Goal: Task Accomplishment & Management: Use online tool/utility

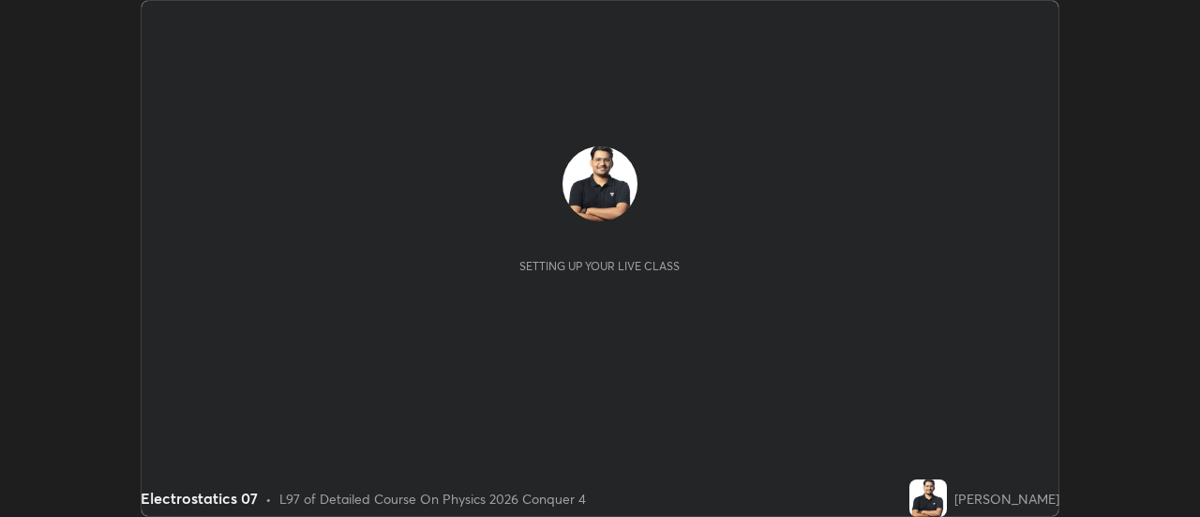
scroll to position [517, 1199]
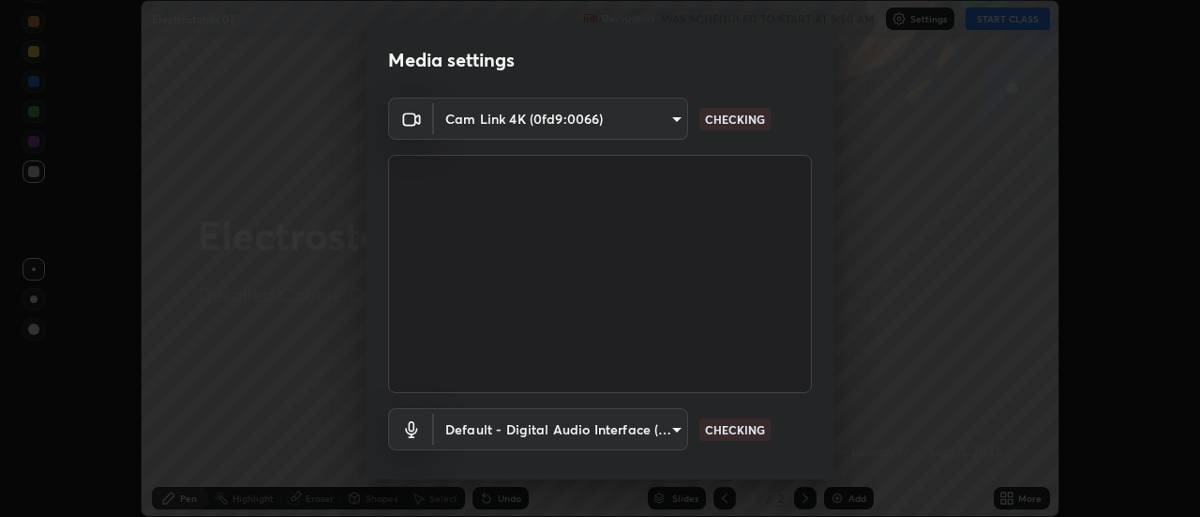
click at [605, 117] on body "Erase all Electrostatics 07 Recording WAS SCHEDULED TO START AT 9:50 AM Setting…" at bounding box center [600, 258] width 1200 height 517
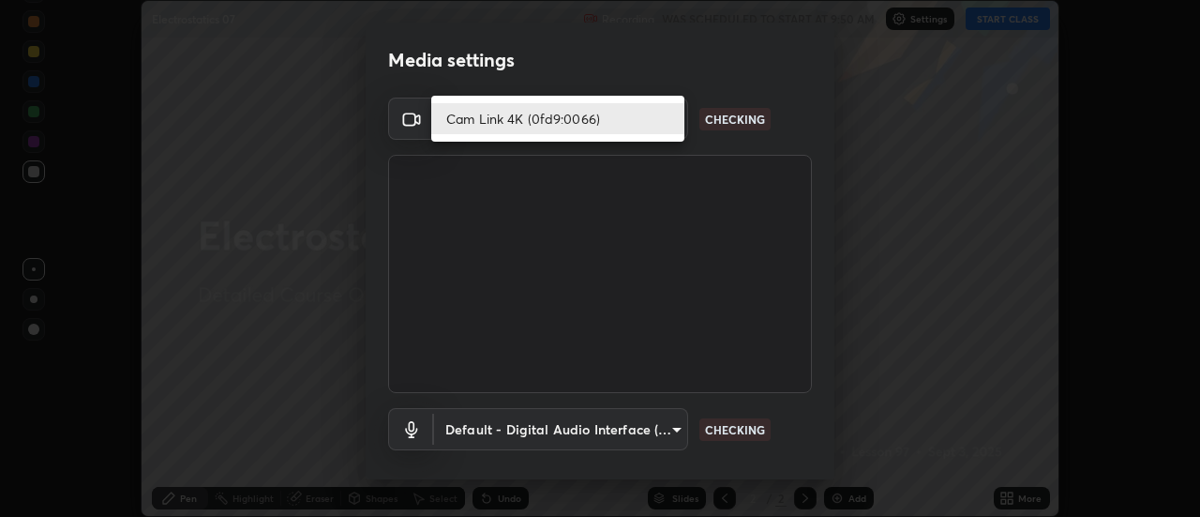
click at [539, 121] on li "Cam Link 4K (0fd9:0066)" at bounding box center [557, 118] width 253 height 31
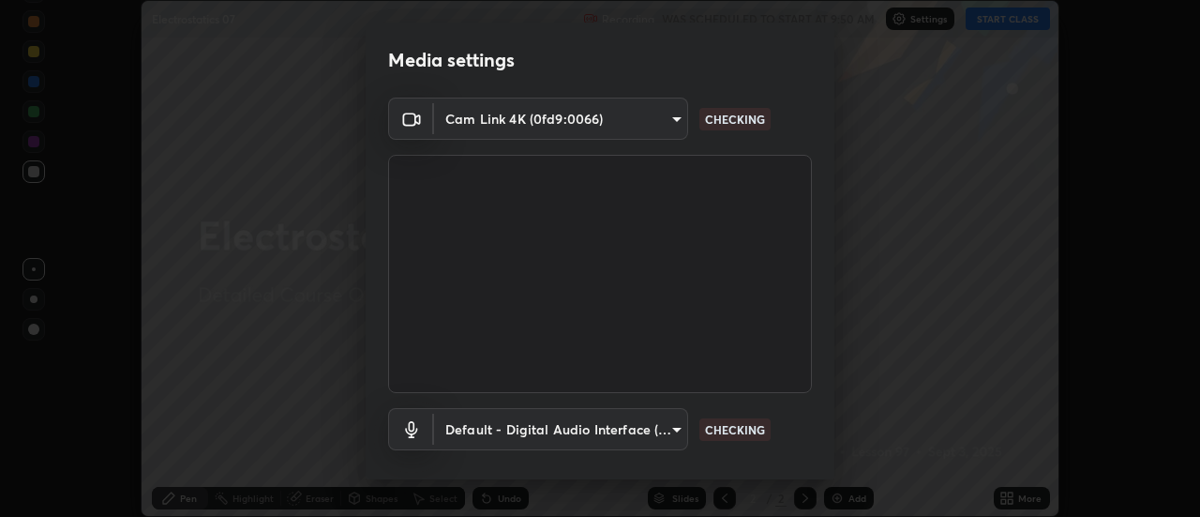
click at [536, 424] on body "Erase all Electrostatics 07 Recording WAS SCHEDULED TO START AT 9:50 AM Setting…" at bounding box center [600, 258] width 1200 height 517
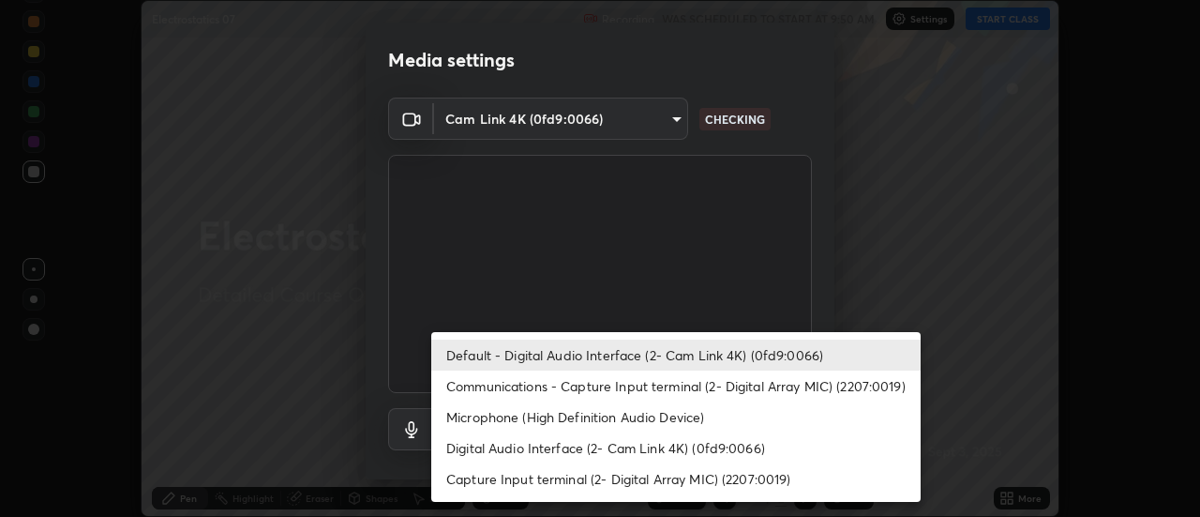
click at [519, 353] on li "Default - Digital Audio Interface (2- Cam Link 4K) (0fd9:0066)" at bounding box center [675, 354] width 489 height 31
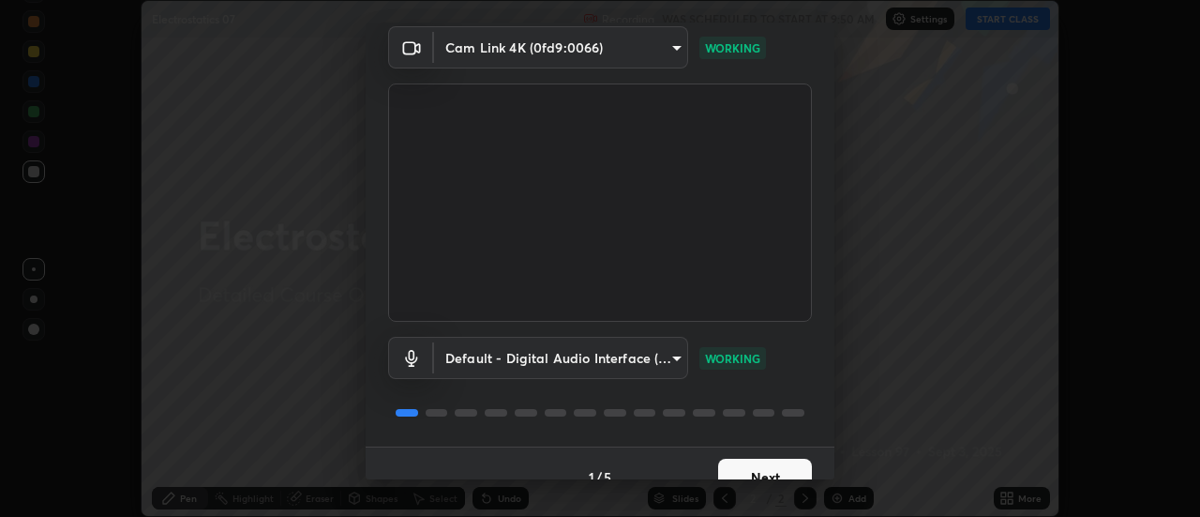
scroll to position [98, 0]
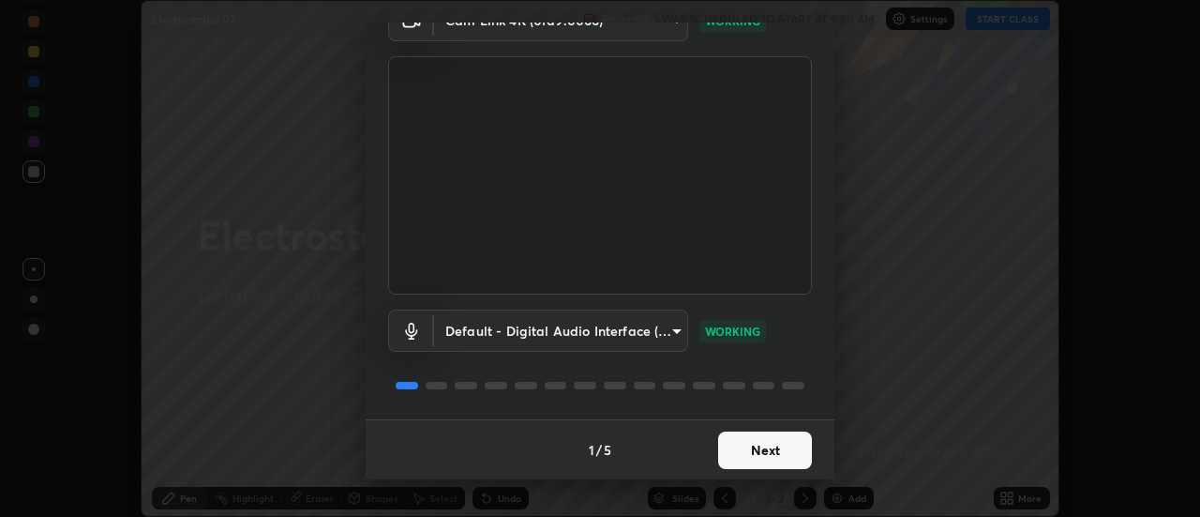
click at [735, 448] on button "Next" at bounding box center [765, 450] width 94 height 38
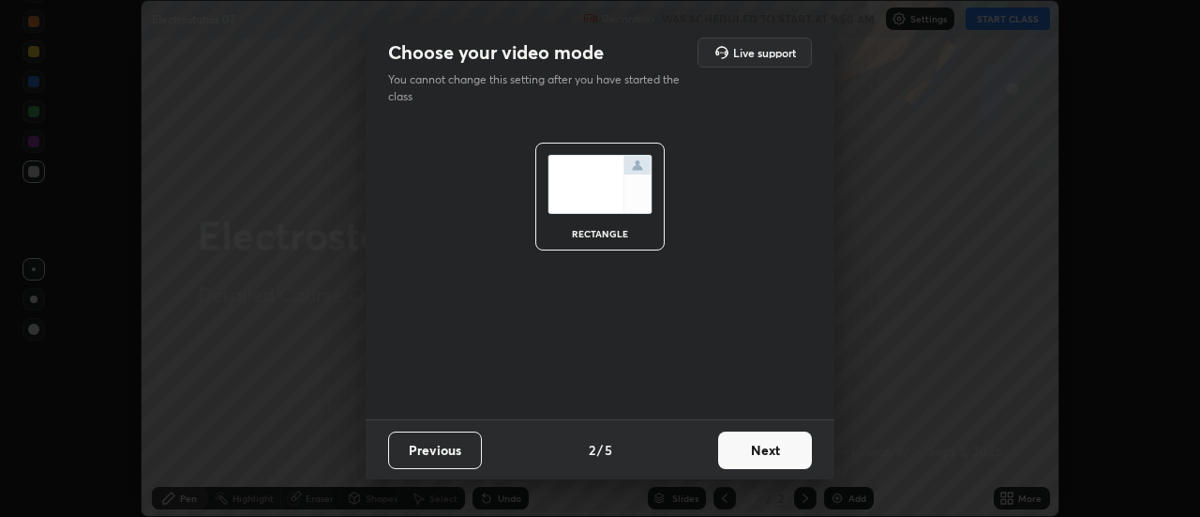
click at [740, 461] on button "Next" at bounding box center [765, 450] width 94 height 38
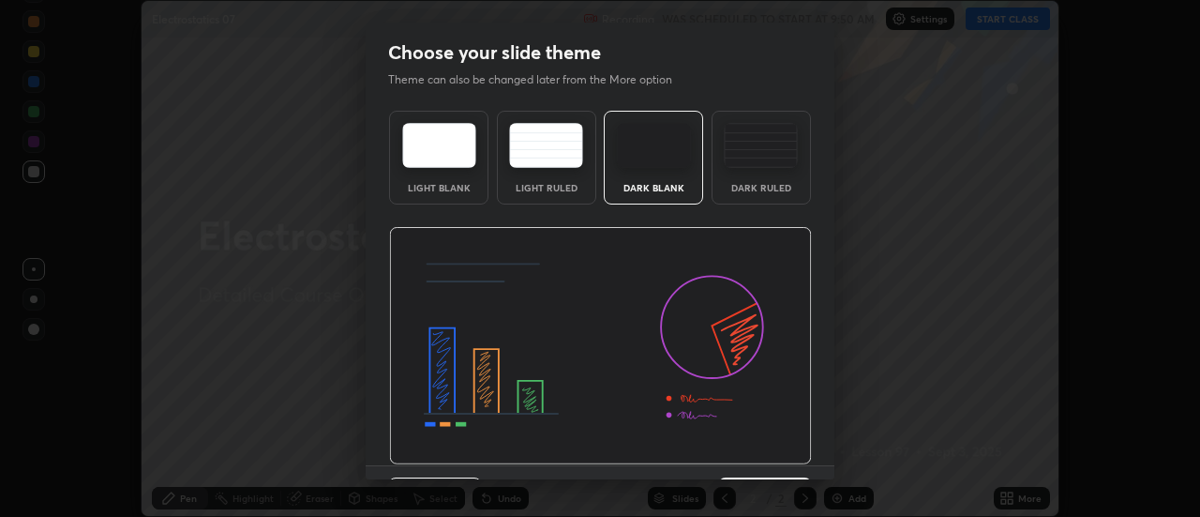
scroll to position [46, 0]
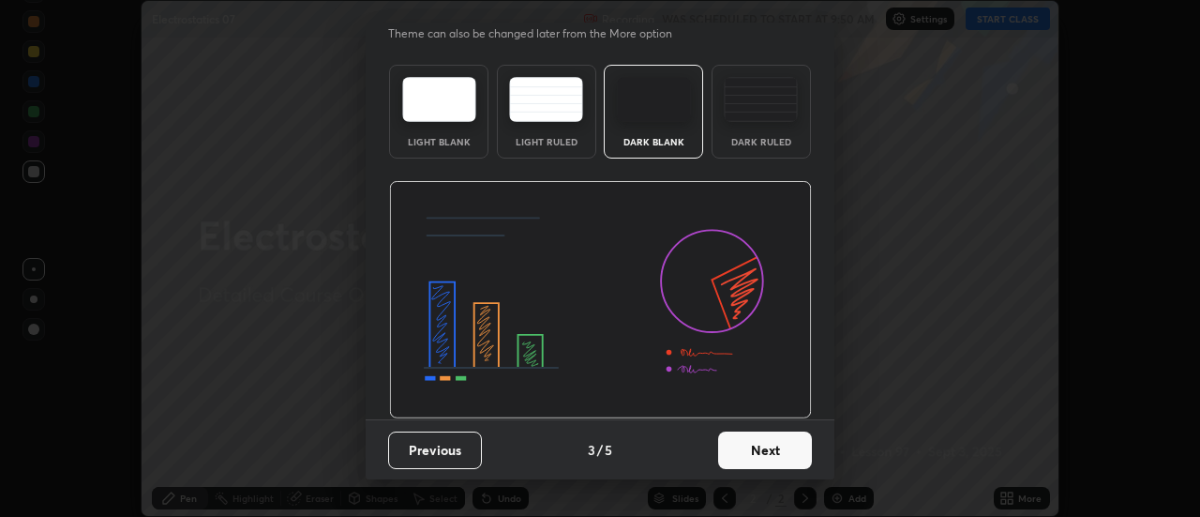
click at [755, 455] on button "Next" at bounding box center [765, 450] width 94 height 38
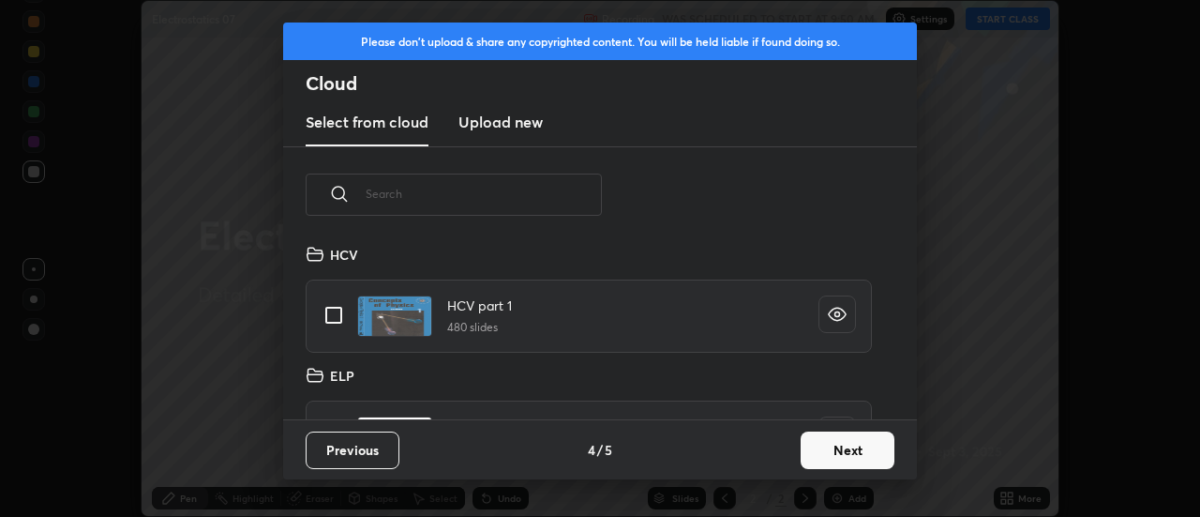
scroll to position [176, 602]
click at [833, 427] on div "Previous 4 / 5 Next" at bounding box center [600, 449] width 634 height 60
click at [849, 453] on button "Next" at bounding box center [848, 450] width 94 height 38
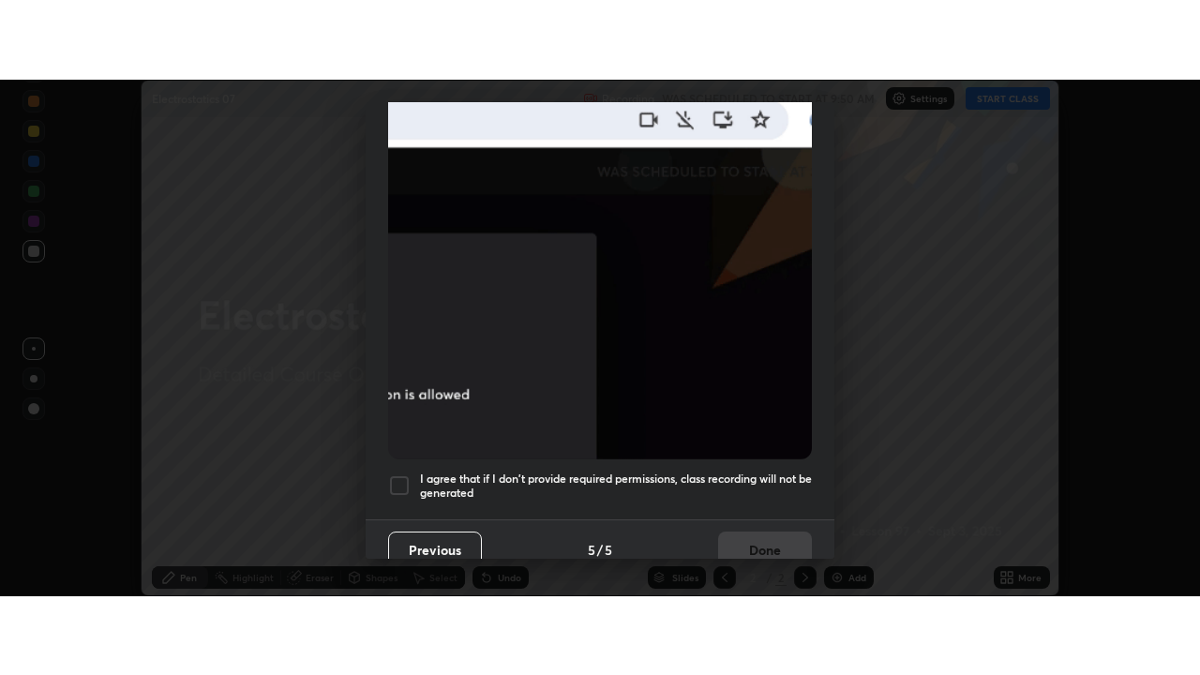
scroll to position [481, 0]
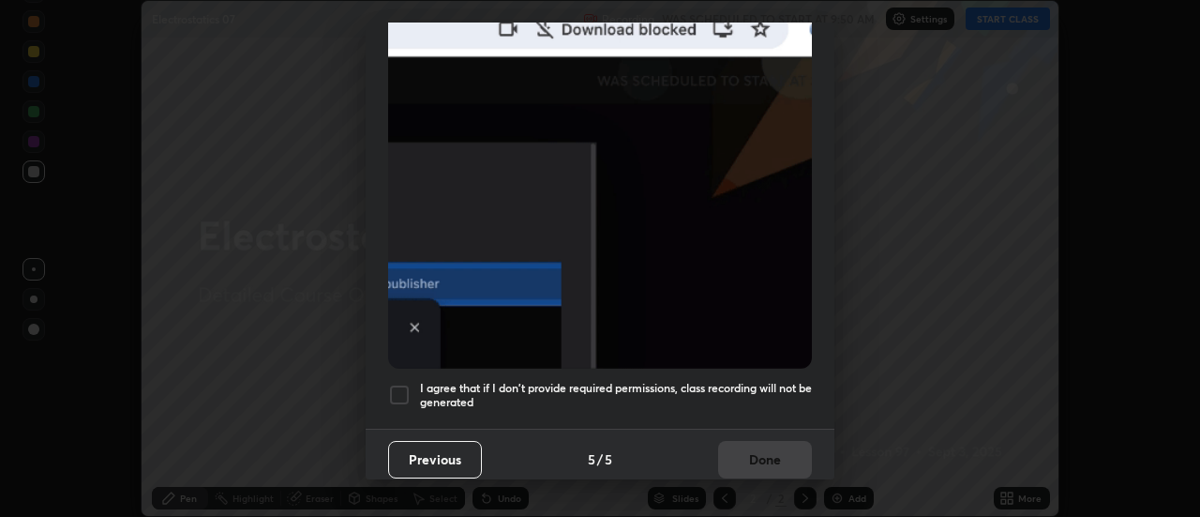
click at [412, 392] on div "I agree that if I don't provide required permissions, class recording will not …" at bounding box center [600, 394] width 424 height 23
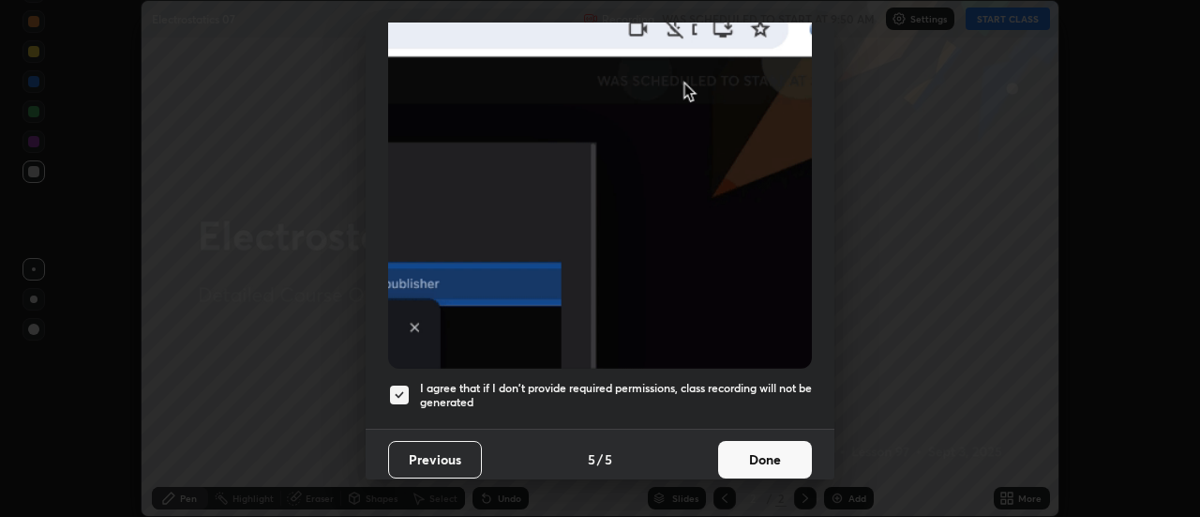
click at [788, 443] on button "Done" at bounding box center [765, 460] width 94 height 38
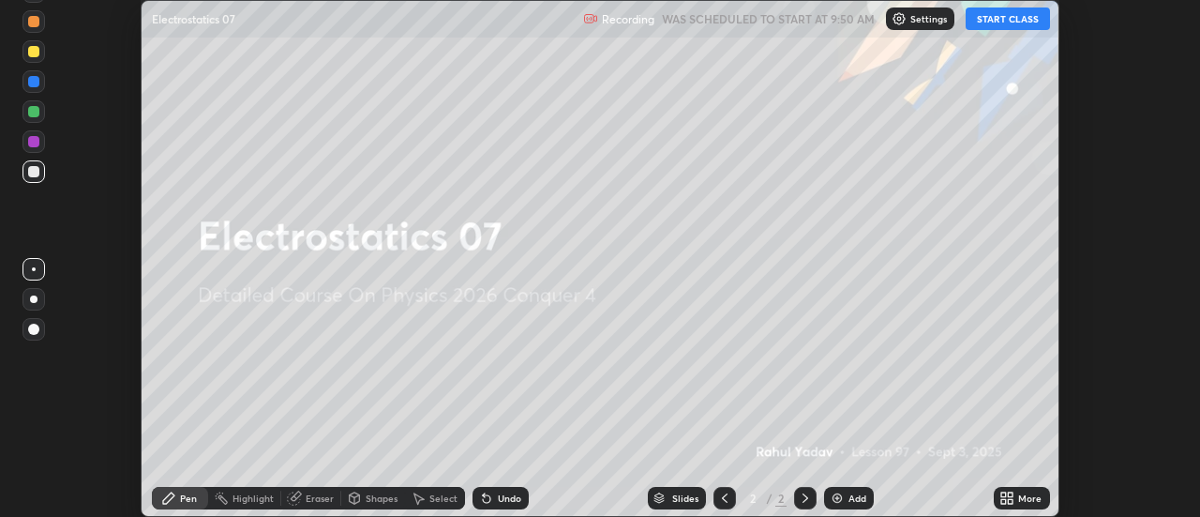
click at [1007, 497] on icon at bounding box center [1007, 497] width 15 height 15
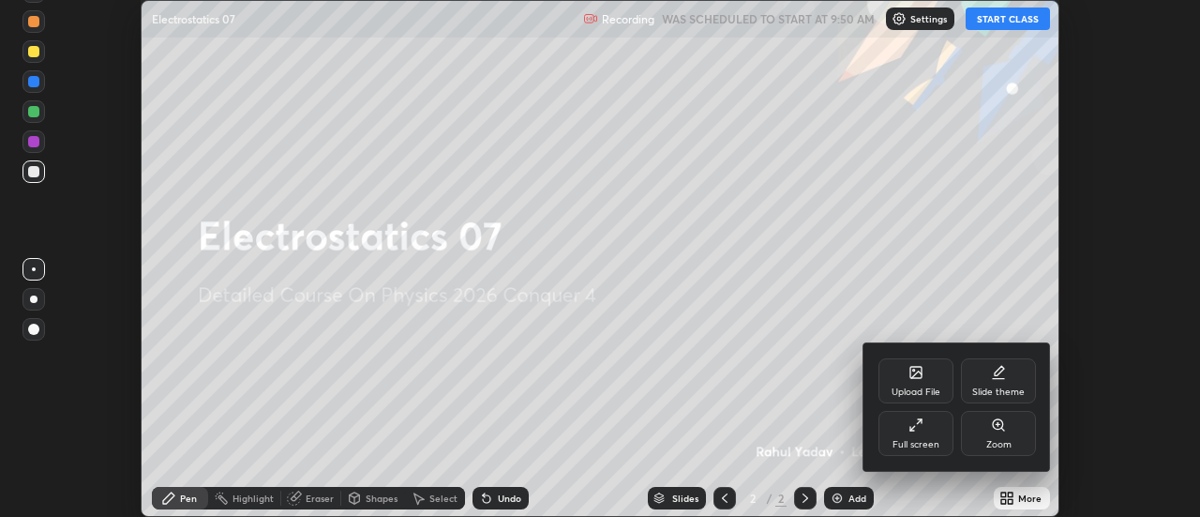
click at [922, 432] on div "Full screen" at bounding box center [916, 433] width 75 height 45
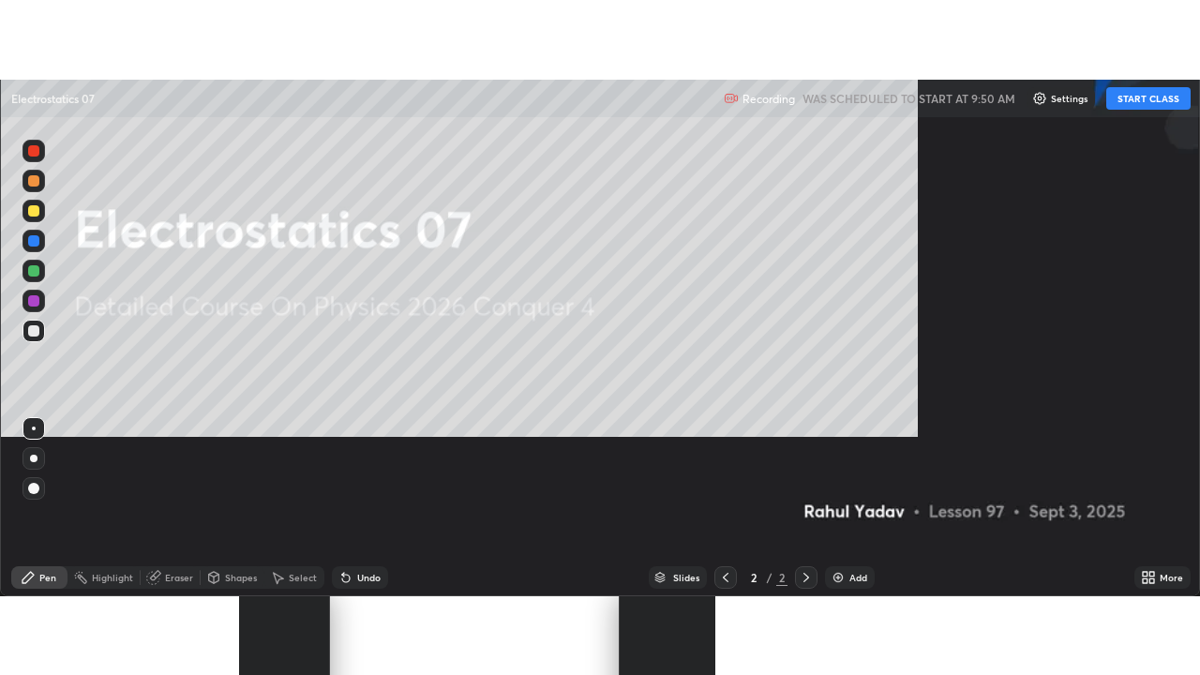
scroll to position [675, 1200]
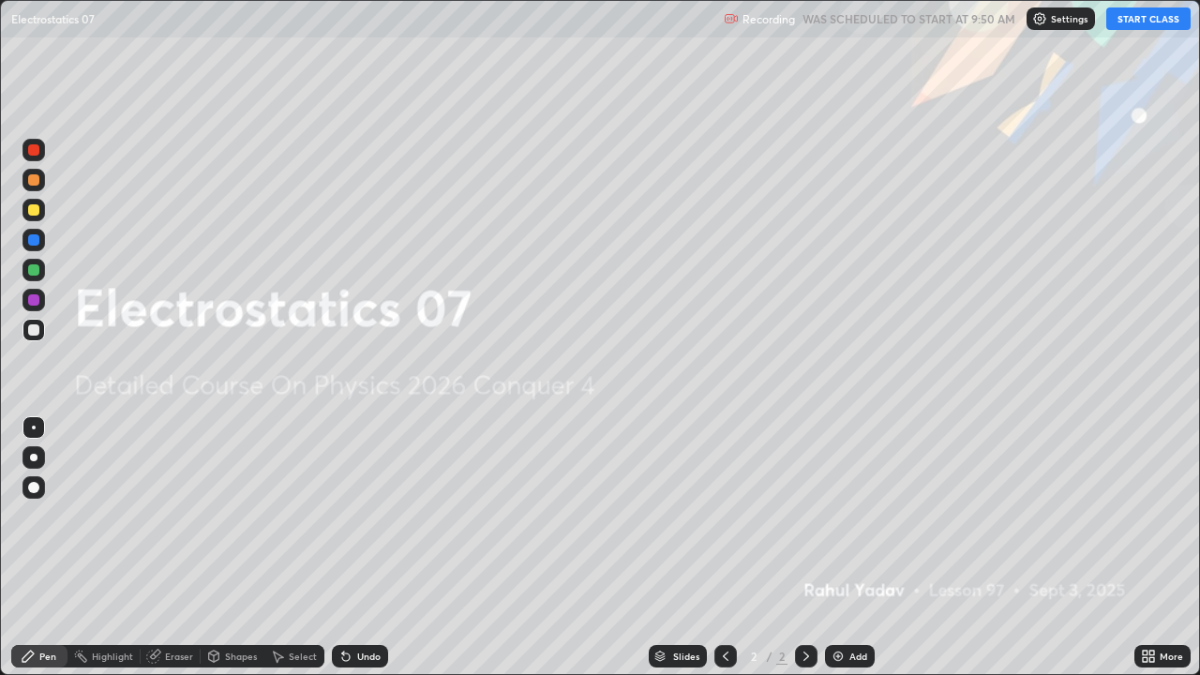
click at [1120, 26] on button "START CLASS" at bounding box center [1148, 19] width 84 height 23
click at [31, 456] on div at bounding box center [34, 458] width 8 height 8
click at [839, 516] on img at bounding box center [838, 656] width 15 height 15
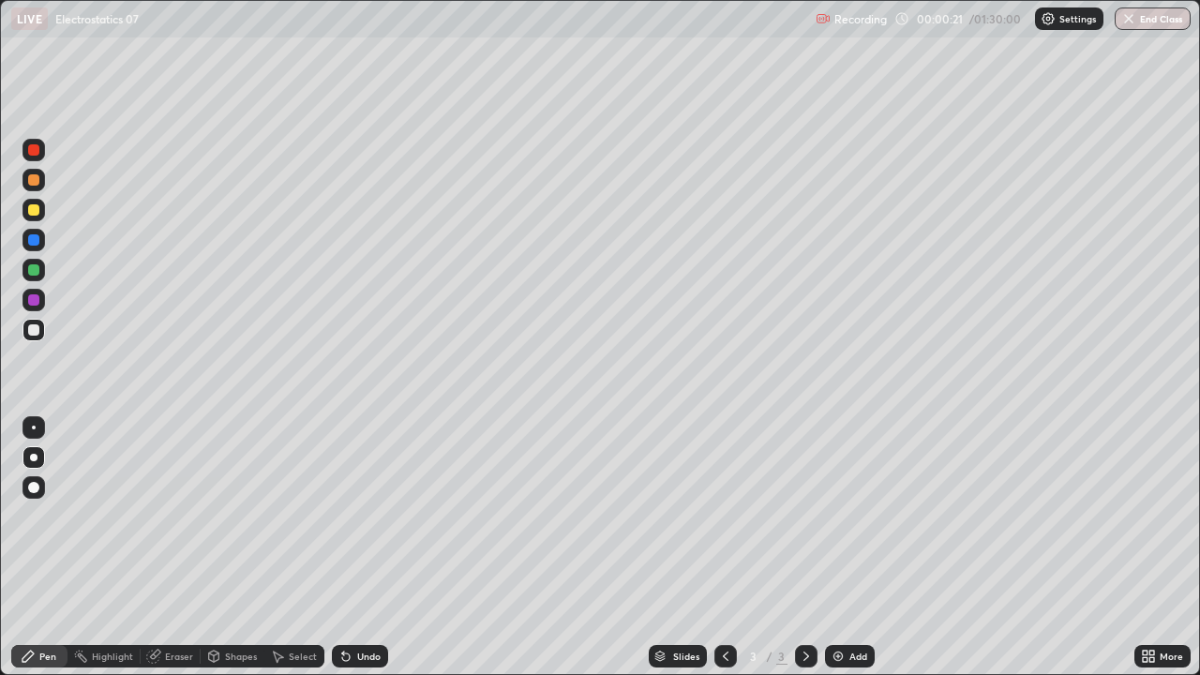
click at [31, 333] on div at bounding box center [33, 329] width 11 height 11
click at [34, 211] on div at bounding box center [33, 209] width 11 height 11
click at [36, 333] on div at bounding box center [33, 329] width 11 height 11
click at [235, 516] on div "Shapes" at bounding box center [233, 656] width 64 height 23
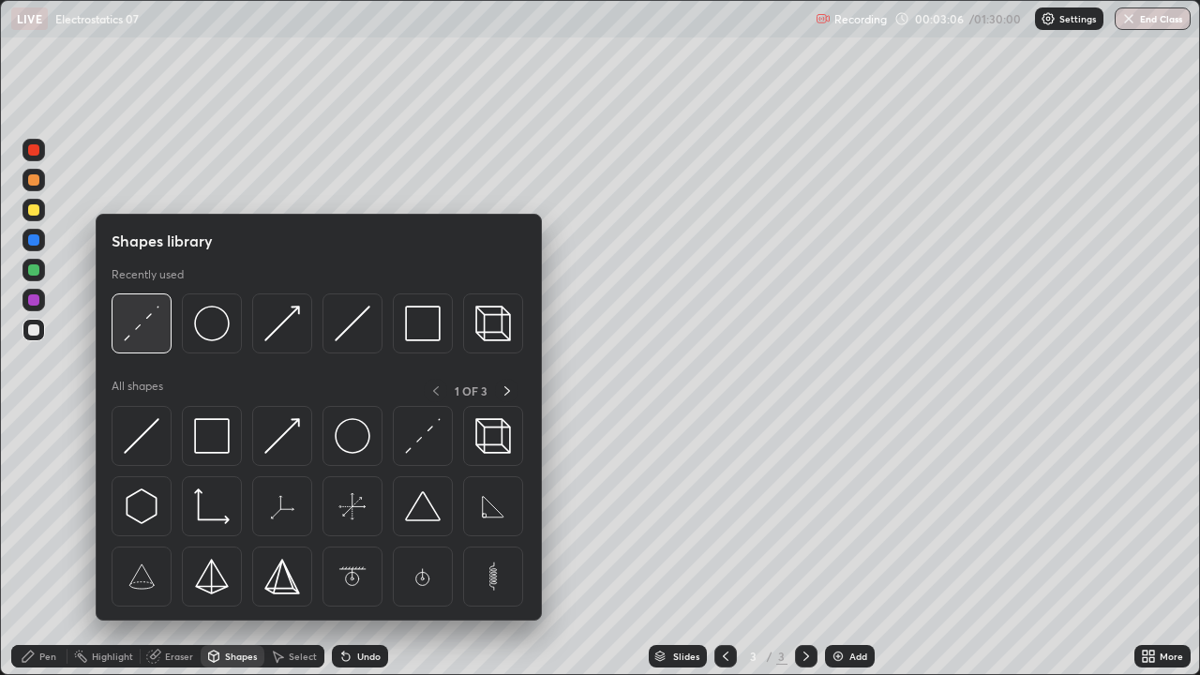
click at [135, 340] on img at bounding box center [142, 324] width 36 height 36
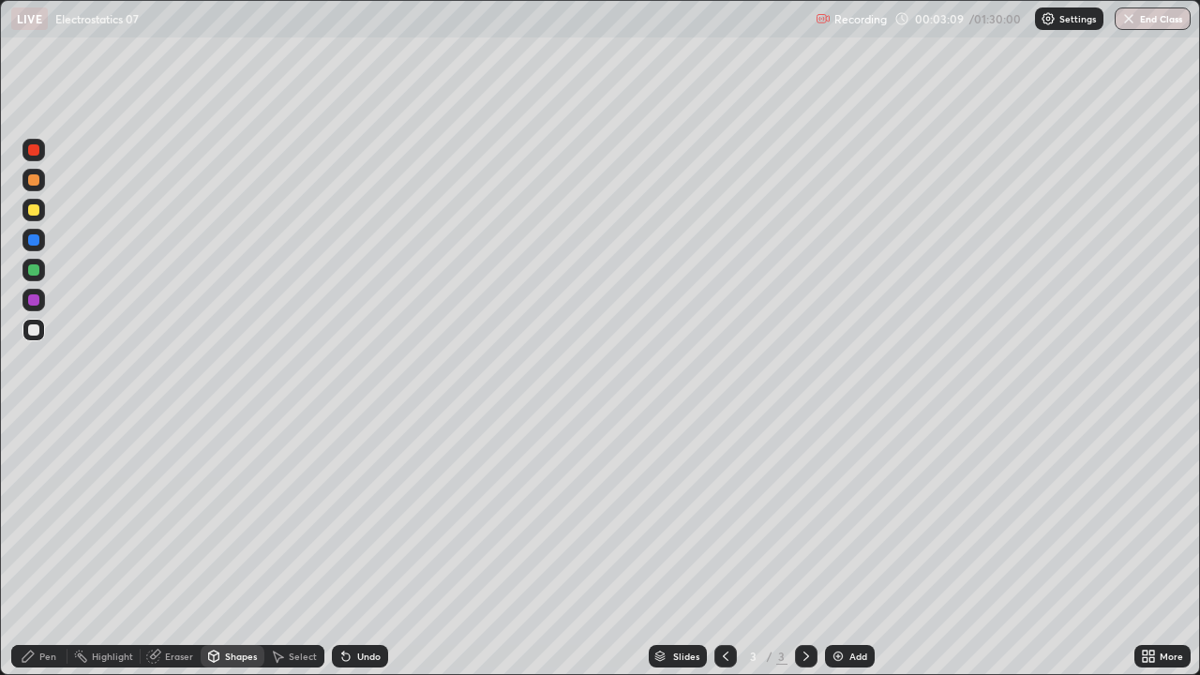
click at [47, 516] on div "Pen" at bounding box center [47, 656] width 17 height 9
click at [36, 331] on div at bounding box center [33, 329] width 11 height 11
click at [293, 516] on div "Select" at bounding box center [294, 656] width 60 height 23
click at [234, 516] on div "Shapes" at bounding box center [241, 656] width 32 height 9
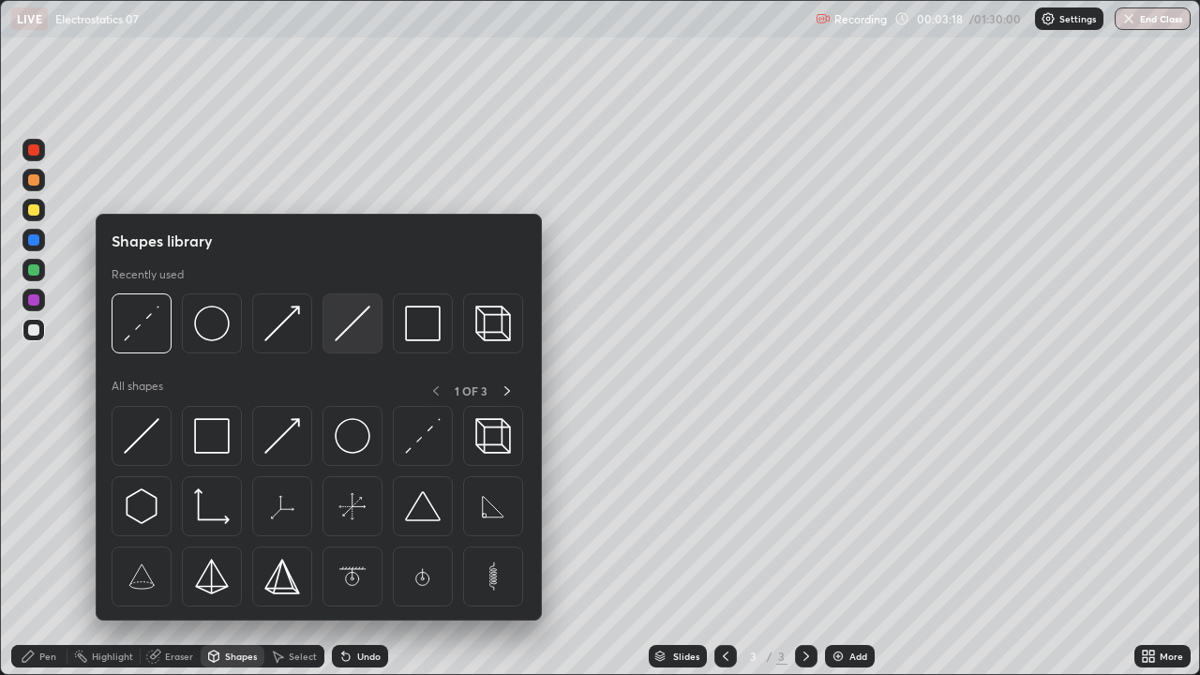
click at [348, 329] on img at bounding box center [353, 324] width 36 height 36
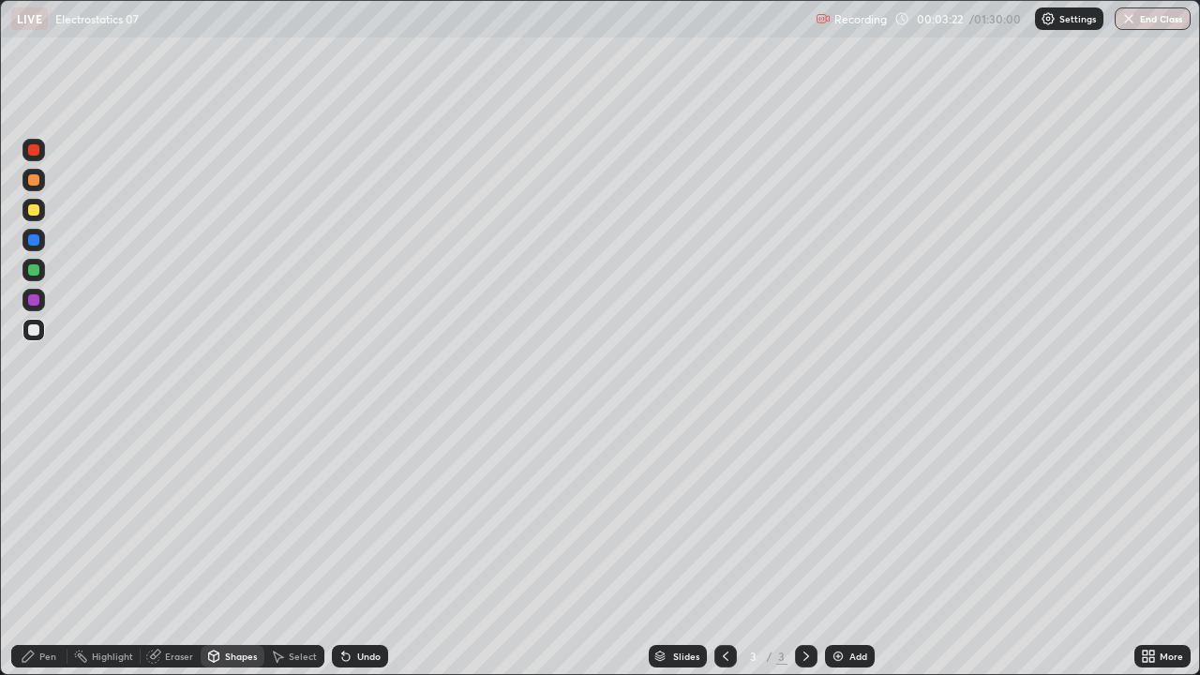
click at [56, 516] on div "Pen" at bounding box center [39, 656] width 56 height 23
click at [38, 324] on div at bounding box center [34, 330] width 23 height 23
click at [299, 516] on div "Select" at bounding box center [294, 656] width 60 height 23
click at [240, 516] on div "Shapes" at bounding box center [233, 656] width 64 height 23
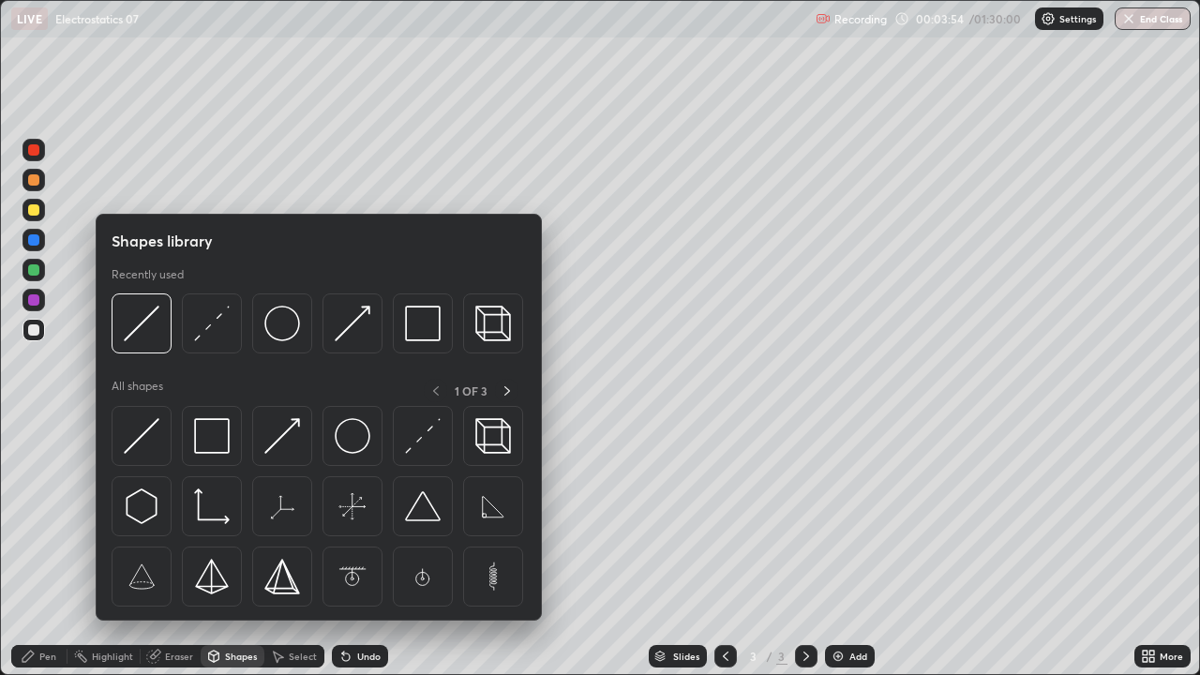
click at [35, 210] on div at bounding box center [33, 209] width 11 height 11
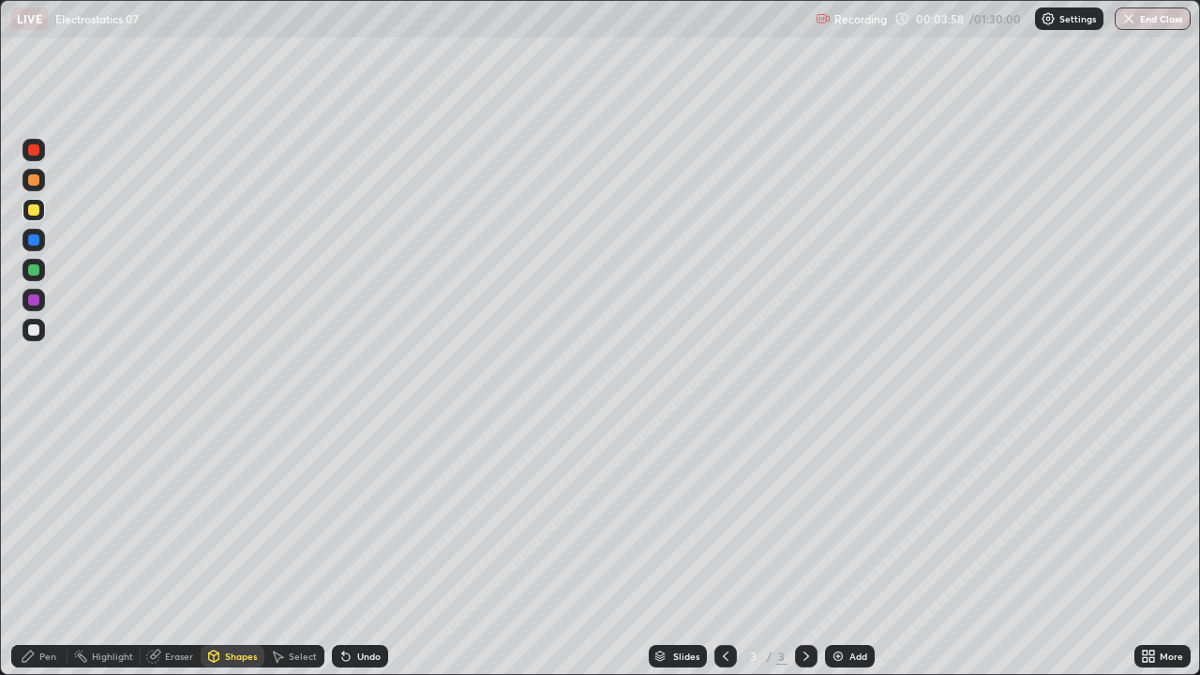
click at [57, 516] on div "Pen" at bounding box center [39, 656] width 56 height 23
click at [251, 516] on div "Shapes" at bounding box center [233, 656] width 64 height 23
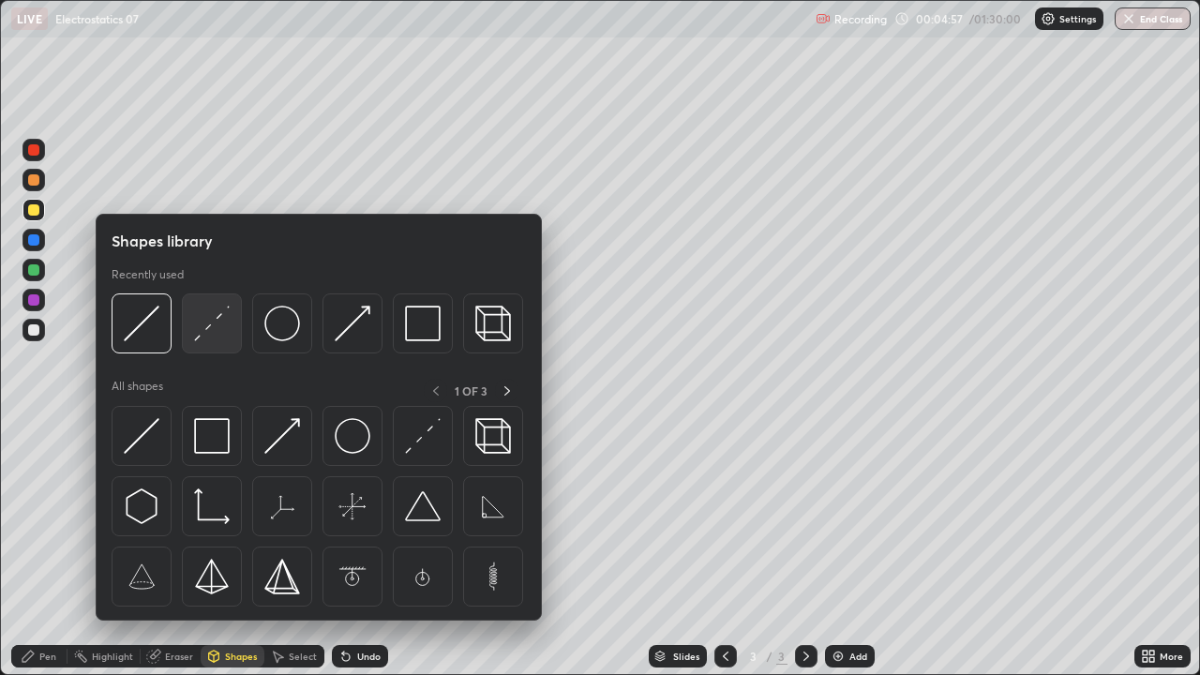
click at [215, 328] on img at bounding box center [212, 324] width 36 height 36
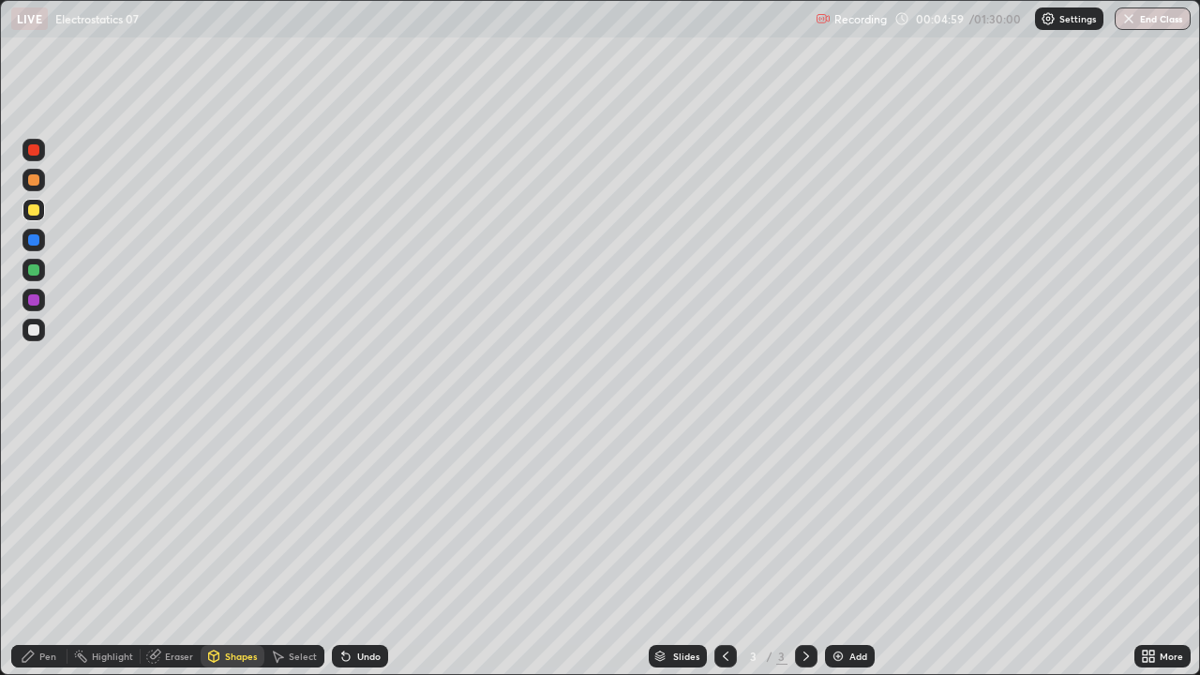
click at [57, 516] on div "Pen" at bounding box center [39, 656] width 56 height 23
click at [30, 332] on div at bounding box center [33, 329] width 11 height 11
click at [258, 516] on div "Shapes" at bounding box center [233, 656] width 64 height 23
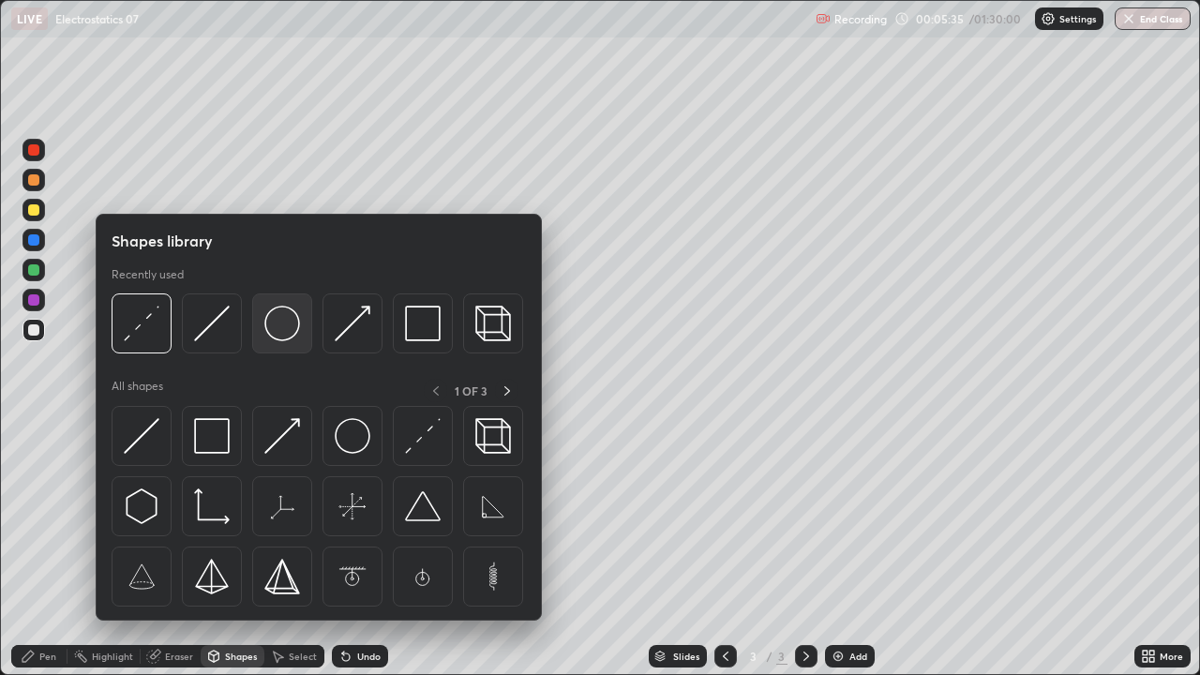
click at [291, 334] on img at bounding box center [282, 324] width 36 height 36
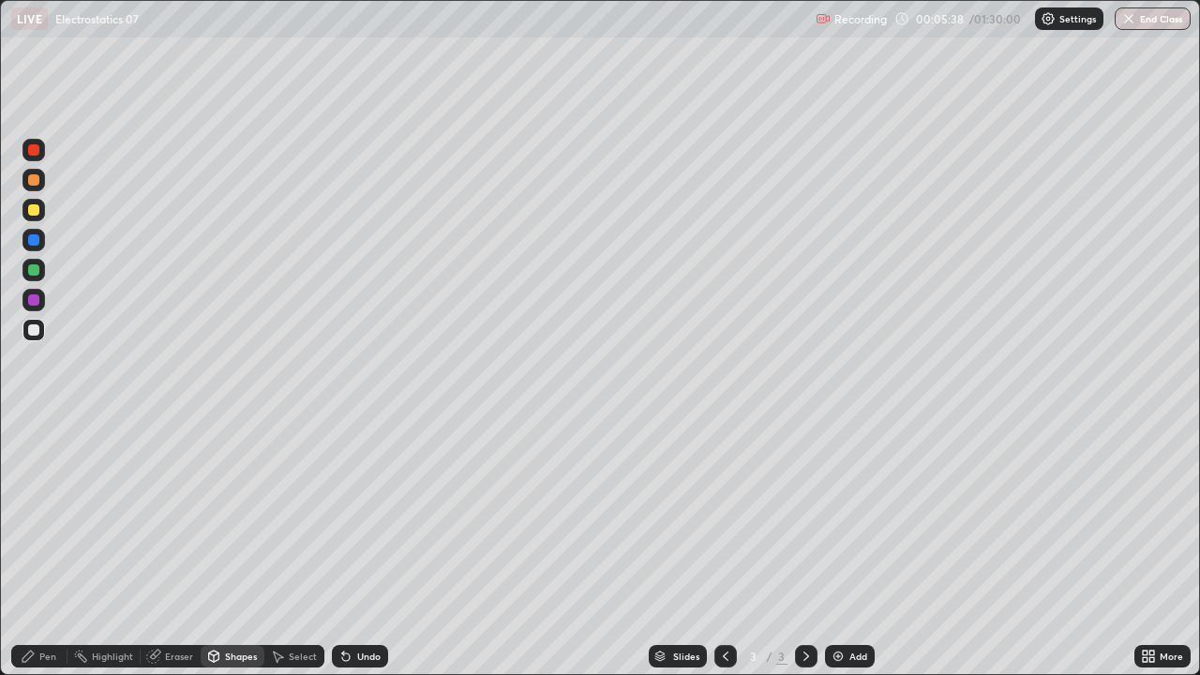
click at [254, 516] on div "Shapes" at bounding box center [233, 656] width 64 height 23
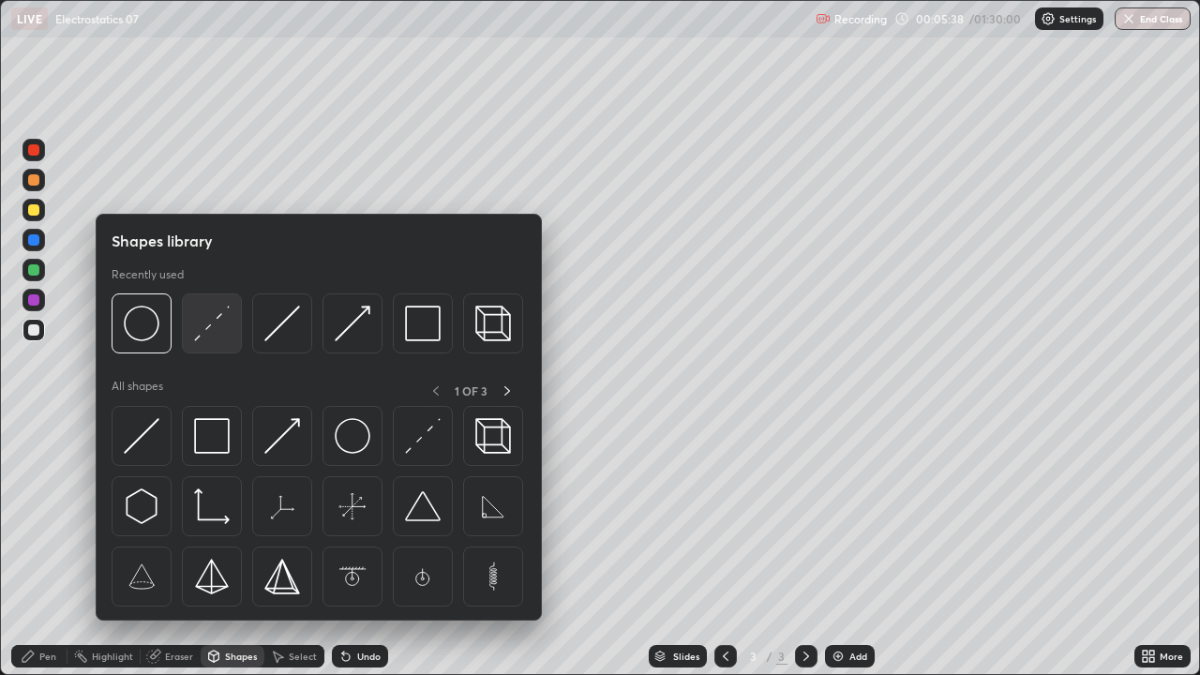
click at [207, 325] on img at bounding box center [212, 324] width 36 height 36
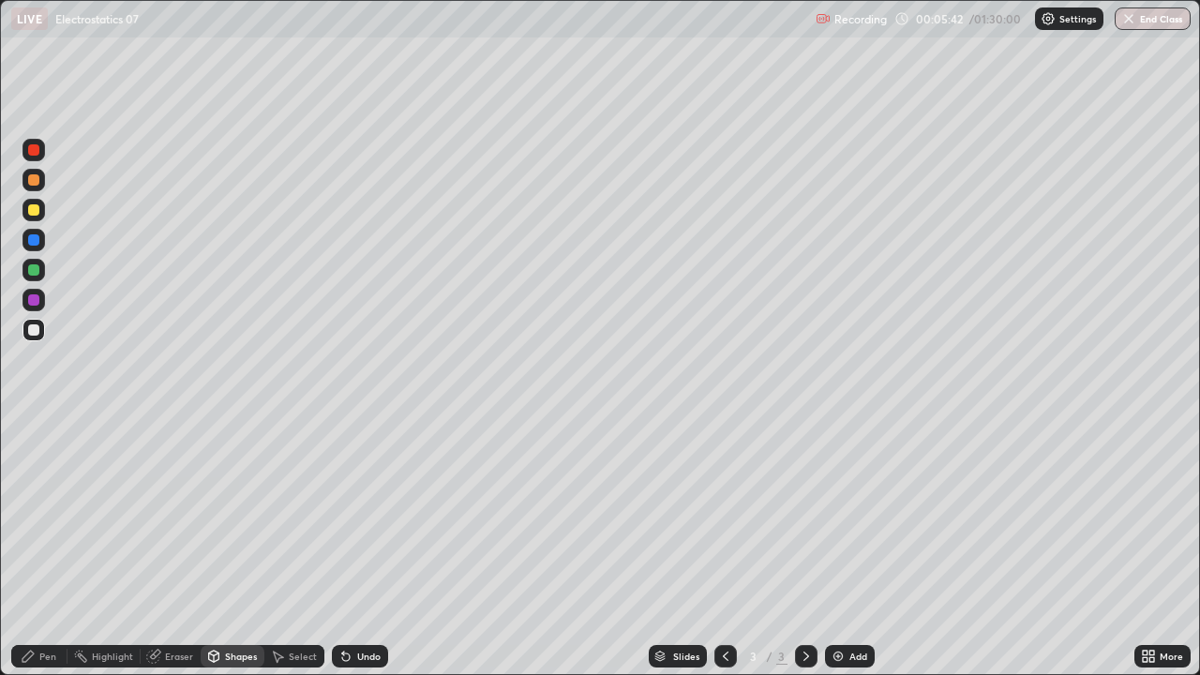
click at [53, 516] on div "Pen" at bounding box center [47, 656] width 17 height 9
click at [44, 330] on div at bounding box center [34, 330] width 23 height 23
click at [799, 516] on div at bounding box center [806, 656] width 23 height 23
click at [807, 516] on div at bounding box center [806, 656] width 23 height 23
click at [847, 516] on div "Add" at bounding box center [850, 656] width 50 height 23
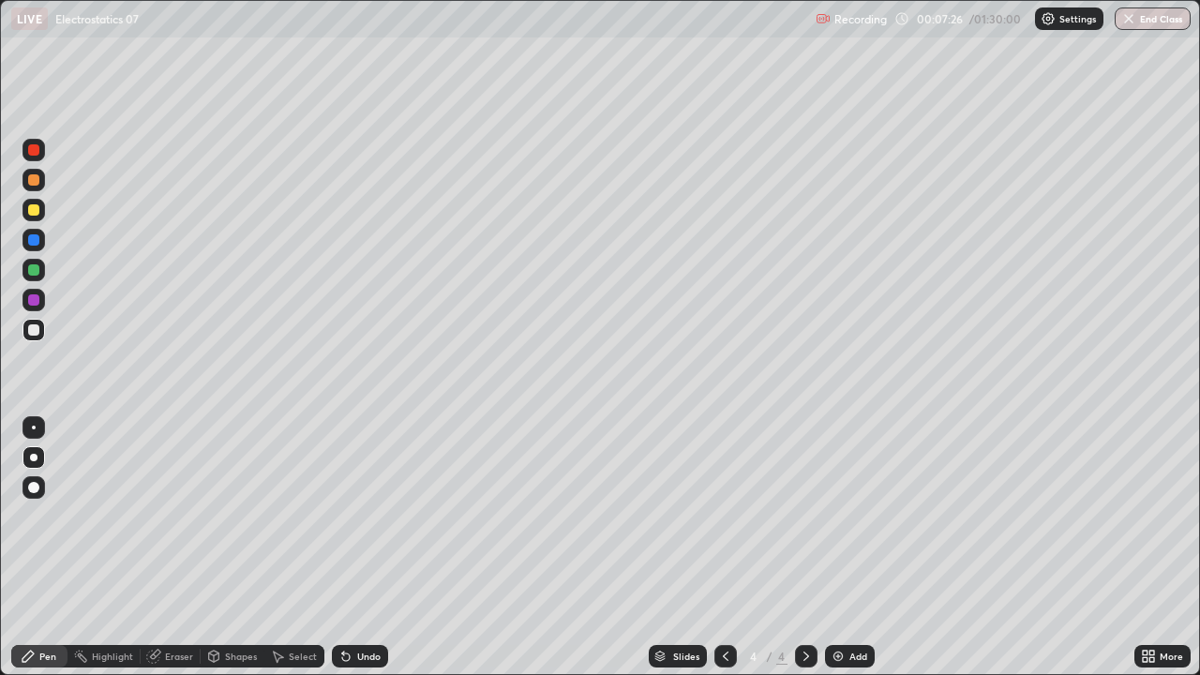
click at [34, 331] on div at bounding box center [33, 329] width 11 height 11
click at [254, 516] on div "Shapes" at bounding box center [241, 656] width 32 height 9
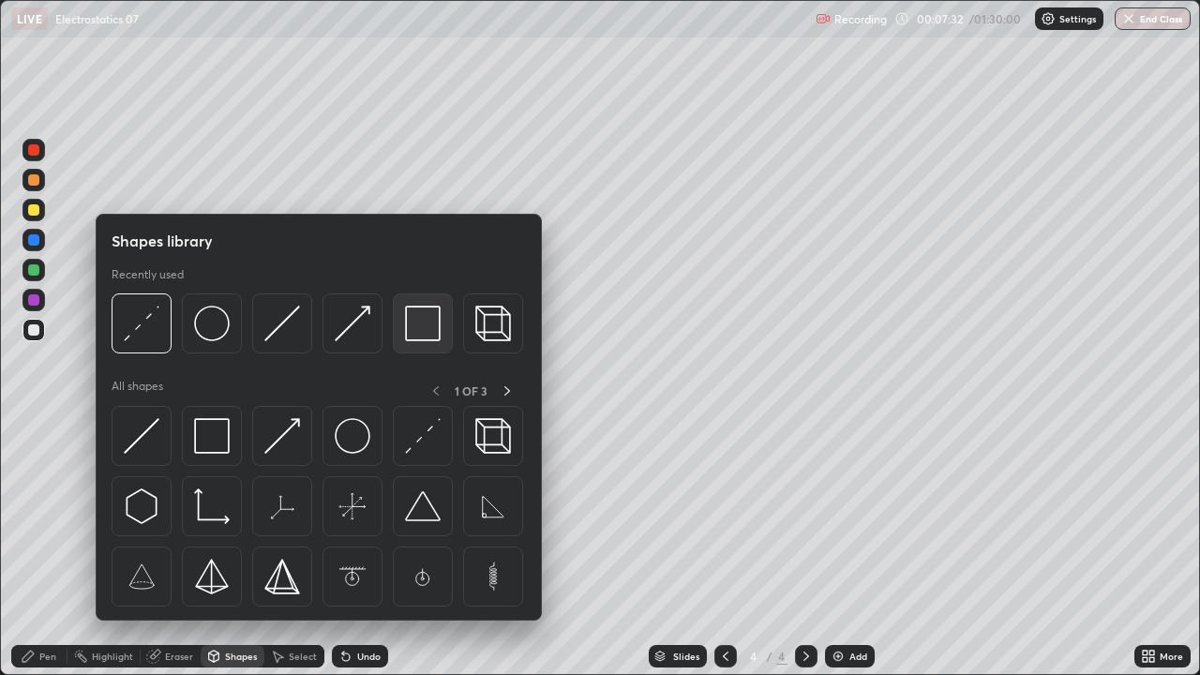
click at [413, 325] on img at bounding box center [423, 324] width 36 height 36
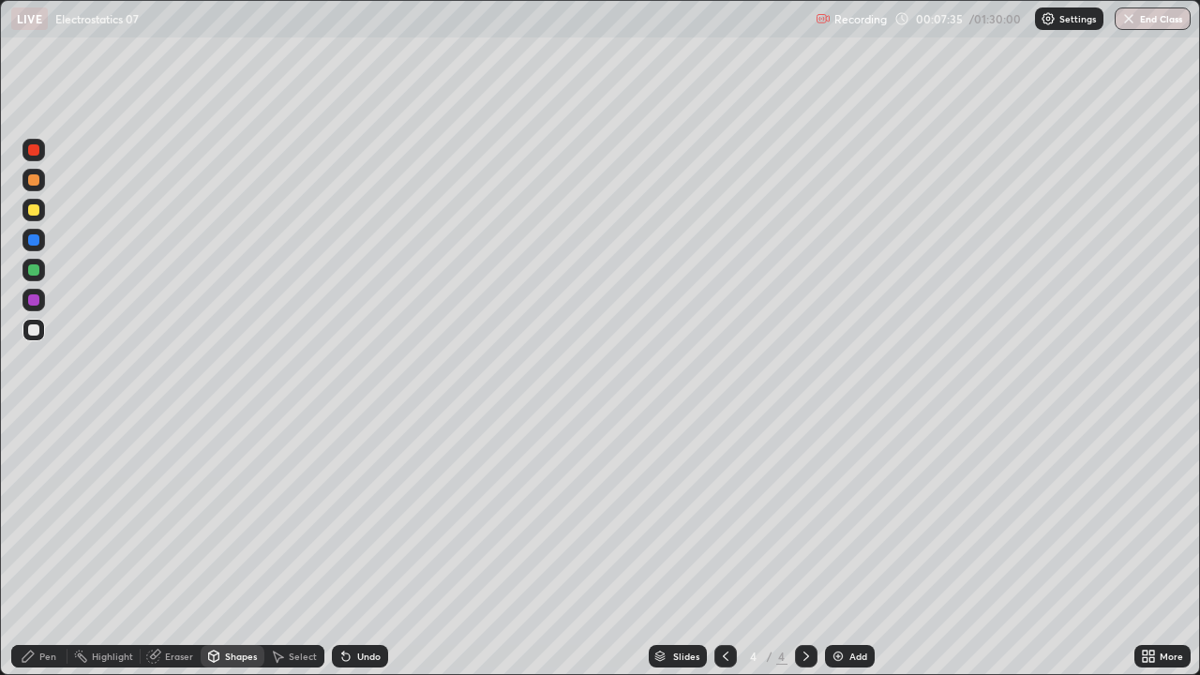
click at [52, 516] on div "Pen" at bounding box center [47, 656] width 17 height 9
click at [35, 330] on div at bounding box center [33, 329] width 11 height 11
click at [41, 212] on div at bounding box center [34, 210] width 23 height 23
click at [721, 516] on icon at bounding box center [725, 656] width 15 height 15
click at [796, 516] on div at bounding box center [806, 656] width 23 height 23
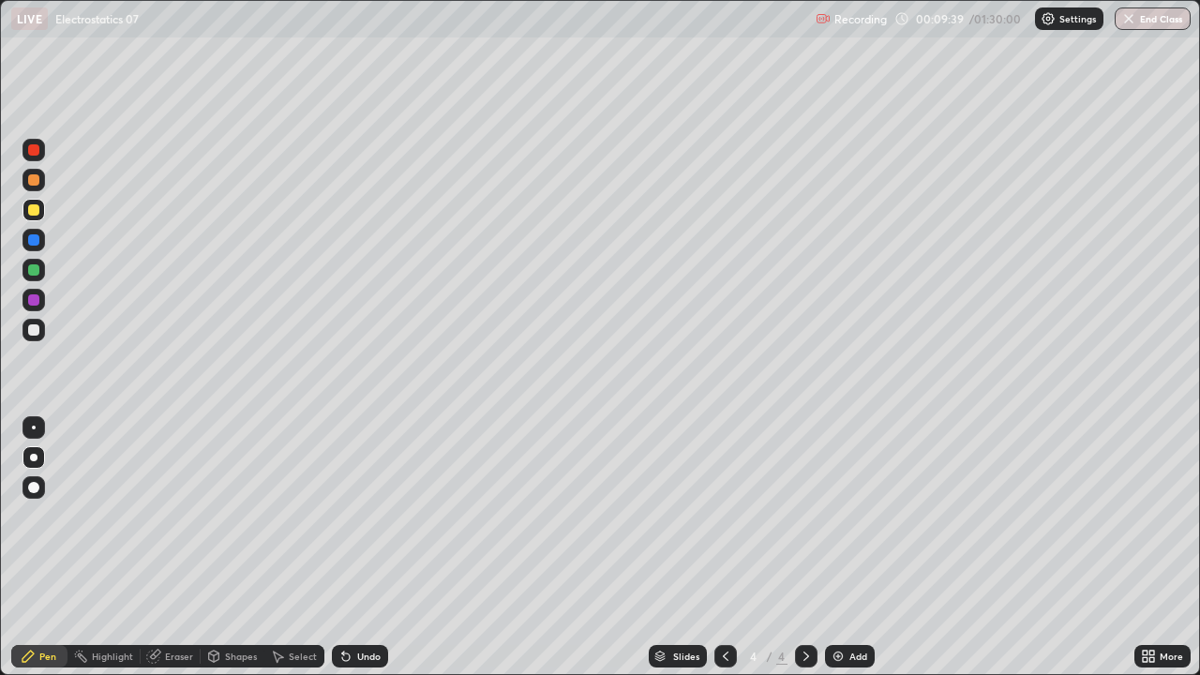
click at [34, 331] on div at bounding box center [33, 329] width 11 height 11
click at [725, 516] on div at bounding box center [725, 656] width 23 height 23
click at [805, 516] on icon at bounding box center [806, 656] width 15 height 15
click at [723, 516] on icon at bounding box center [726, 656] width 6 height 9
click at [804, 516] on icon at bounding box center [806, 656] width 15 height 15
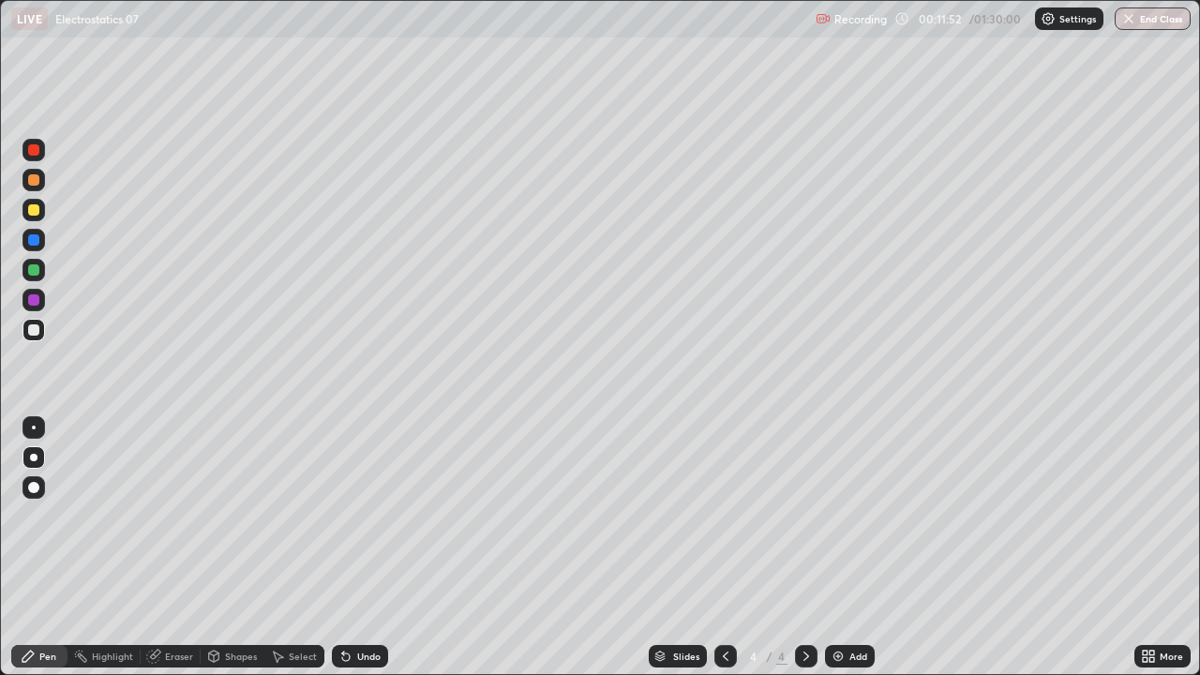
click at [259, 516] on div "Shapes" at bounding box center [233, 656] width 64 height 23
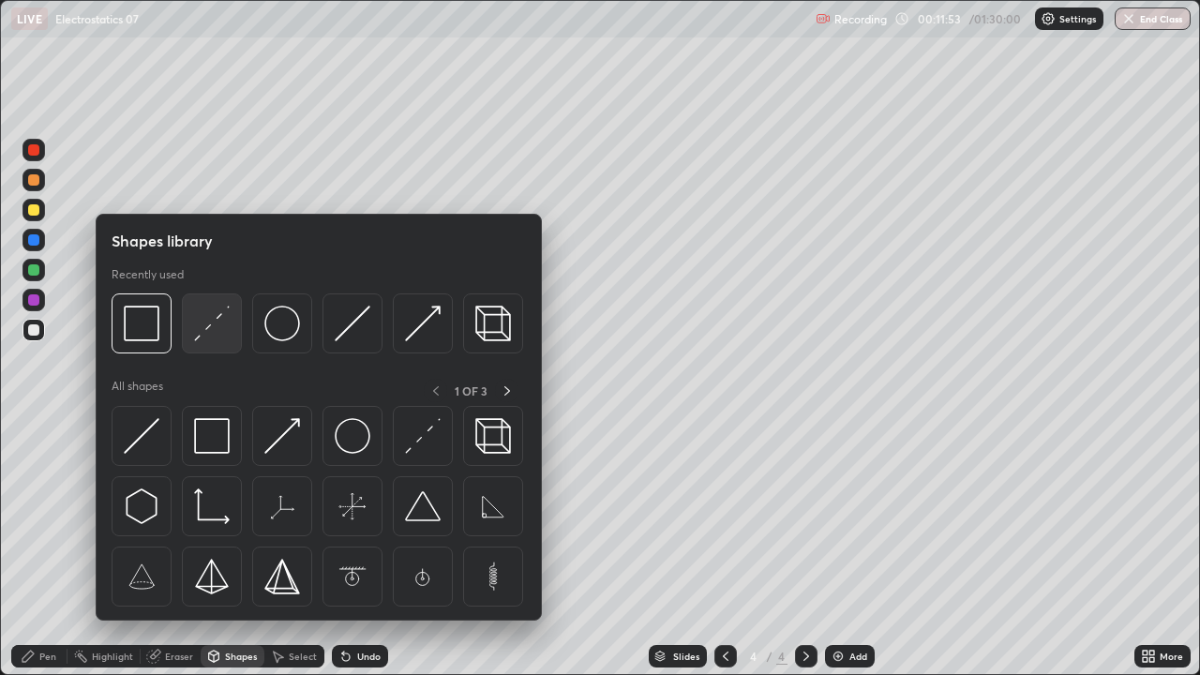
click at [217, 328] on img at bounding box center [212, 324] width 36 height 36
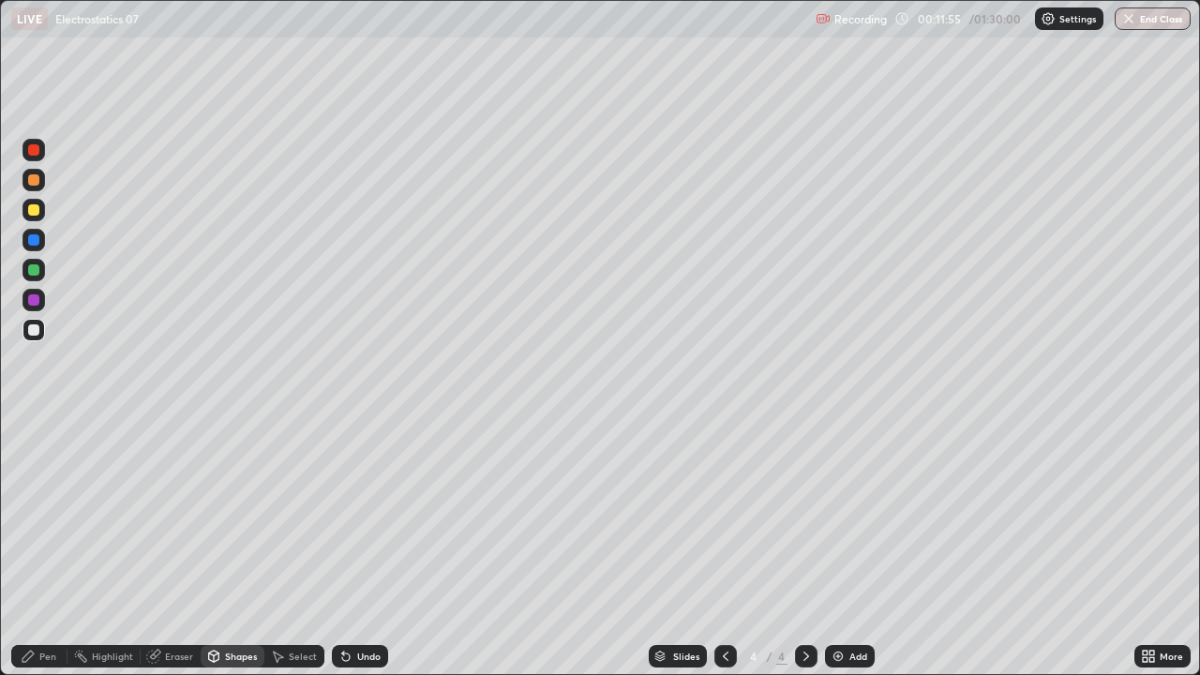
click at [57, 516] on div "Pen" at bounding box center [39, 656] width 56 height 23
click at [242, 516] on div "Shapes" at bounding box center [241, 656] width 32 height 9
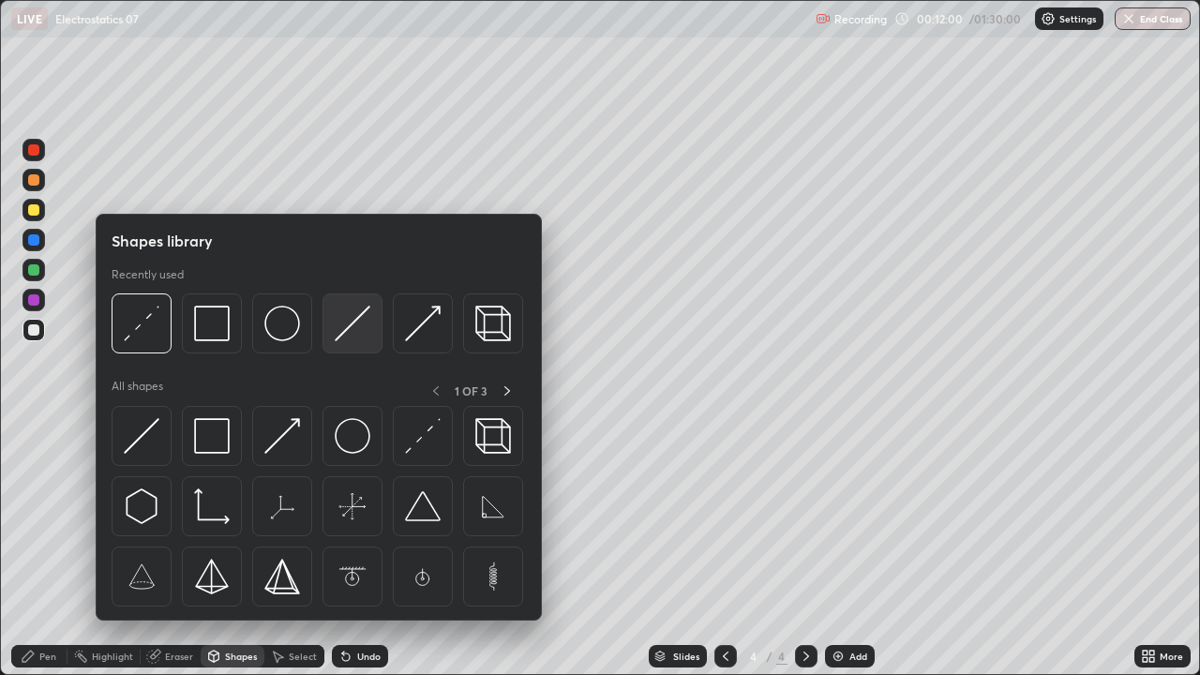
click at [350, 329] on img at bounding box center [353, 324] width 36 height 36
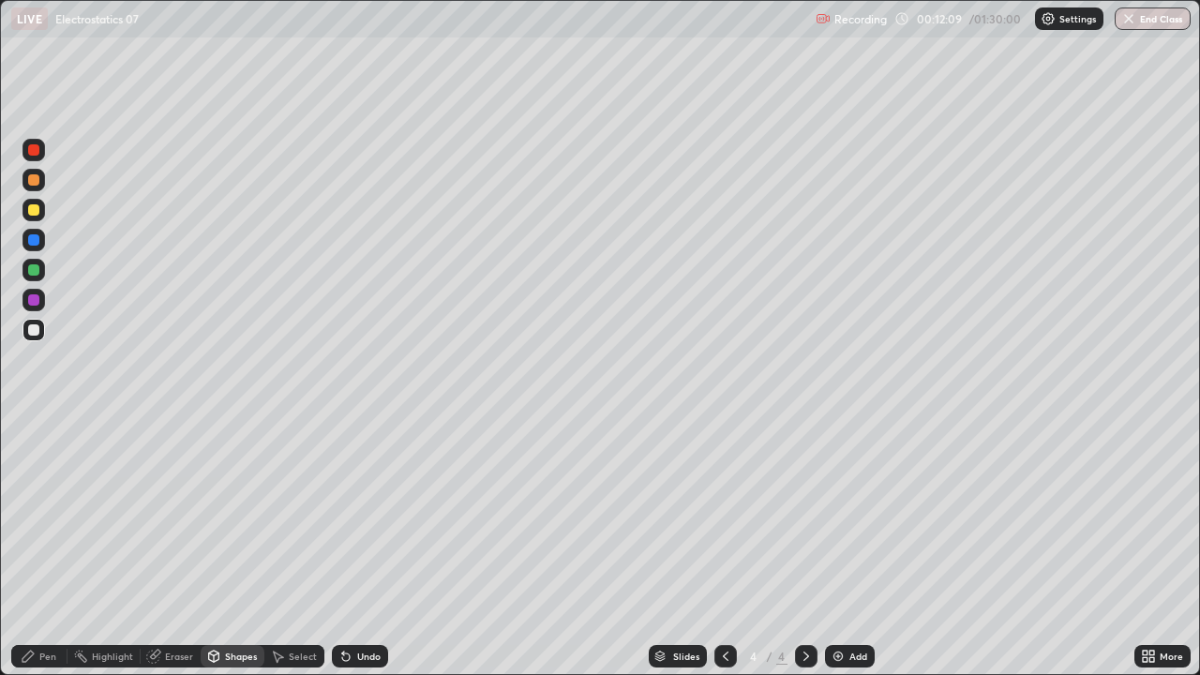
click at [52, 516] on div "Pen" at bounding box center [47, 656] width 17 height 9
click at [33, 218] on div at bounding box center [34, 210] width 23 height 23
click at [34, 238] on div at bounding box center [33, 239] width 11 height 11
click at [796, 516] on div at bounding box center [806, 656] width 23 height 23
click at [835, 516] on img at bounding box center [838, 656] width 15 height 15
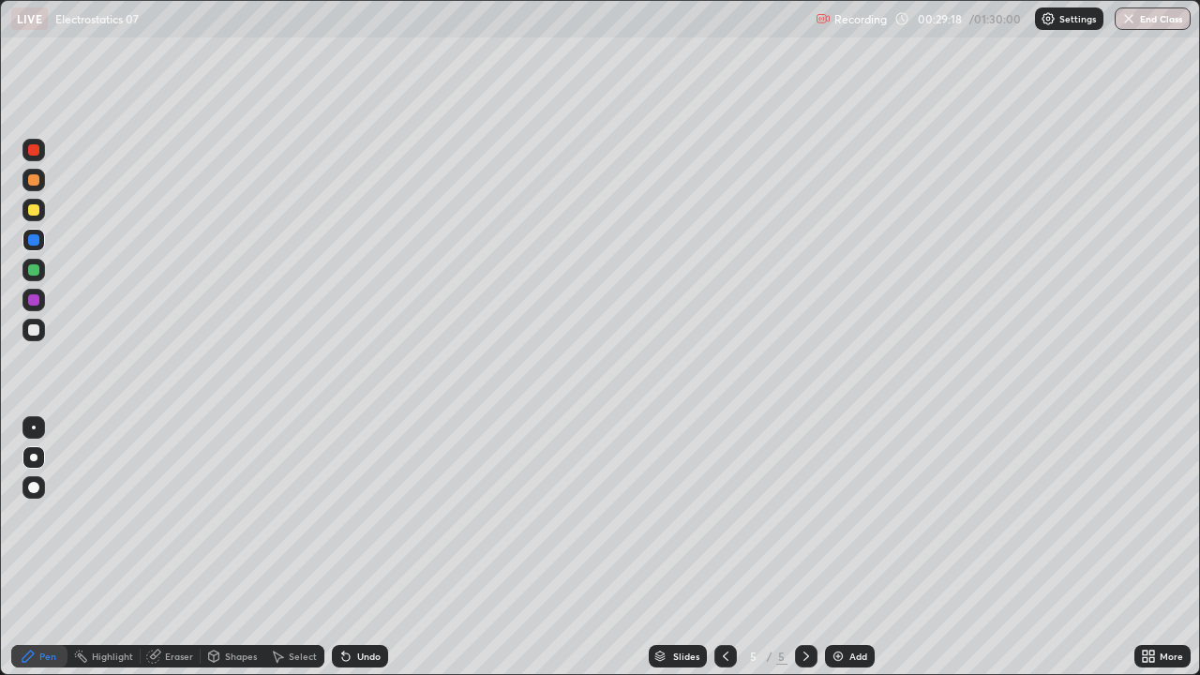
click at [33, 326] on div at bounding box center [33, 329] width 11 height 11
click at [240, 516] on div "Shapes" at bounding box center [241, 656] width 32 height 9
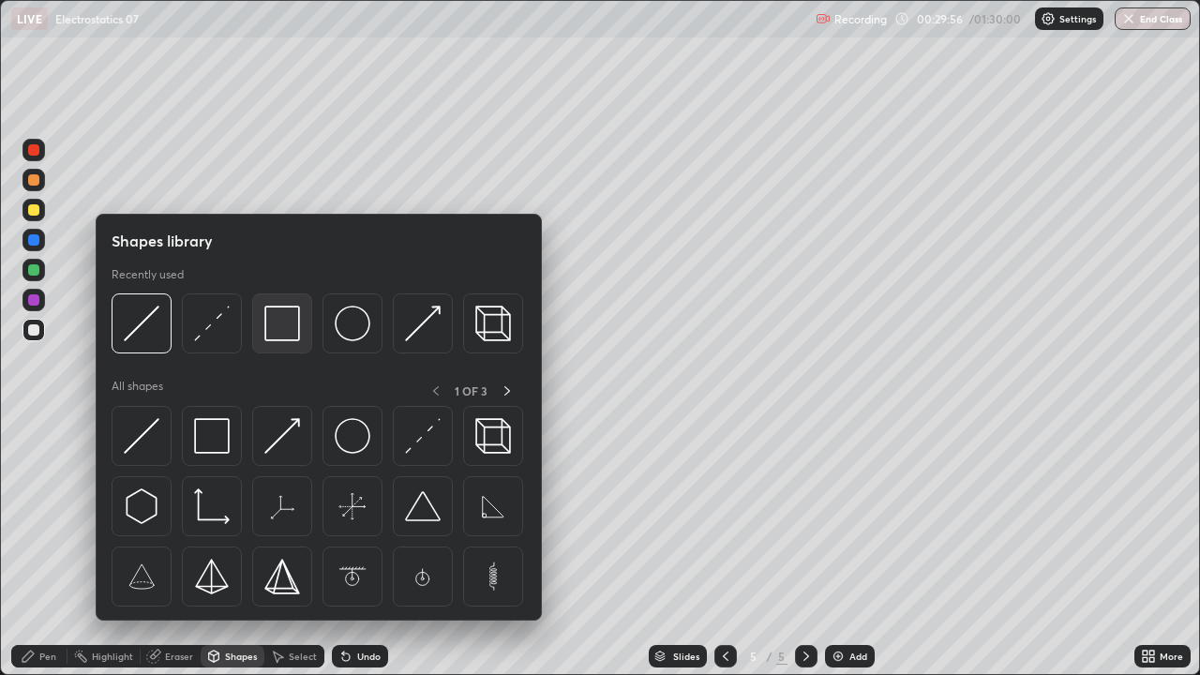
click at [277, 342] on div at bounding box center [282, 323] width 60 height 60
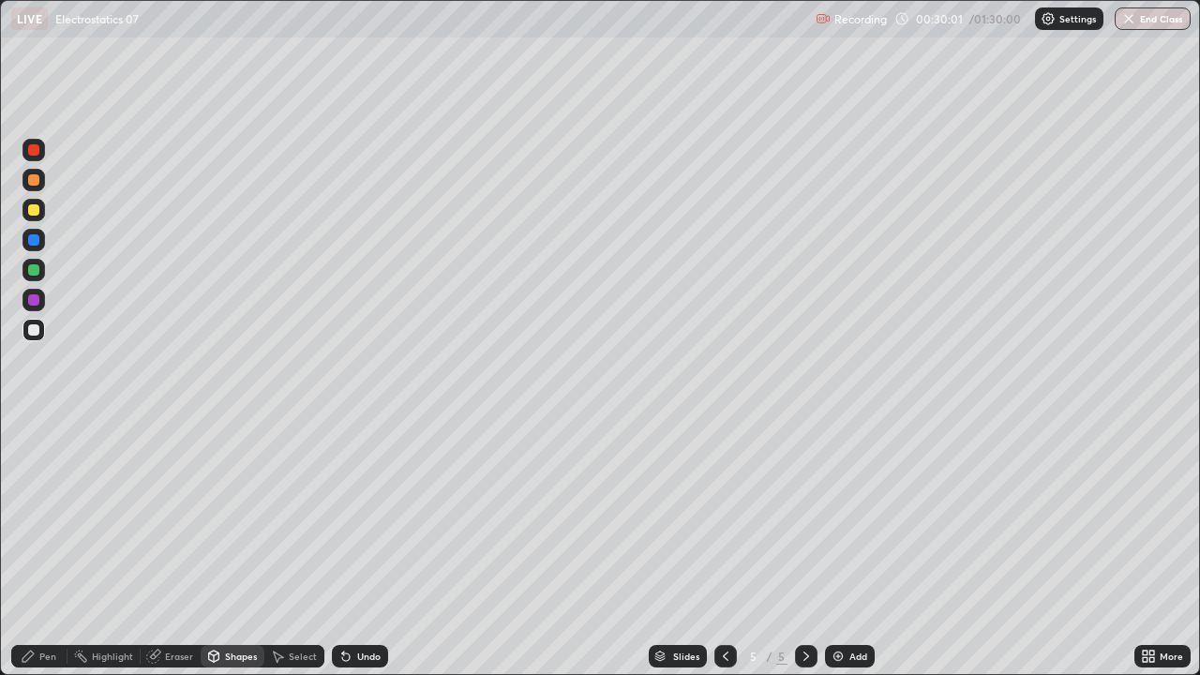
click at [234, 516] on div "Shapes" at bounding box center [233, 656] width 64 height 23
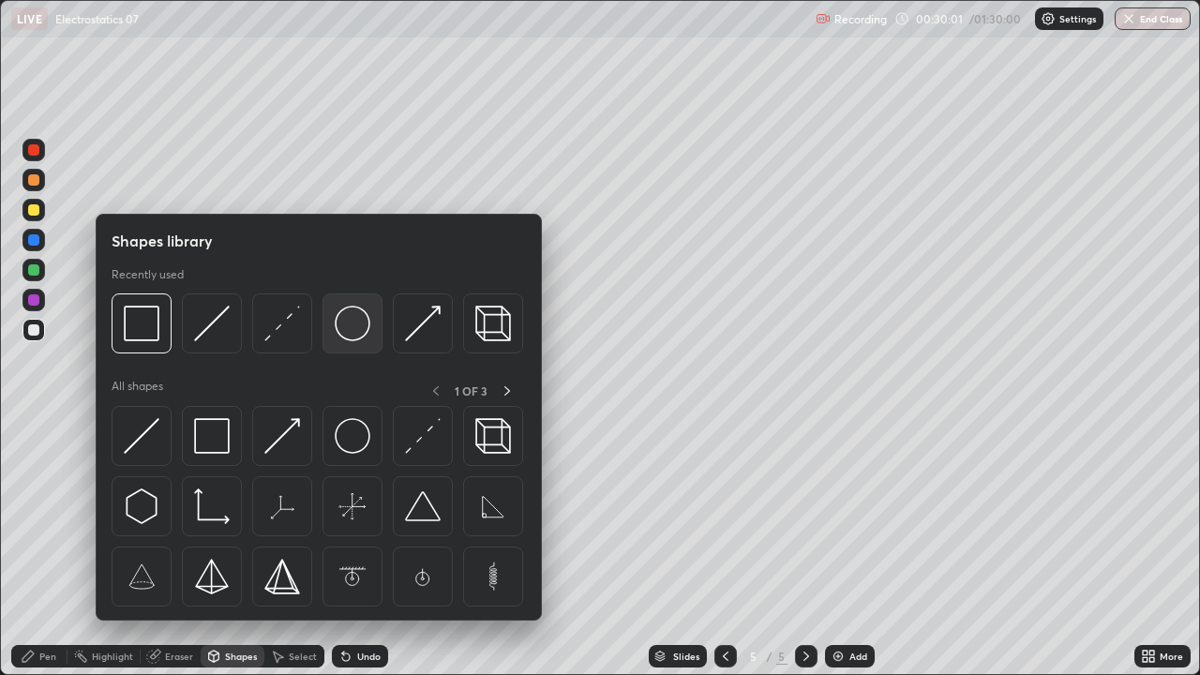
click at [341, 336] on img at bounding box center [353, 324] width 36 height 36
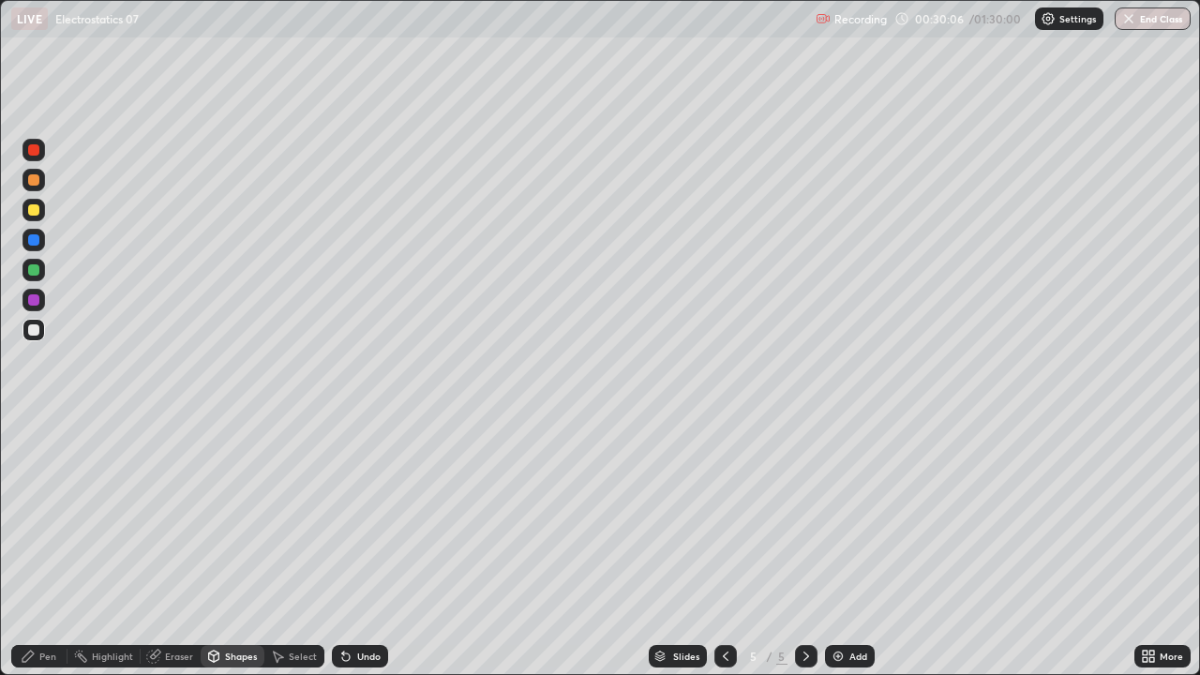
click at [47, 516] on div "Pen" at bounding box center [47, 656] width 17 height 9
click at [30, 208] on div at bounding box center [33, 209] width 11 height 11
click at [35, 338] on div at bounding box center [34, 330] width 23 height 23
click at [298, 516] on div "Select" at bounding box center [303, 656] width 28 height 9
click at [226, 516] on div "Shapes" at bounding box center [233, 656] width 64 height 23
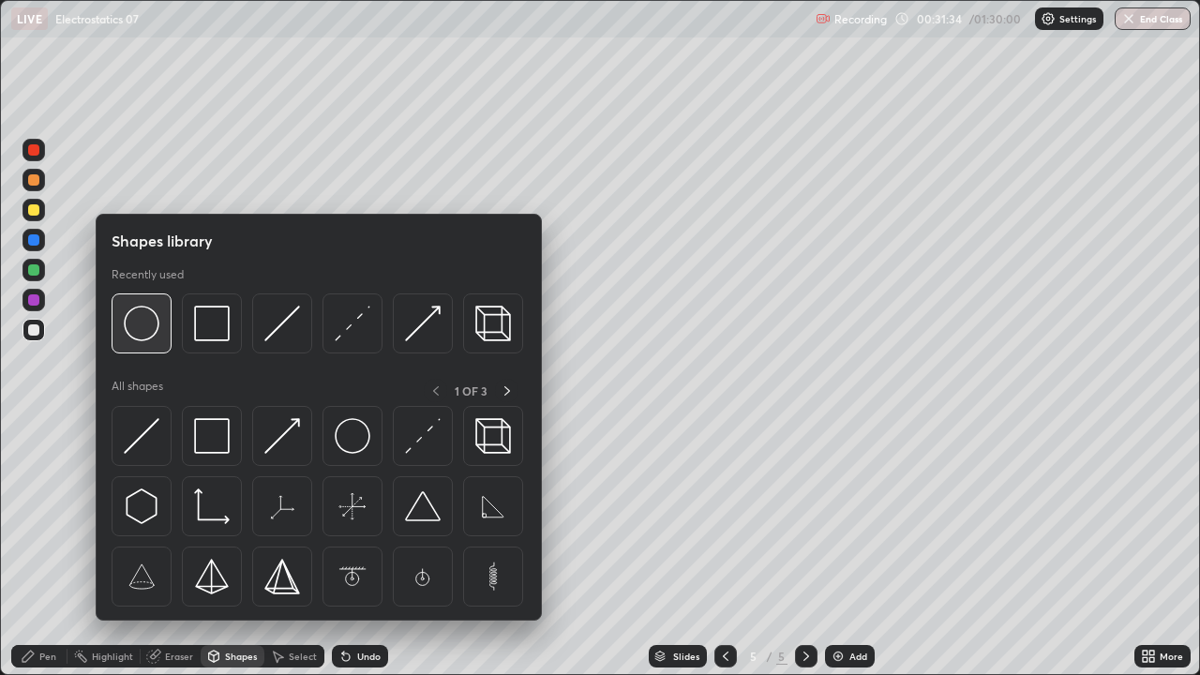
click at [143, 326] on img at bounding box center [142, 324] width 36 height 36
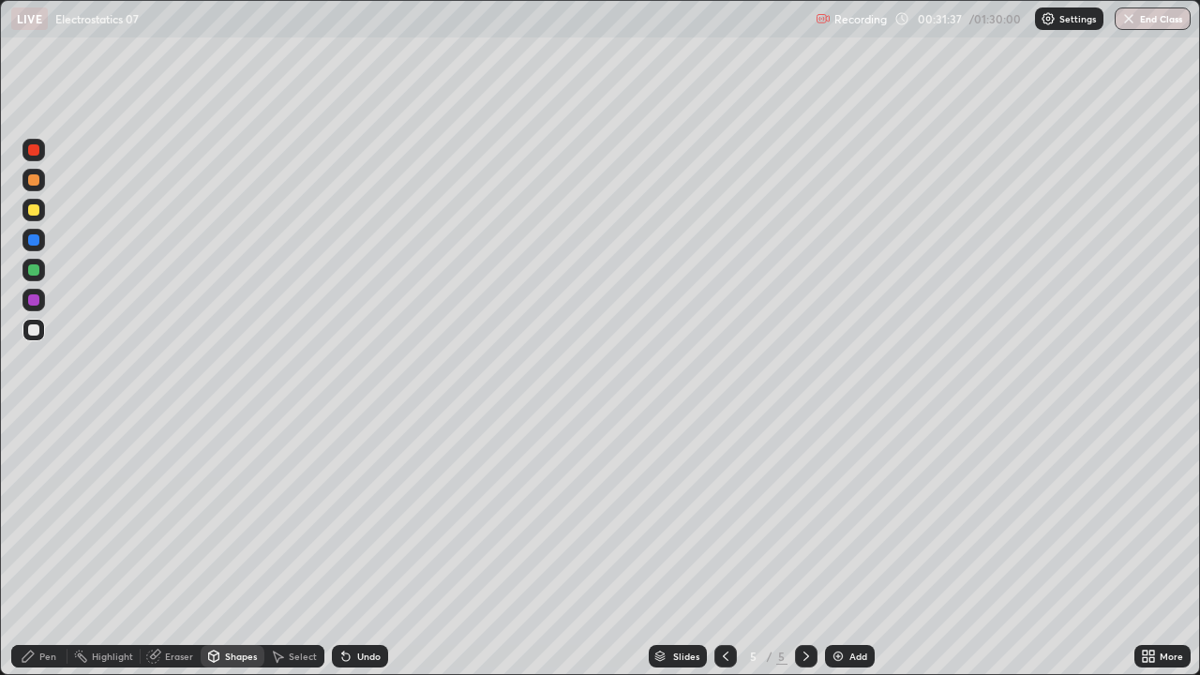
click at [241, 516] on div "Shapes" at bounding box center [233, 656] width 64 height 23
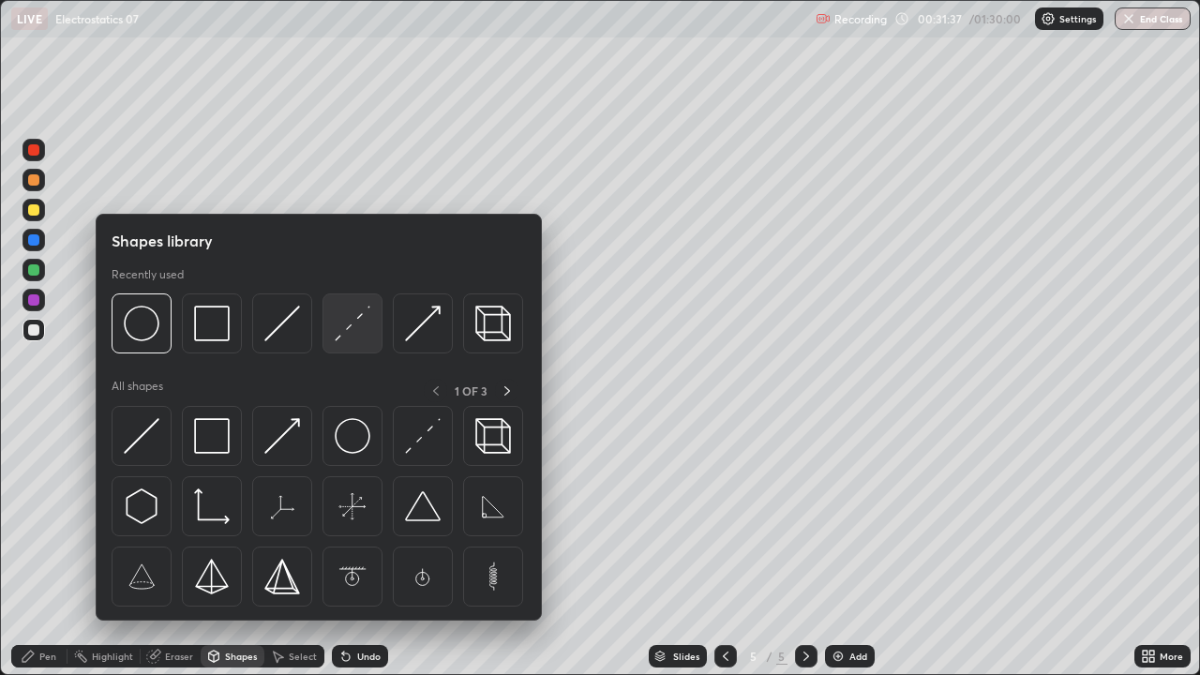
click at [350, 329] on img at bounding box center [353, 324] width 36 height 36
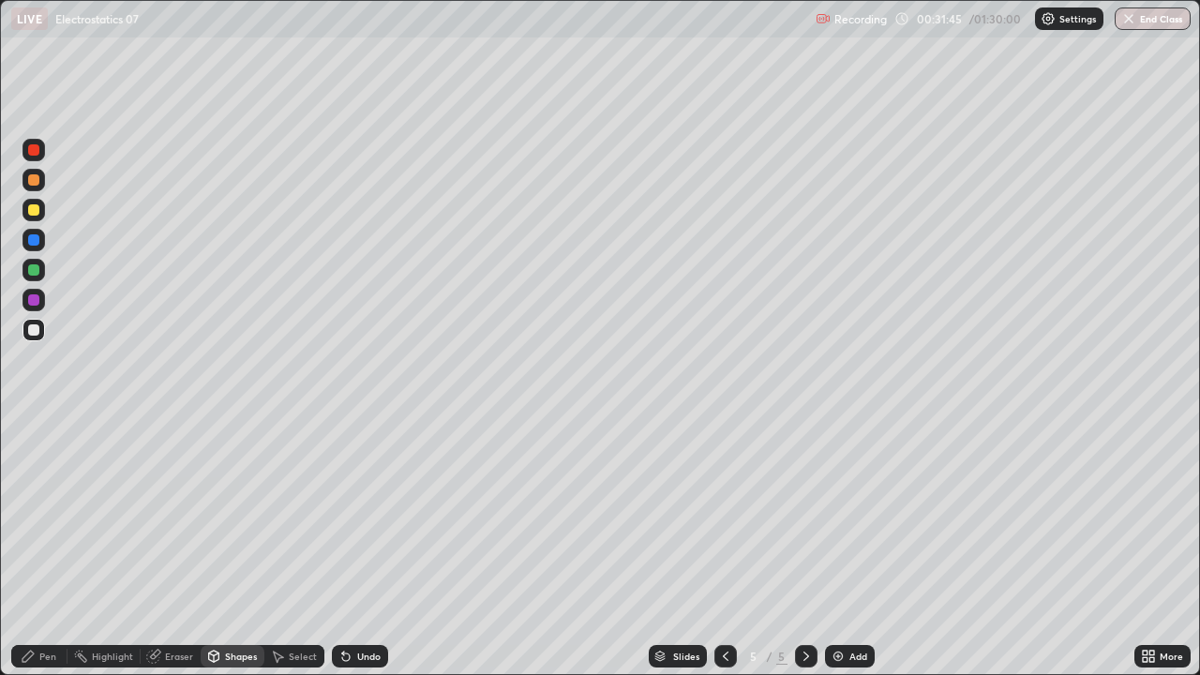
click at [35, 215] on div at bounding box center [33, 209] width 11 height 11
click at [59, 516] on div "Pen" at bounding box center [39, 656] width 56 height 23
click at [25, 237] on div at bounding box center [34, 240] width 23 height 23
click at [38, 329] on div at bounding box center [33, 329] width 11 height 11
click at [250, 516] on div "Shapes" at bounding box center [233, 656] width 64 height 23
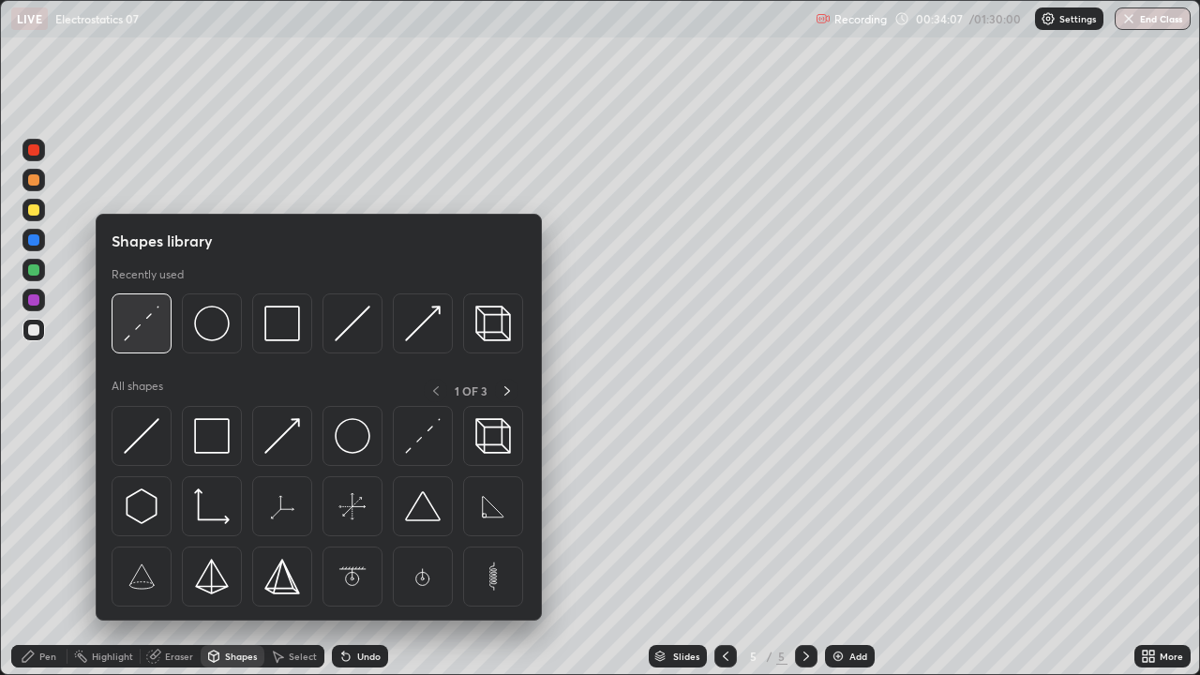
click at [136, 338] on img at bounding box center [142, 324] width 36 height 36
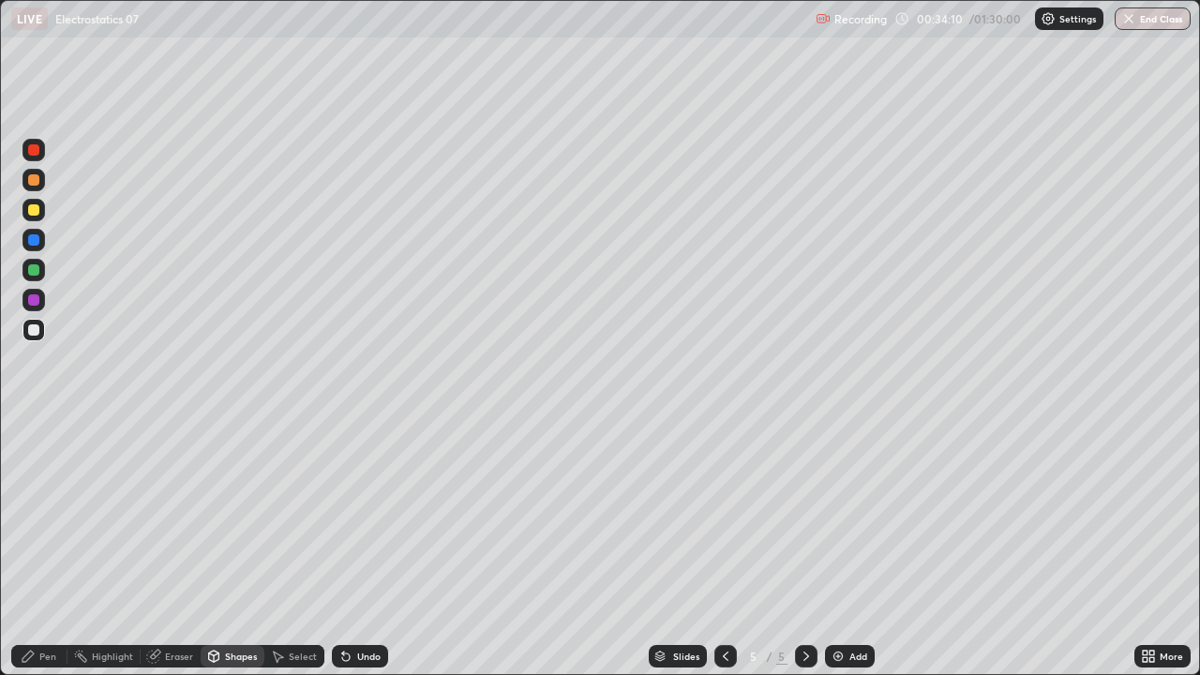
click at [45, 516] on div "Pen" at bounding box center [47, 656] width 17 height 9
click at [38, 209] on div at bounding box center [33, 209] width 11 height 11
click at [34, 181] on div at bounding box center [33, 179] width 11 height 11
click at [32, 330] on div at bounding box center [33, 329] width 11 height 11
click at [35, 273] on div at bounding box center [33, 269] width 11 height 11
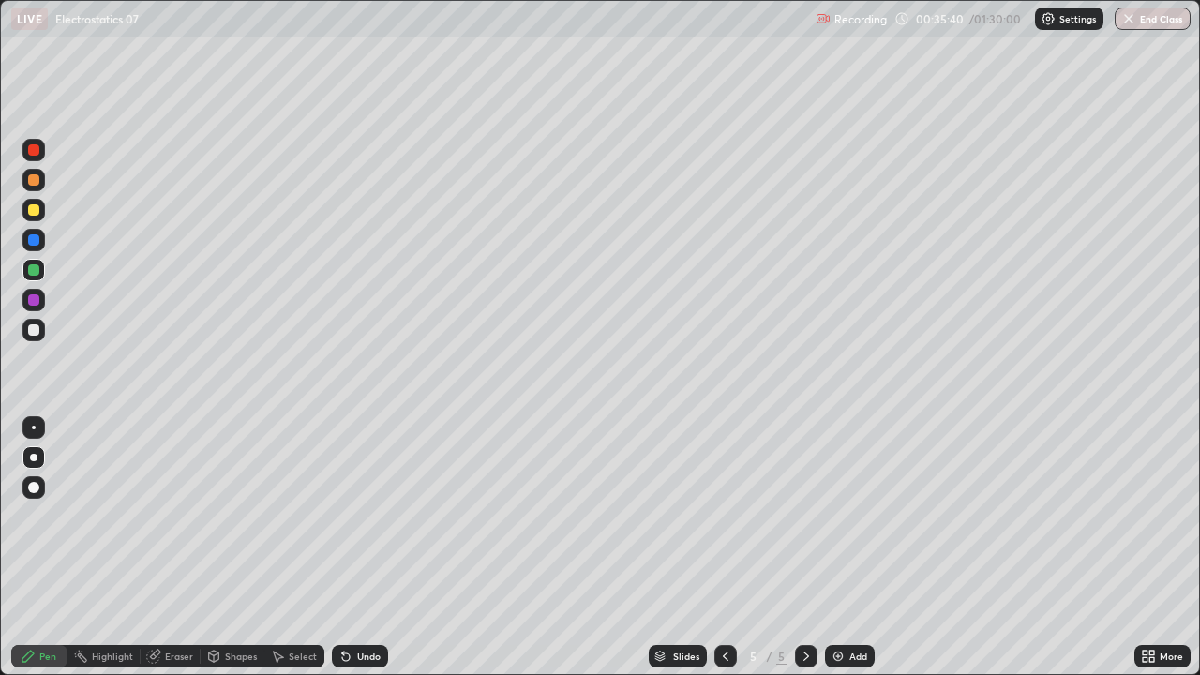
click at [41, 324] on div at bounding box center [34, 330] width 23 height 23
click at [38, 212] on div at bounding box center [33, 209] width 11 height 11
click at [33, 329] on div at bounding box center [33, 329] width 11 height 11
click at [352, 516] on div "Undo" at bounding box center [360, 656] width 56 height 23
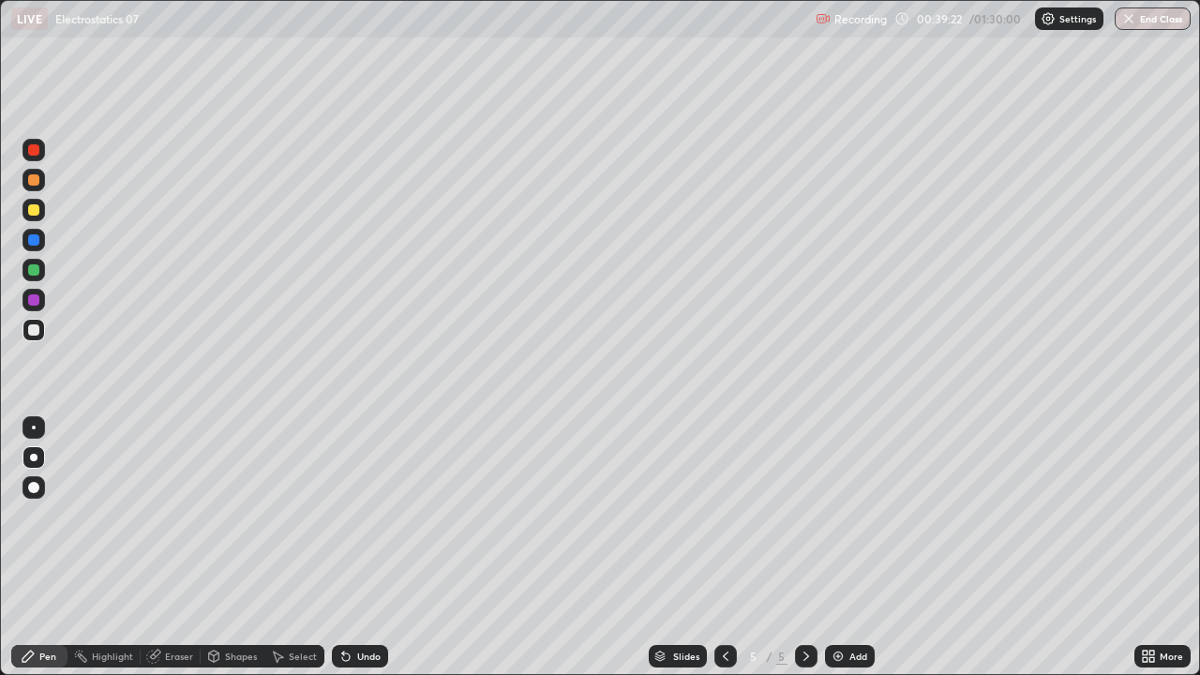
click at [799, 516] on icon at bounding box center [806, 656] width 15 height 15
click at [845, 516] on div "Add" at bounding box center [850, 656] width 50 height 23
click at [305, 516] on div "Select" at bounding box center [303, 656] width 28 height 9
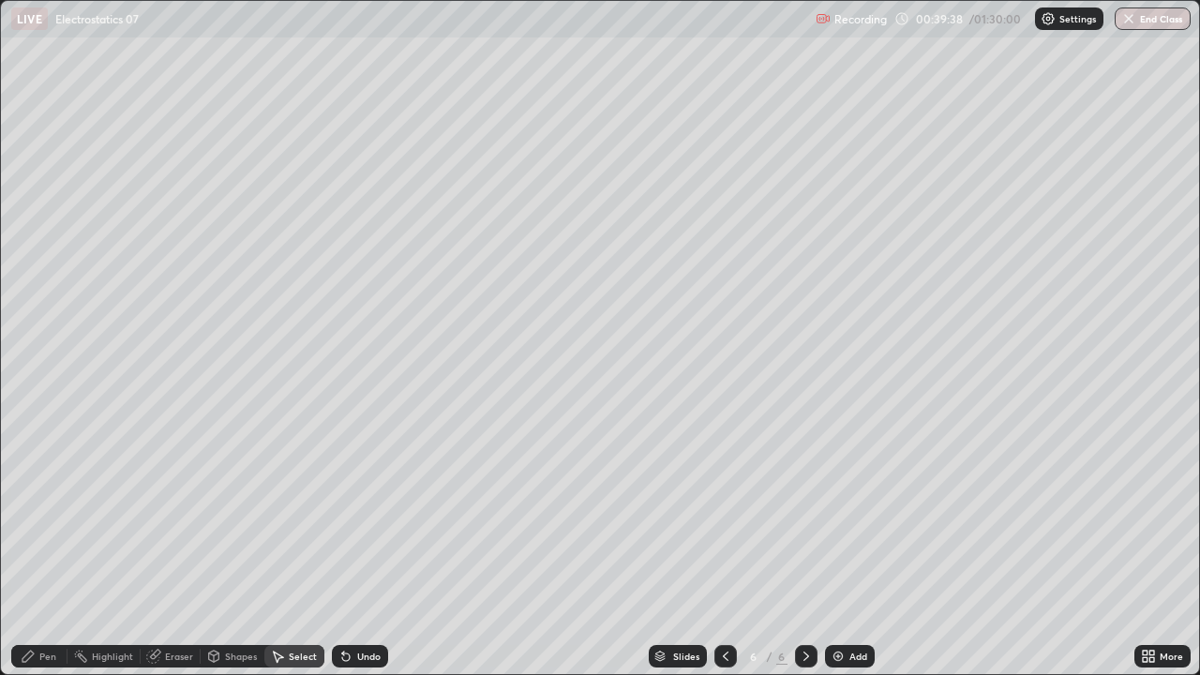
click at [249, 516] on div "Shapes" at bounding box center [233, 656] width 64 height 23
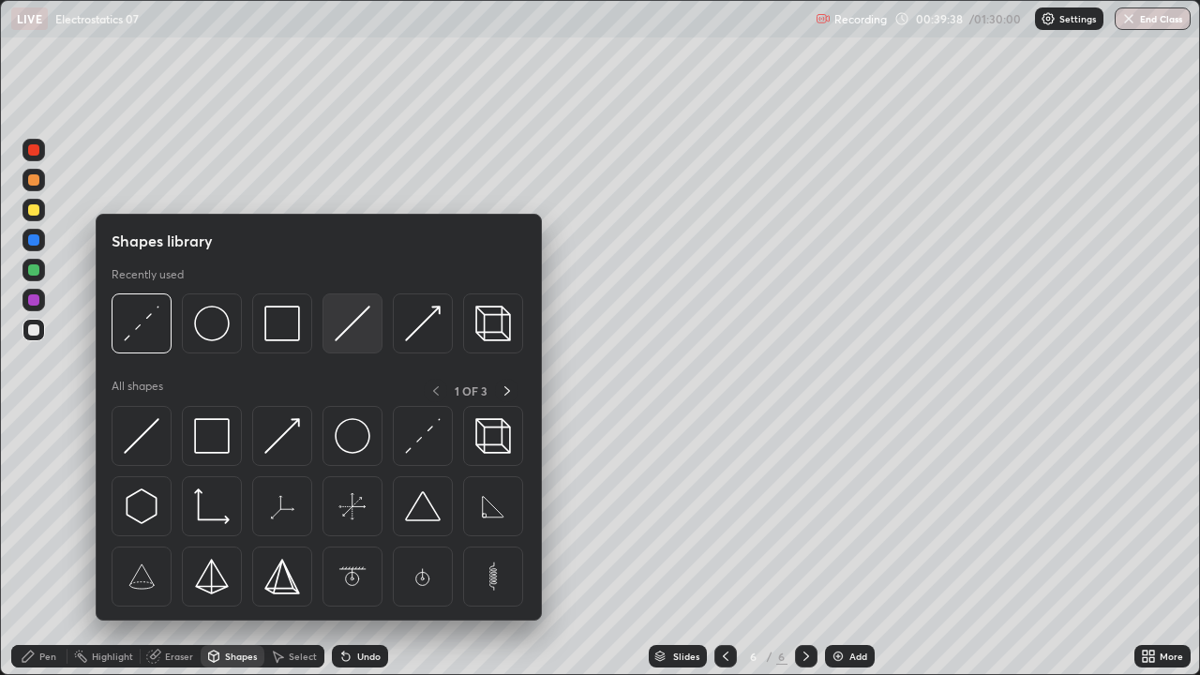
click at [346, 329] on img at bounding box center [353, 324] width 36 height 36
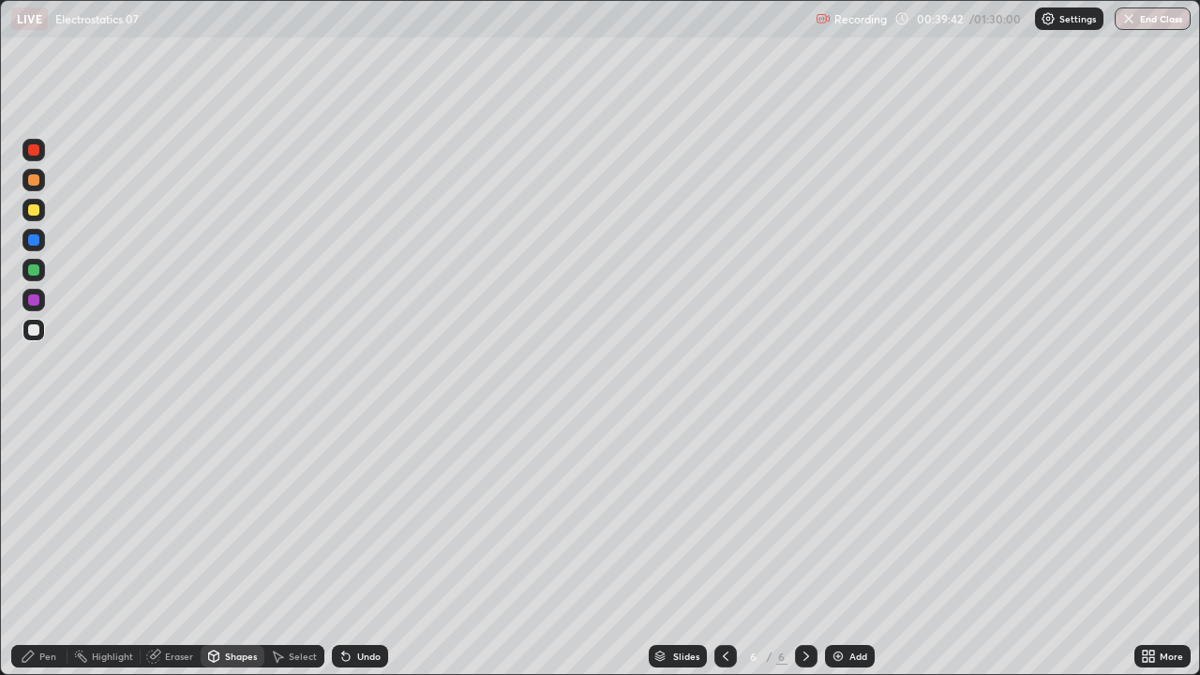
click at [34, 210] on div at bounding box center [33, 209] width 11 height 11
click at [46, 516] on div "Pen" at bounding box center [39, 656] width 56 height 23
click at [177, 516] on div "Eraser" at bounding box center [179, 656] width 28 height 9
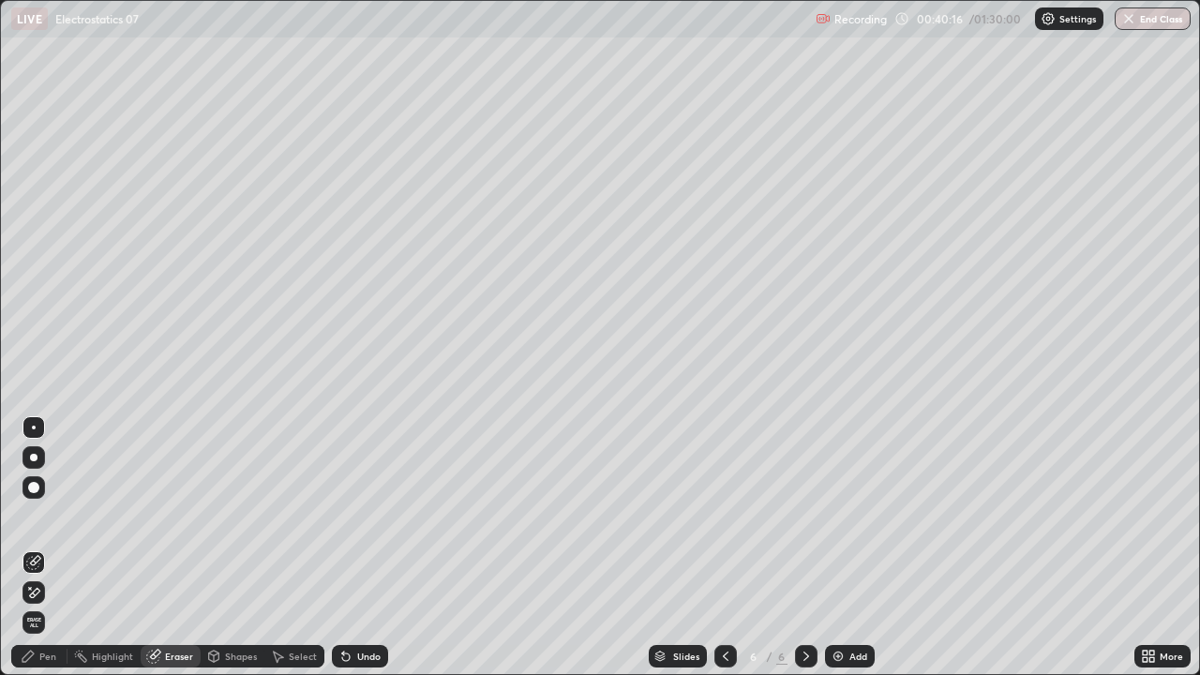
click at [45, 516] on div "Pen" at bounding box center [47, 656] width 17 height 9
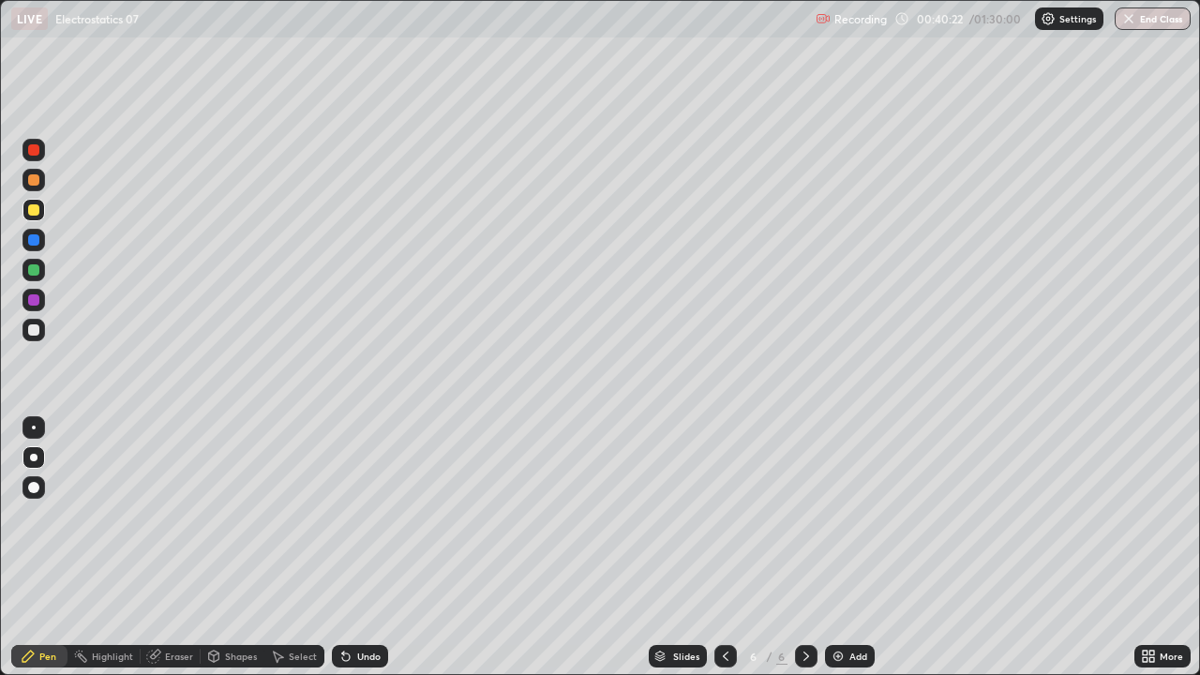
click at [36, 242] on div at bounding box center [33, 239] width 11 height 11
click at [35, 333] on div at bounding box center [33, 329] width 11 height 11
click at [34, 212] on div at bounding box center [33, 209] width 11 height 11
click at [221, 516] on div "Shapes" at bounding box center [233, 656] width 64 height 23
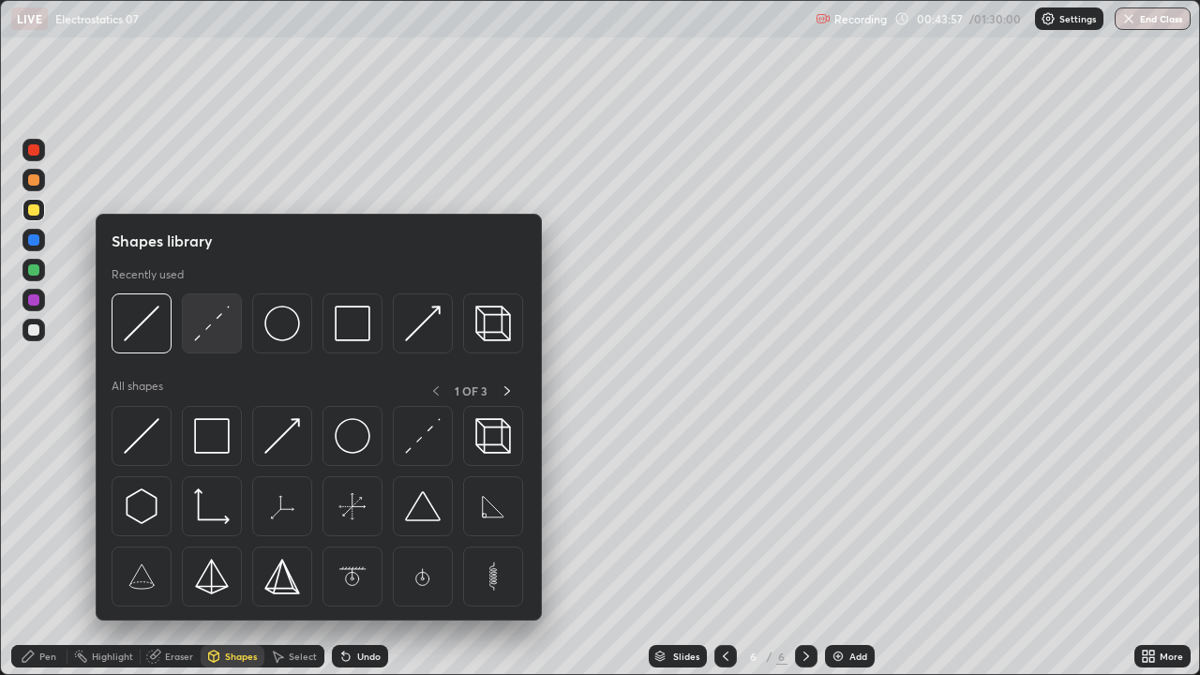
click at [212, 330] on img at bounding box center [212, 324] width 36 height 36
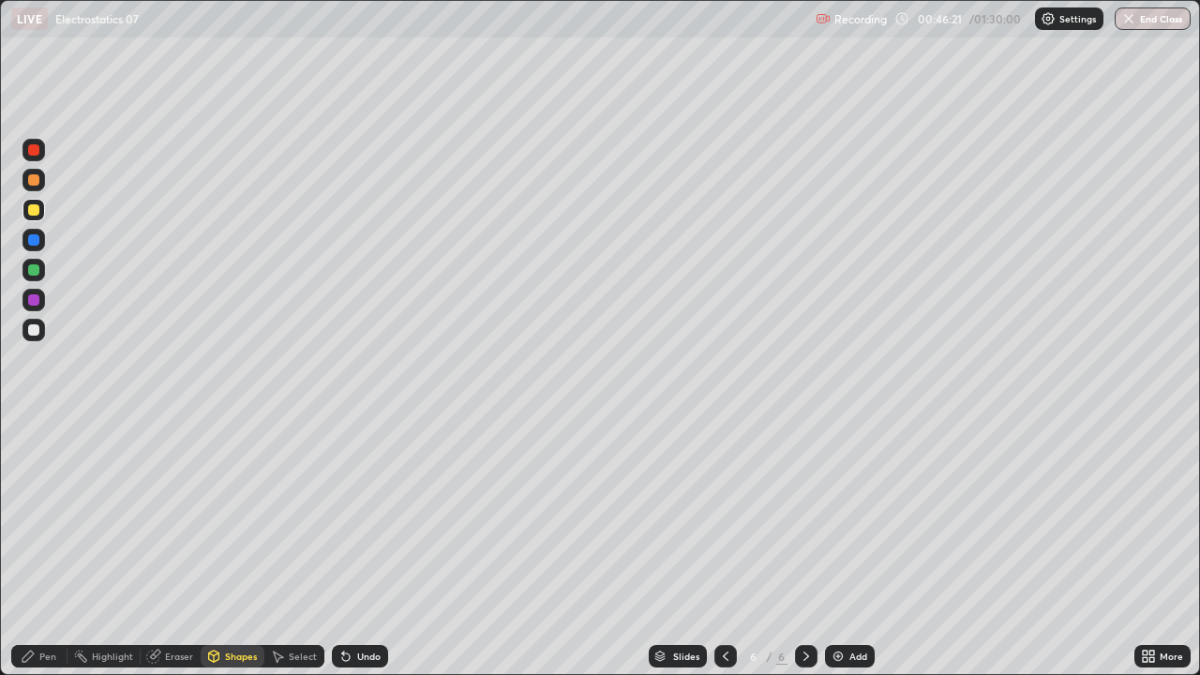
click at [53, 516] on div "Pen" at bounding box center [47, 656] width 17 height 9
click at [175, 516] on div "Eraser" at bounding box center [179, 656] width 28 height 9
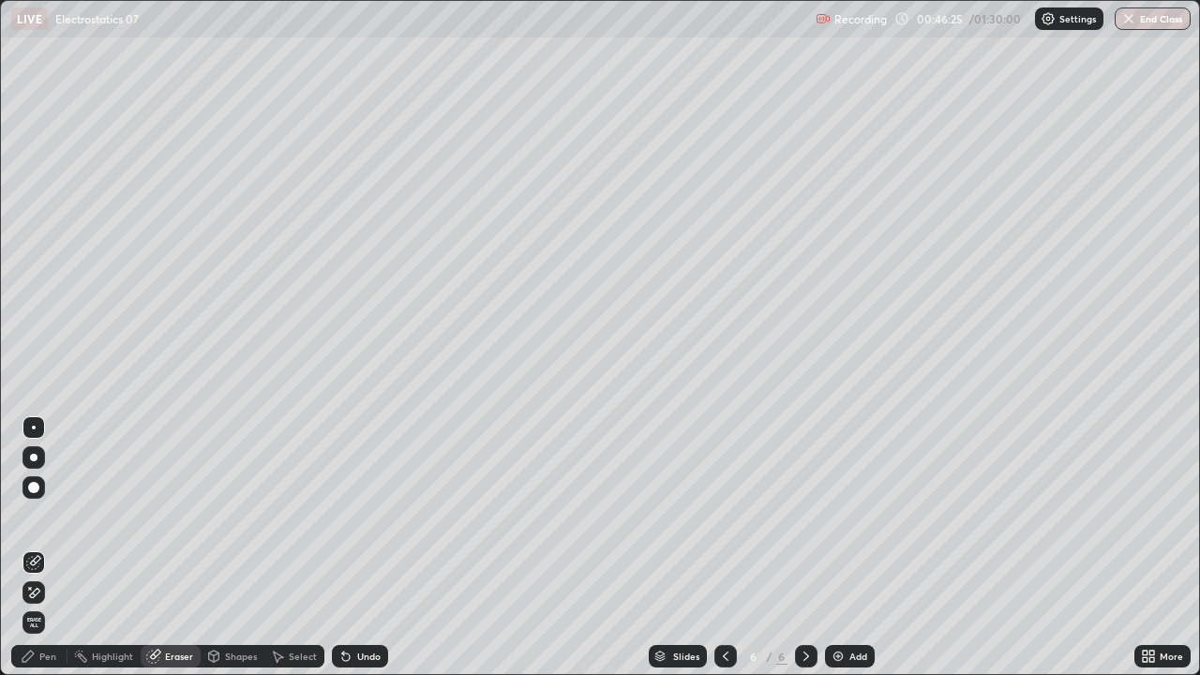
click at [48, 516] on div "Pen" at bounding box center [47, 656] width 17 height 9
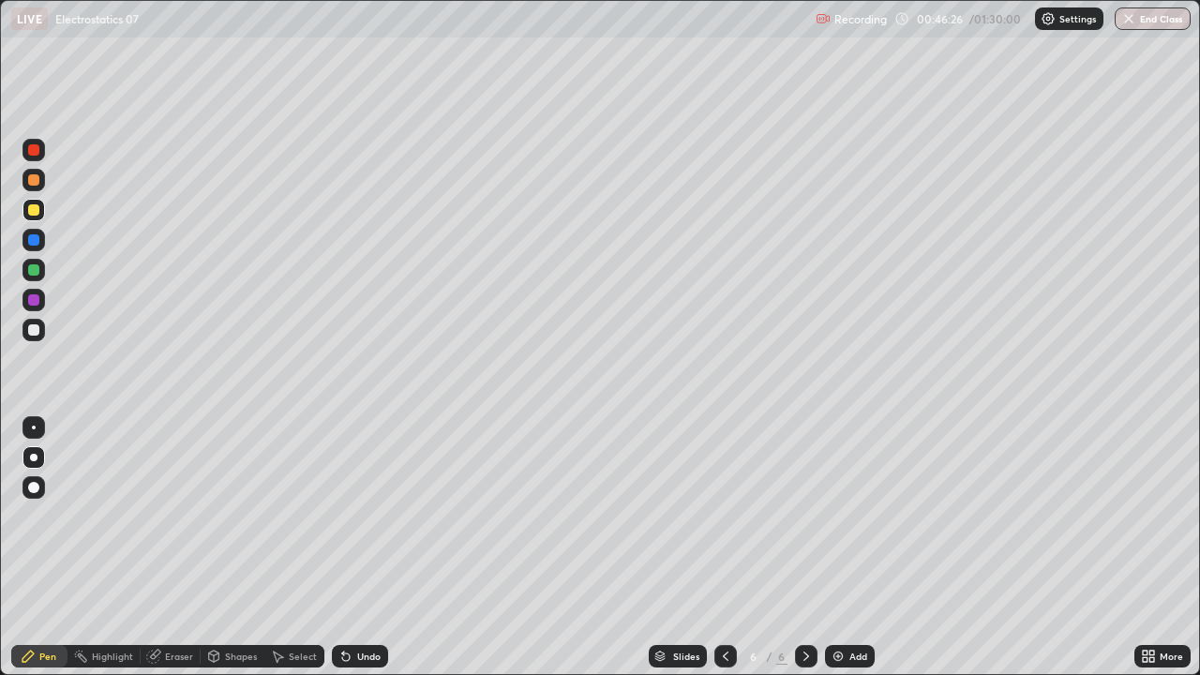
click at [34, 205] on div at bounding box center [33, 209] width 11 height 11
click at [34, 271] on div at bounding box center [33, 269] width 11 height 11
click at [38, 330] on div at bounding box center [33, 329] width 11 height 11
click at [34, 328] on div at bounding box center [33, 329] width 11 height 11
click at [36, 210] on div at bounding box center [33, 209] width 11 height 11
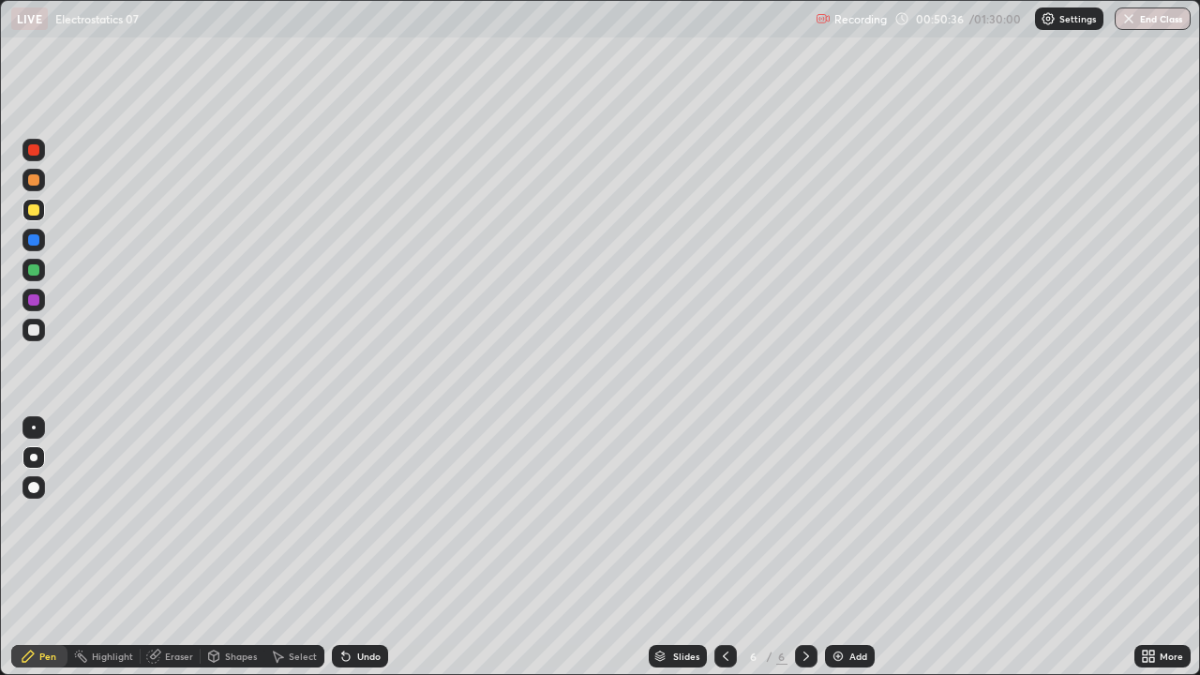
click at [804, 516] on icon at bounding box center [806, 656] width 15 height 15
click at [846, 516] on div "Add" at bounding box center [850, 656] width 50 height 23
click at [726, 516] on icon at bounding box center [725, 656] width 15 height 15
click at [807, 516] on icon at bounding box center [806, 656] width 15 height 15
click at [33, 334] on div at bounding box center [33, 329] width 11 height 11
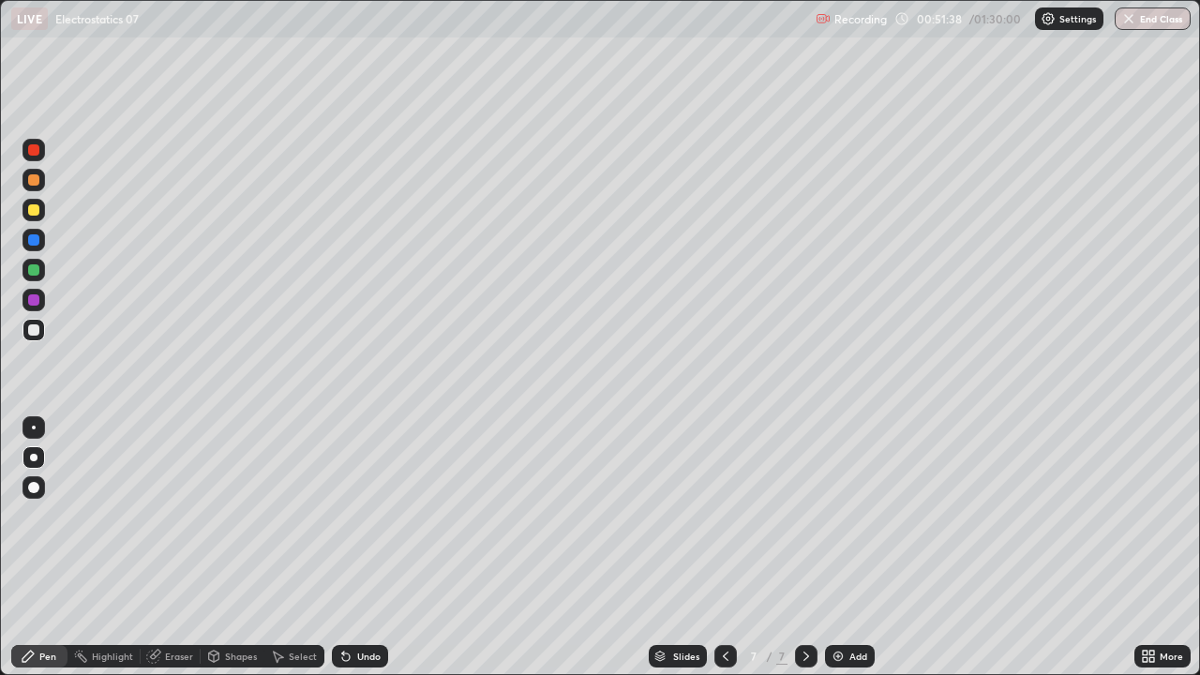
click at [31, 212] on div at bounding box center [33, 209] width 11 height 11
click at [240, 516] on div "Shapes" at bounding box center [241, 656] width 32 height 9
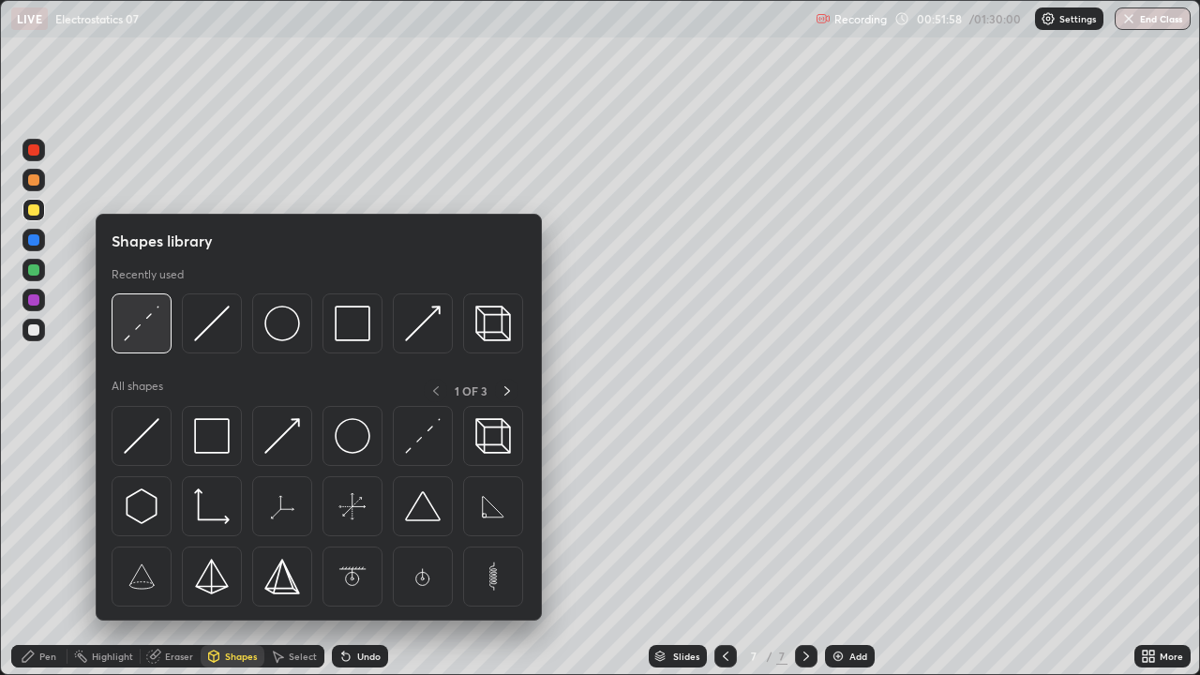
click at [143, 323] on img at bounding box center [142, 324] width 36 height 36
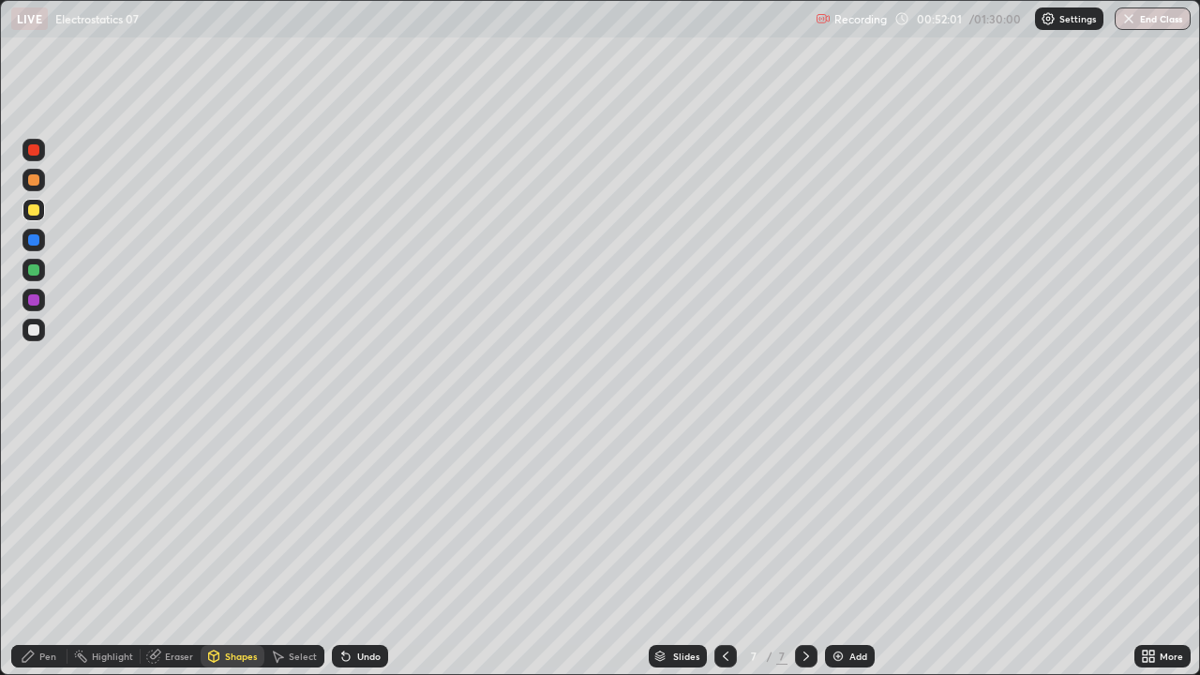
click at [53, 516] on div "Pen" at bounding box center [47, 656] width 17 height 9
click at [38, 327] on div at bounding box center [33, 329] width 11 height 11
click at [225, 516] on div "Shapes" at bounding box center [241, 656] width 32 height 9
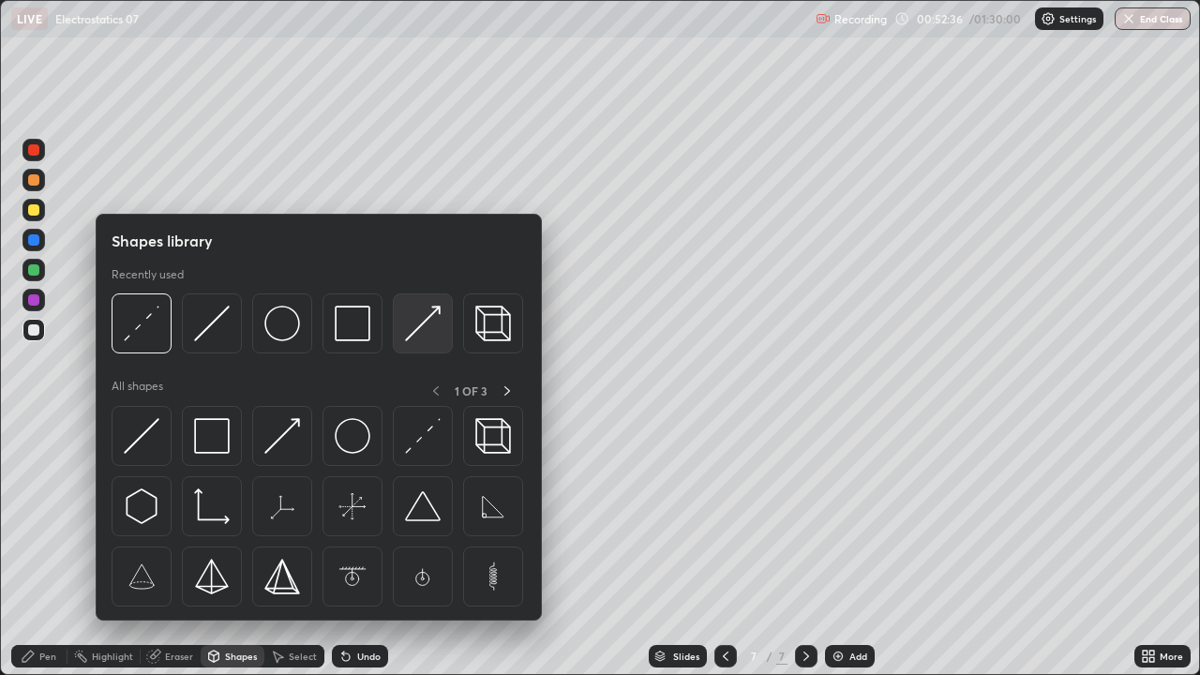
click at [412, 337] on img at bounding box center [423, 324] width 36 height 36
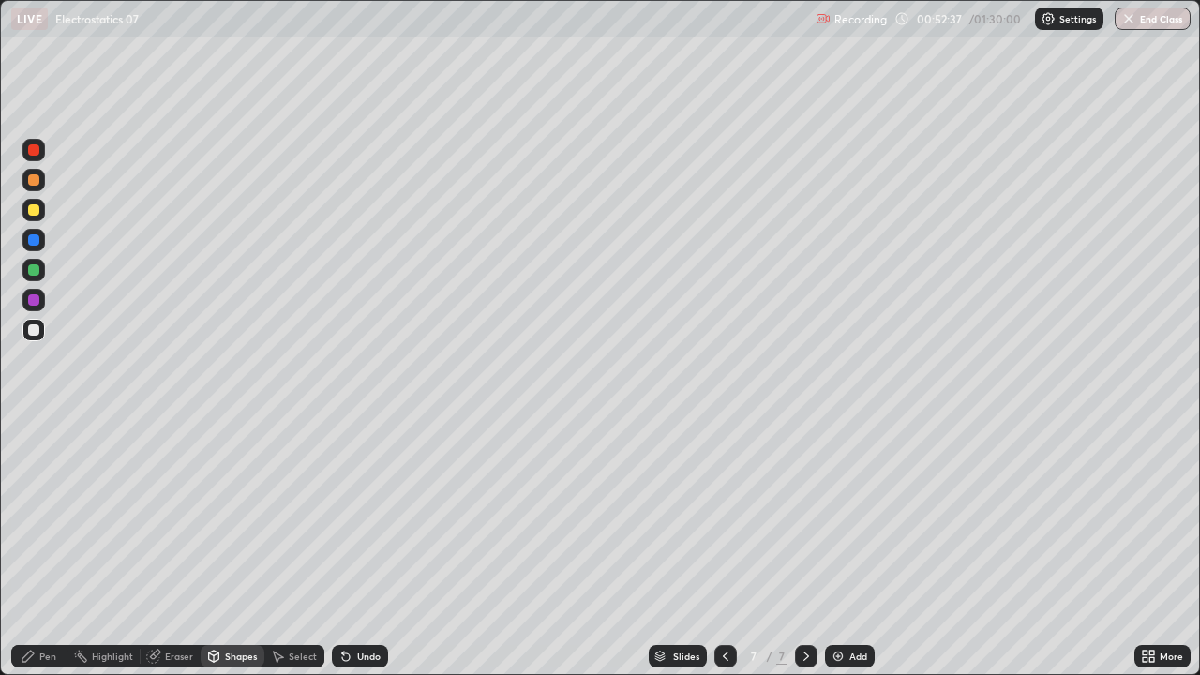
click at [38, 241] on div at bounding box center [33, 239] width 11 height 11
click at [52, 516] on div "Pen" at bounding box center [47, 656] width 17 height 9
click at [238, 516] on div "Shapes" at bounding box center [233, 656] width 64 height 23
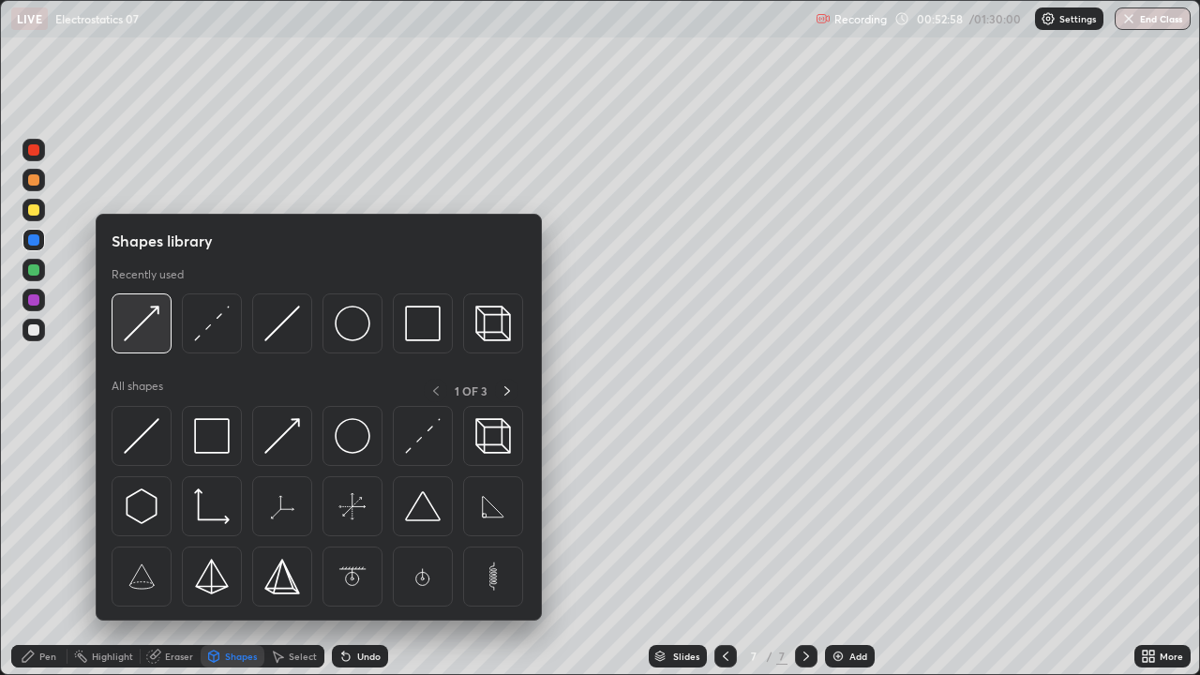
click at [135, 330] on img at bounding box center [142, 324] width 36 height 36
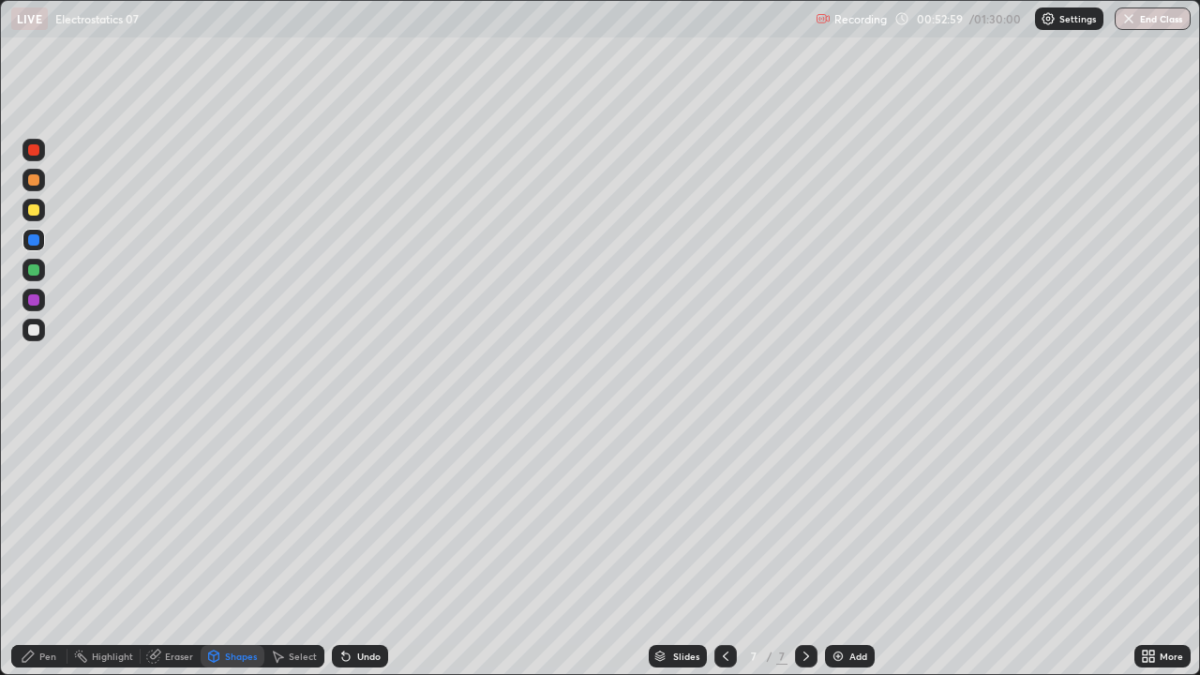
click at [36, 243] on div at bounding box center [33, 239] width 11 height 11
click at [53, 516] on div "Pen" at bounding box center [39, 656] width 56 height 23
click at [292, 516] on div "Select" at bounding box center [303, 656] width 28 height 9
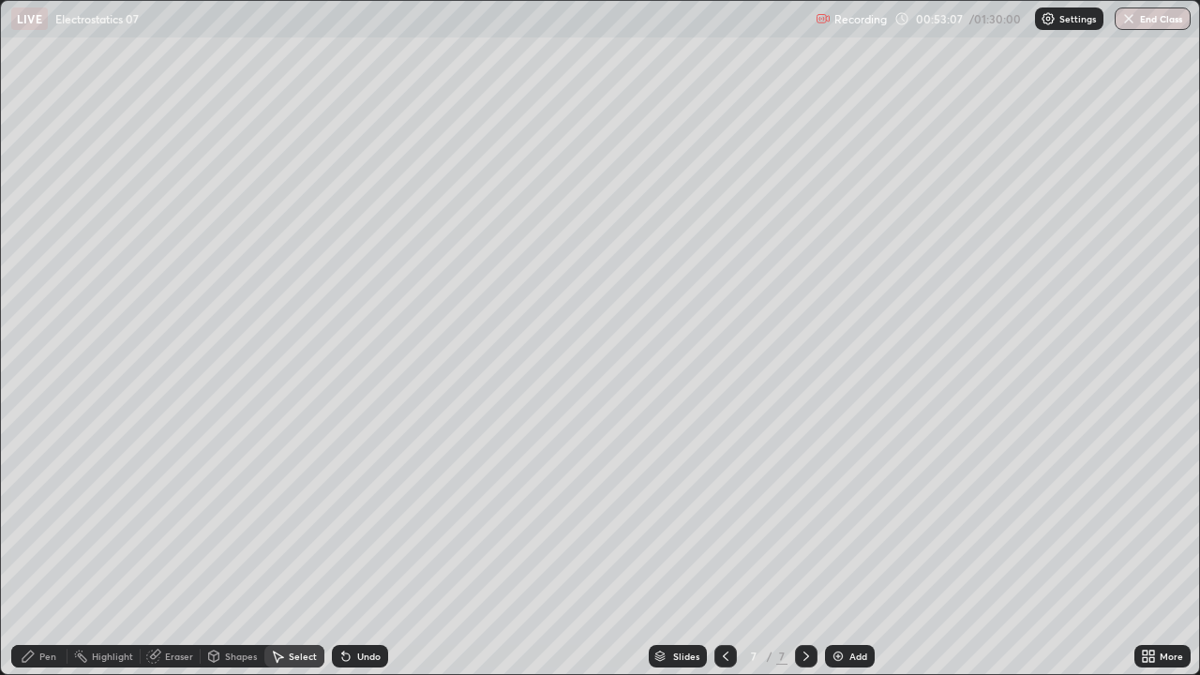
click at [241, 516] on div "Shapes" at bounding box center [241, 656] width 32 height 9
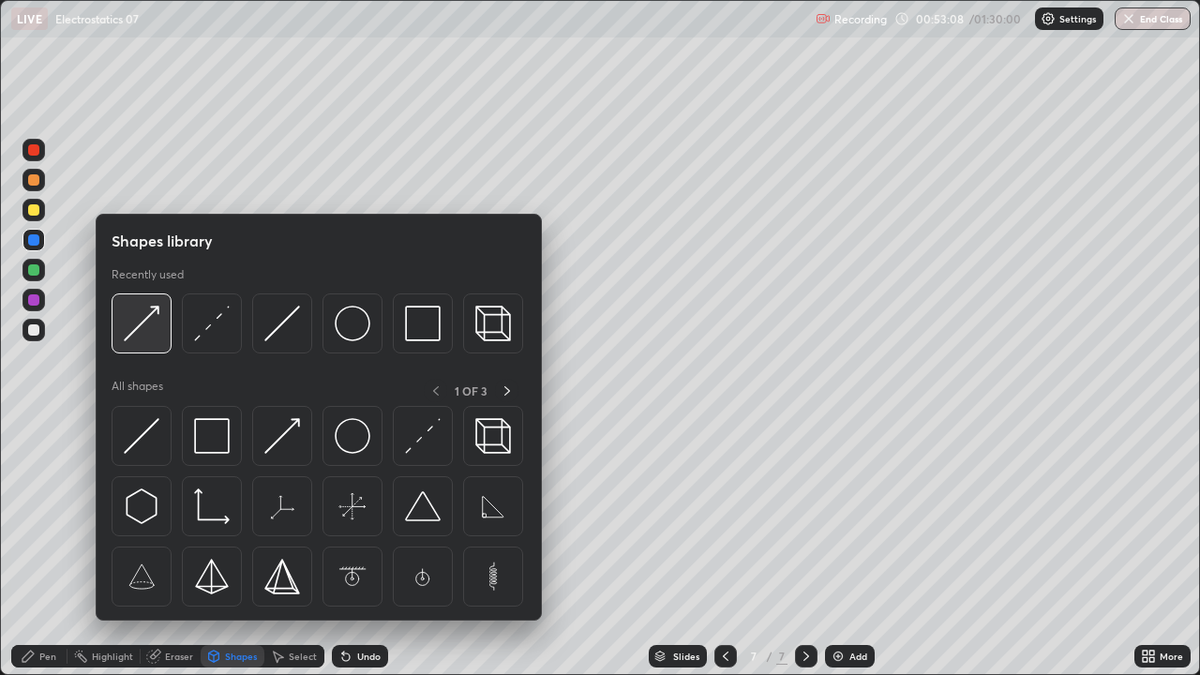
click at [140, 319] on img at bounding box center [142, 324] width 36 height 36
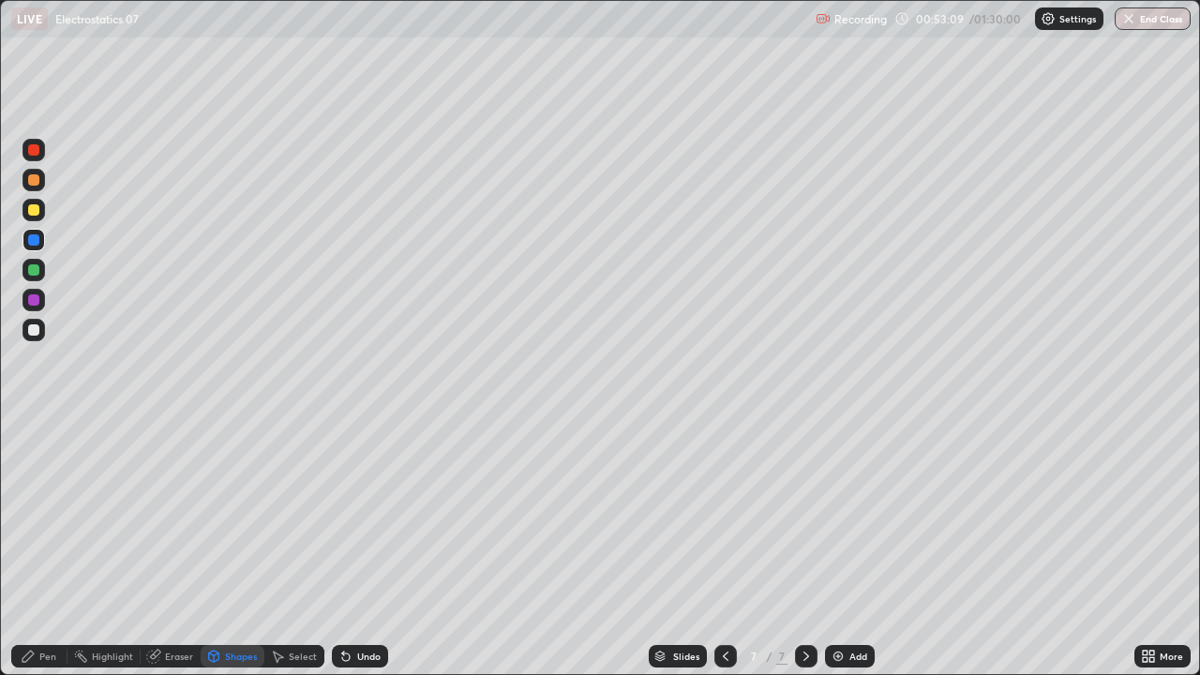
click at [37, 300] on div at bounding box center [33, 299] width 11 height 11
click at [47, 516] on div "Pen" at bounding box center [47, 656] width 17 height 9
click at [32, 329] on div at bounding box center [33, 329] width 11 height 11
click at [248, 516] on div "Shapes" at bounding box center [241, 656] width 32 height 9
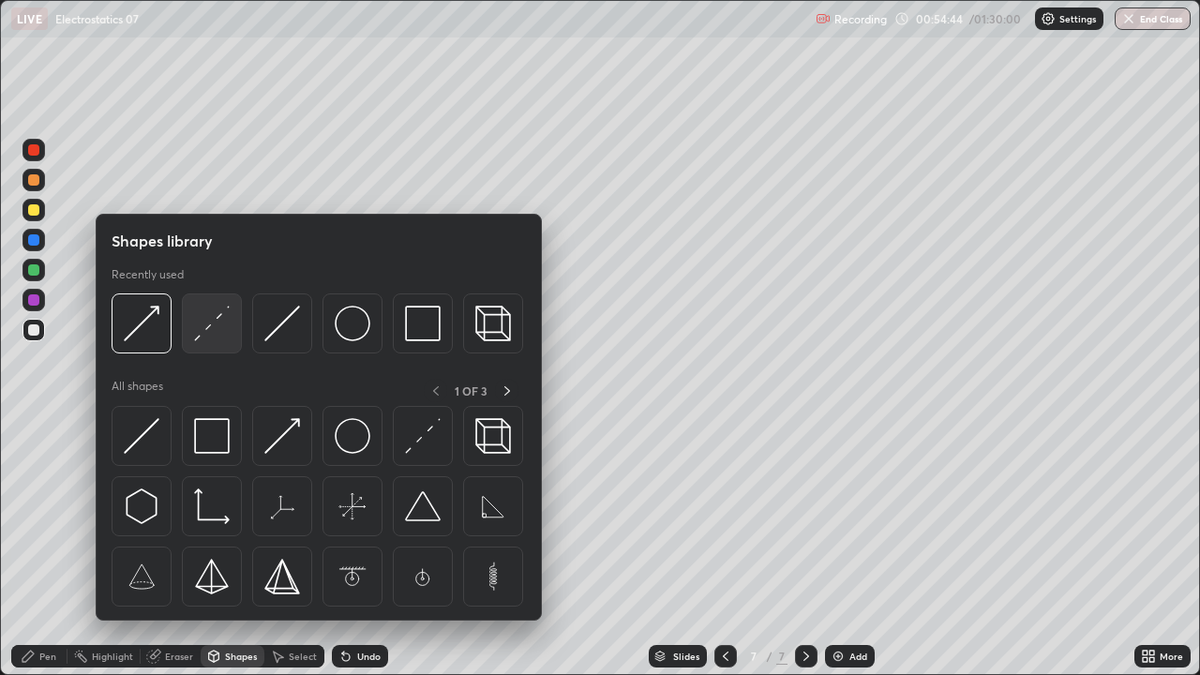
click at [213, 326] on img at bounding box center [212, 324] width 36 height 36
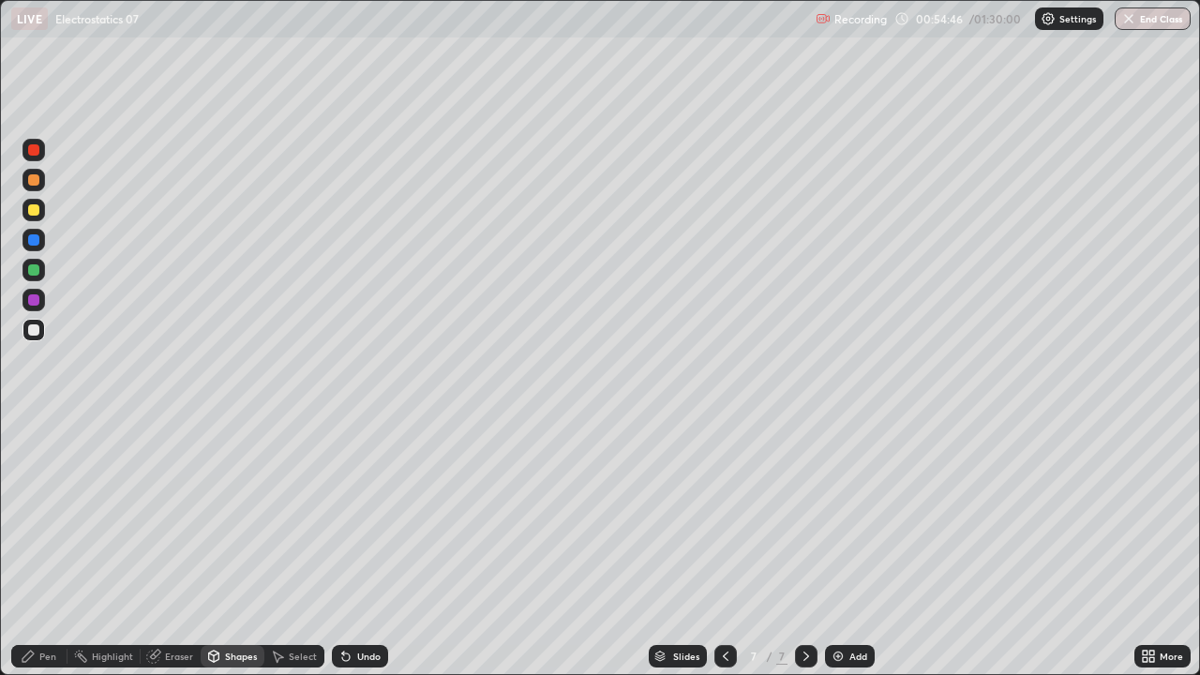
click at [52, 516] on div "Pen" at bounding box center [47, 656] width 17 height 9
click at [34, 333] on div at bounding box center [33, 329] width 11 height 11
click at [38, 335] on div at bounding box center [34, 330] width 23 height 23
click at [31, 215] on div at bounding box center [33, 209] width 11 height 11
click at [345, 516] on icon at bounding box center [346, 658] width 8 height 8
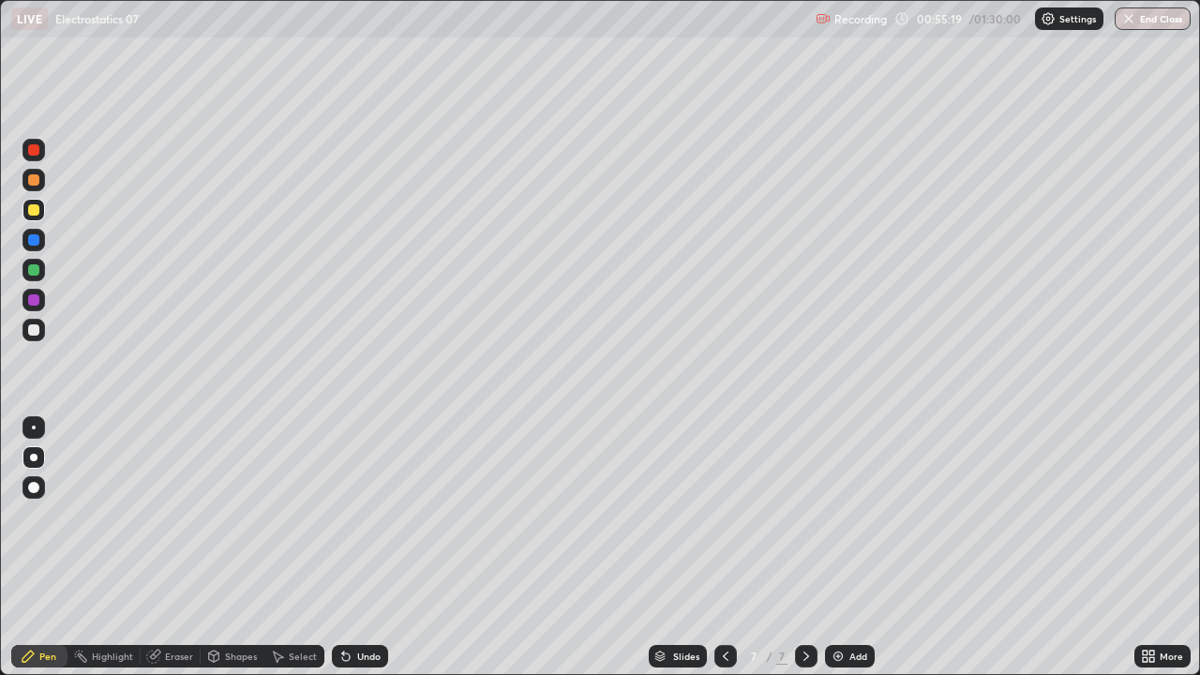
click at [30, 334] on div at bounding box center [33, 329] width 11 height 11
click at [346, 516] on icon at bounding box center [345, 656] width 15 height 15
click at [343, 516] on icon at bounding box center [346, 658] width 8 height 8
click at [354, 516] on div "Undo" at bounding box center [360, 656] width 56 height 23
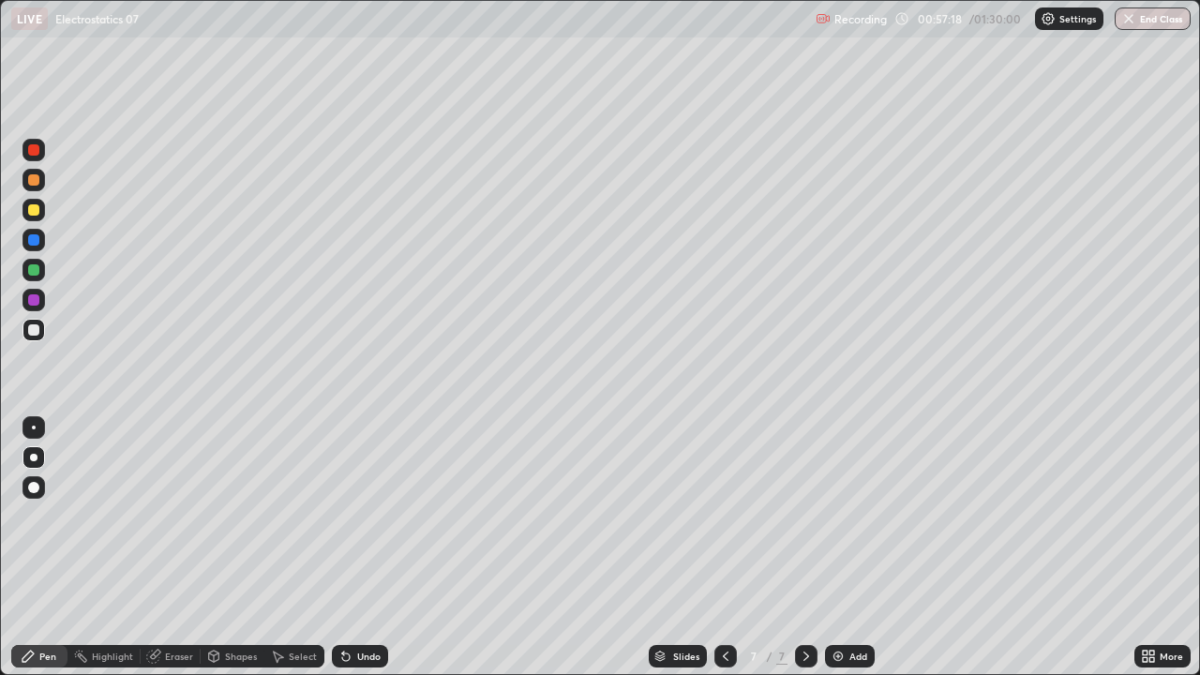
click at [353, 516] on div "Undo" at bounding box center [360, 656] width 56 height 23
click at [253, 516] on div "Shapes" at bounding box center [241, 656] width 32 height 9
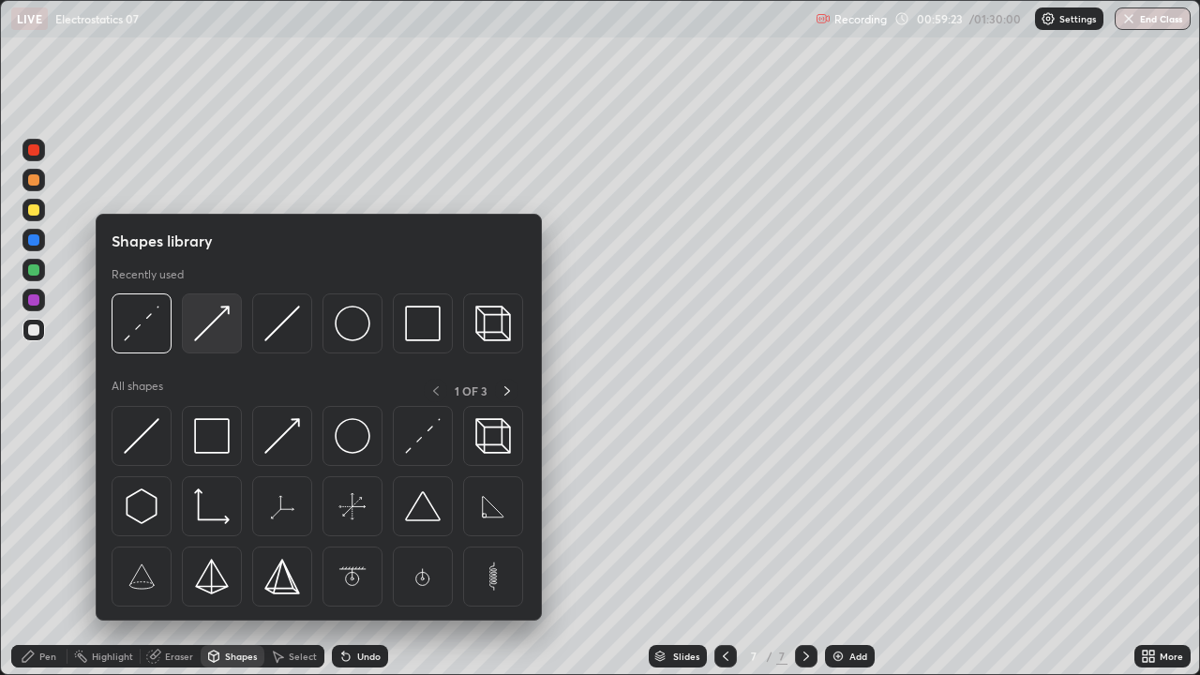
click at [209, 323] on img at bounding box center [212, 324] width 36 height 36
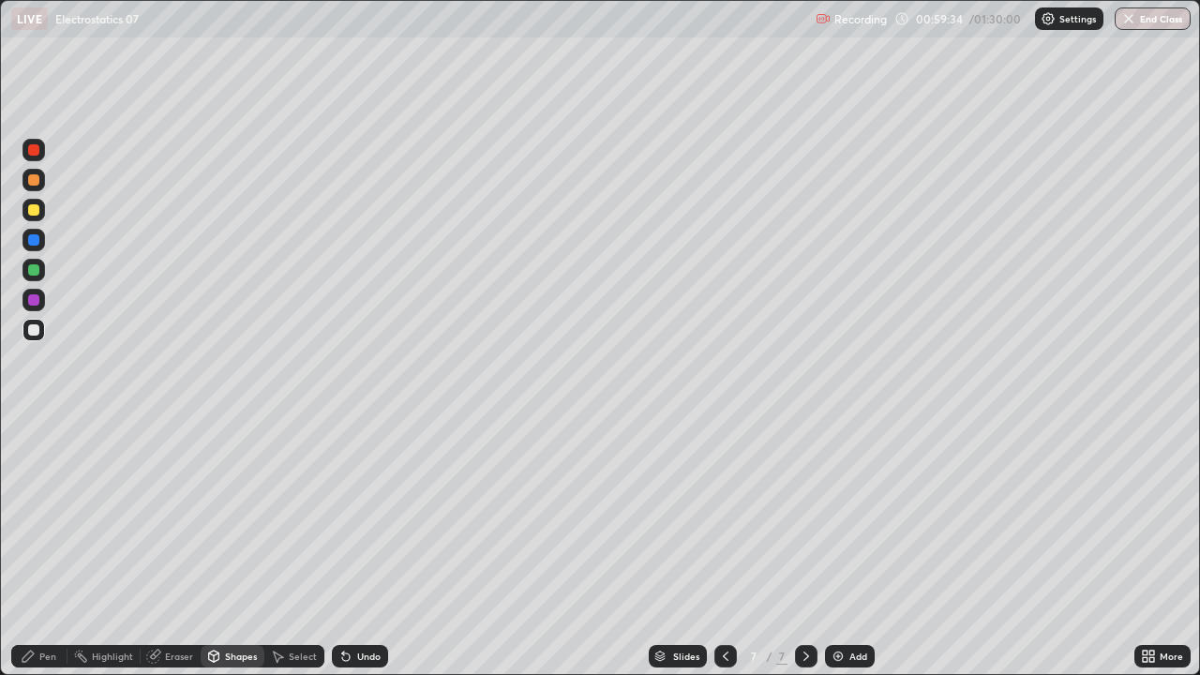
click at [53, 516] on div "Pen" at bounding box center [47, 656] width 17 height 9
click at [32, 330] on div at bounding box center [33, 329] width 11 height 11
click at [34, 208] on div at bounding box center [33, 209] width 11 height 11
click at [188, 516] on div "Eraser" at bounding box center [179, 656] width 28 height 9
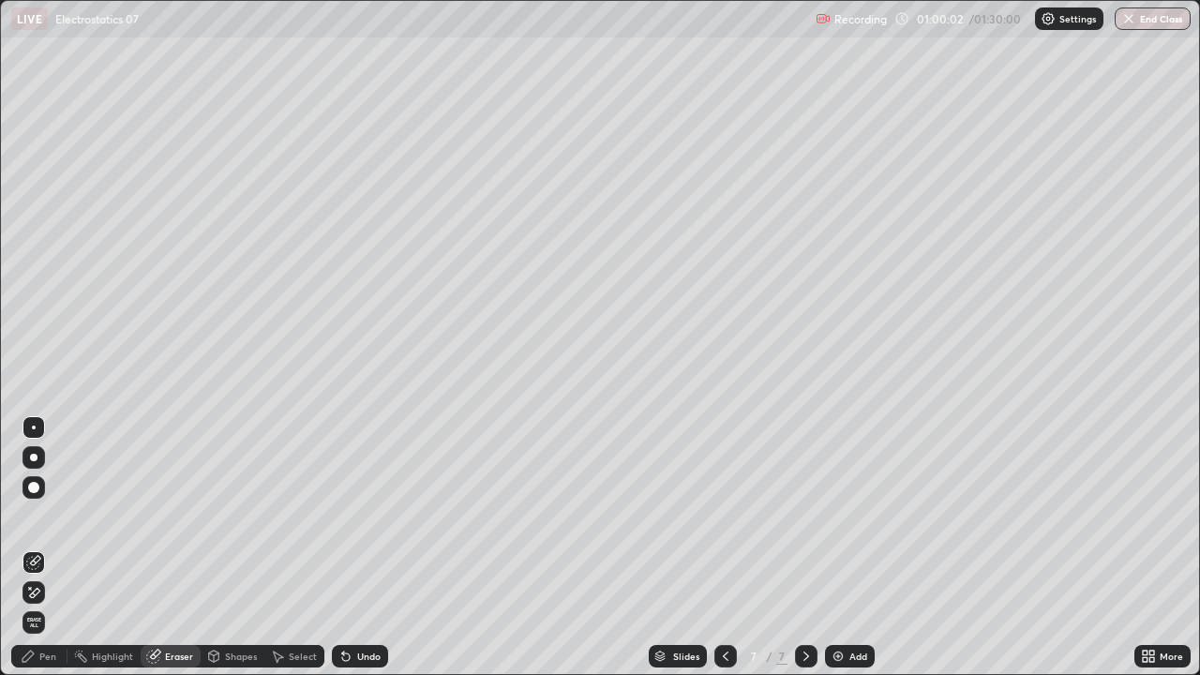
click at [45, 516] on div "Pen" at bounding box center [47, 656] width 17 height 9
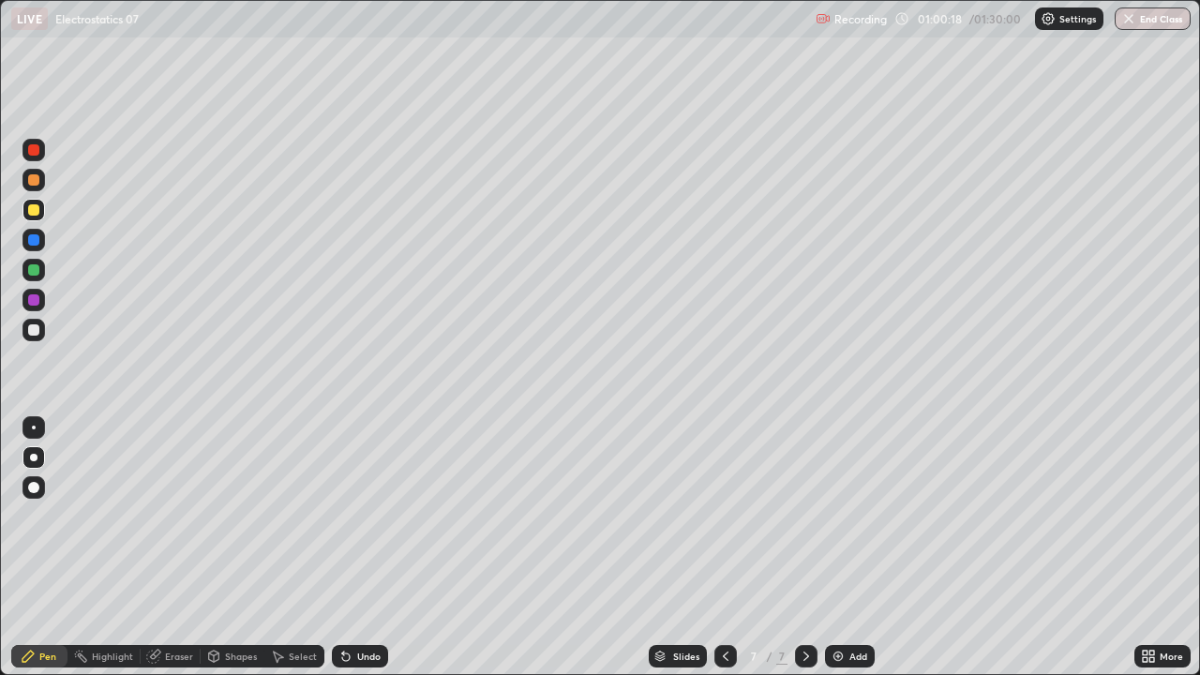
click at [724, 516] on icon at bounding box center [725, 656] width 15 height 15
click at [248, 516] on div "Shapes" at bounding box center [241, 656] width 32 height 9
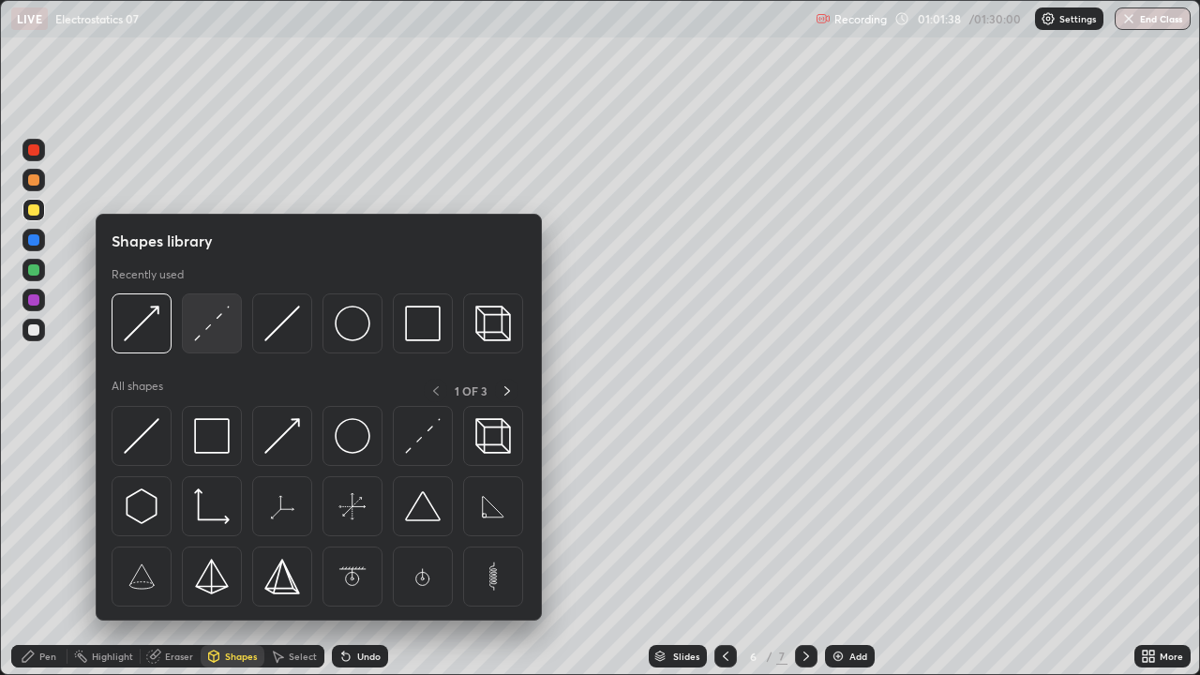
click at [203, 334] on img at bounding box center [212, 324] width 36 height 36
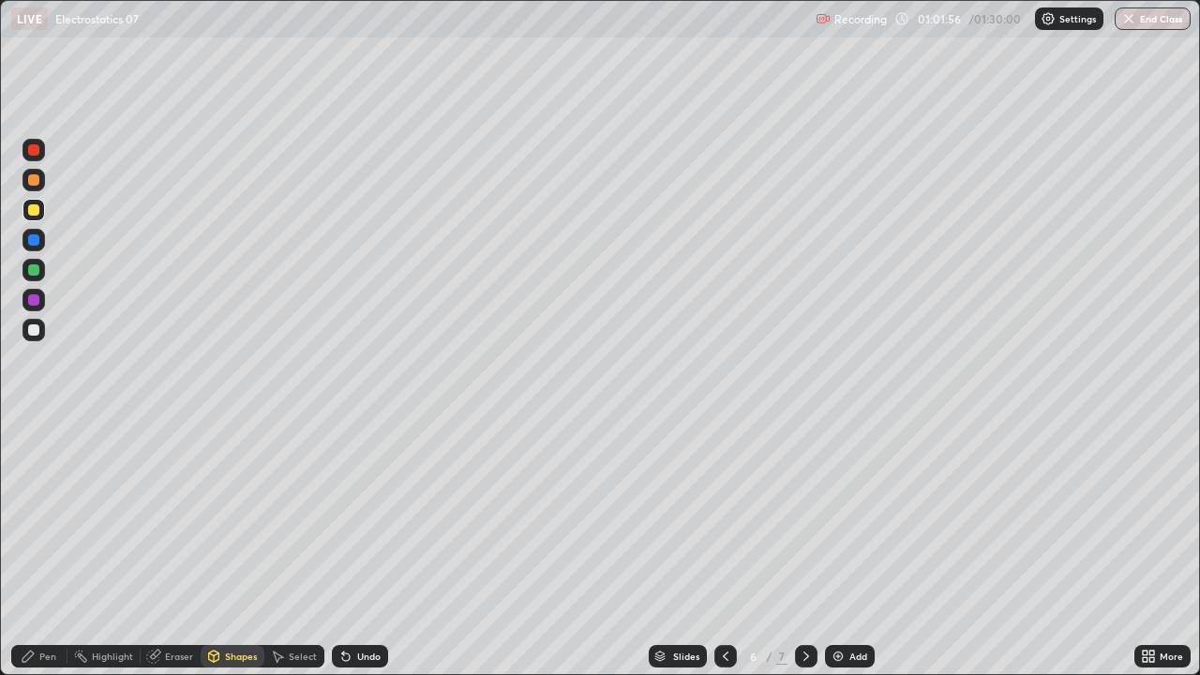
click at [43, 516] on div "Pen" at bounding box center [47, 656] width 17 height 9
click at [804, 516] on icon at bounding box center [806, 656] width 15 height 15
click at [842, 516] on img at bounding box center [838, 656] width 15 height 15
click at [38, 327] on div at bounding box center [33, 329] width 11 height 11
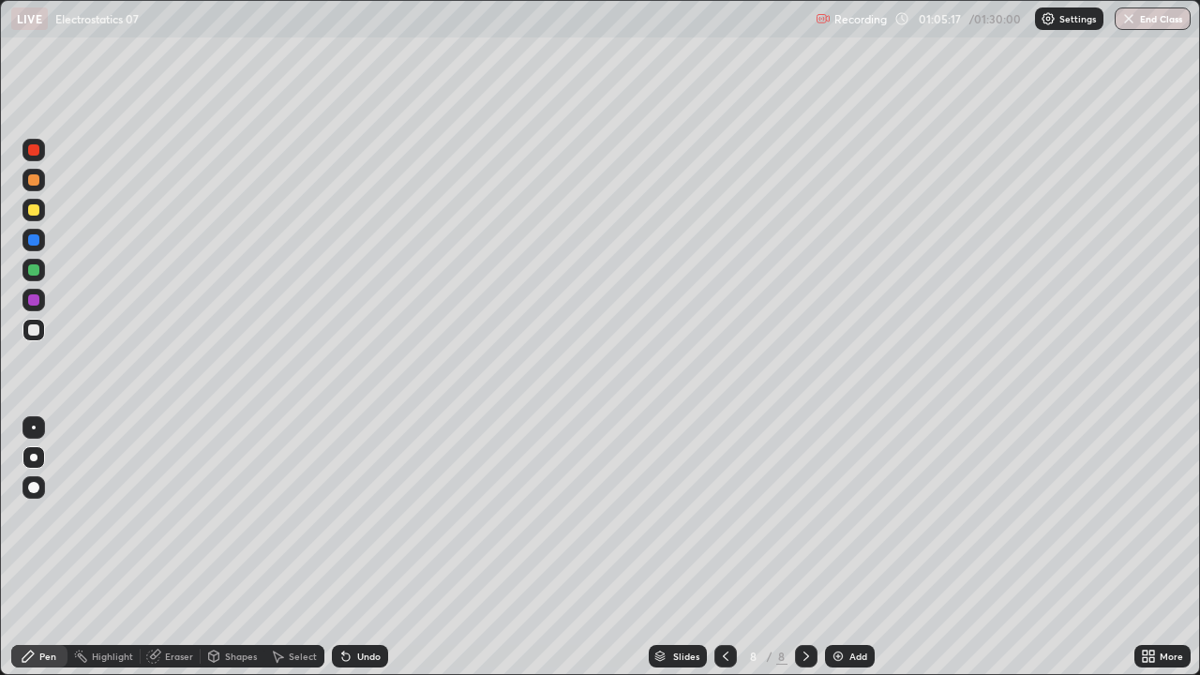
click at [34, 338] on div at bounding box center [34, 330] width 23 height 23
click at [238, 516] on div "Shapes" at bounding box center [241, 656] width 32 height 9
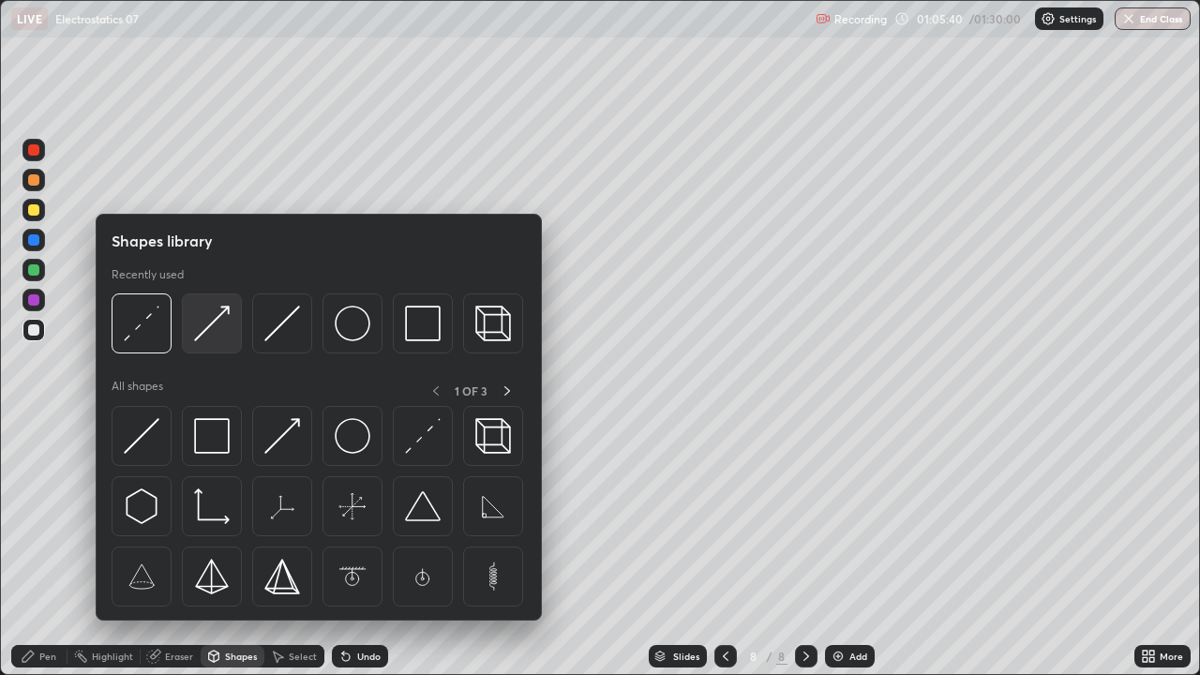
click at [204, 325] on img at bounding box center [212, 324] width 36 height 36
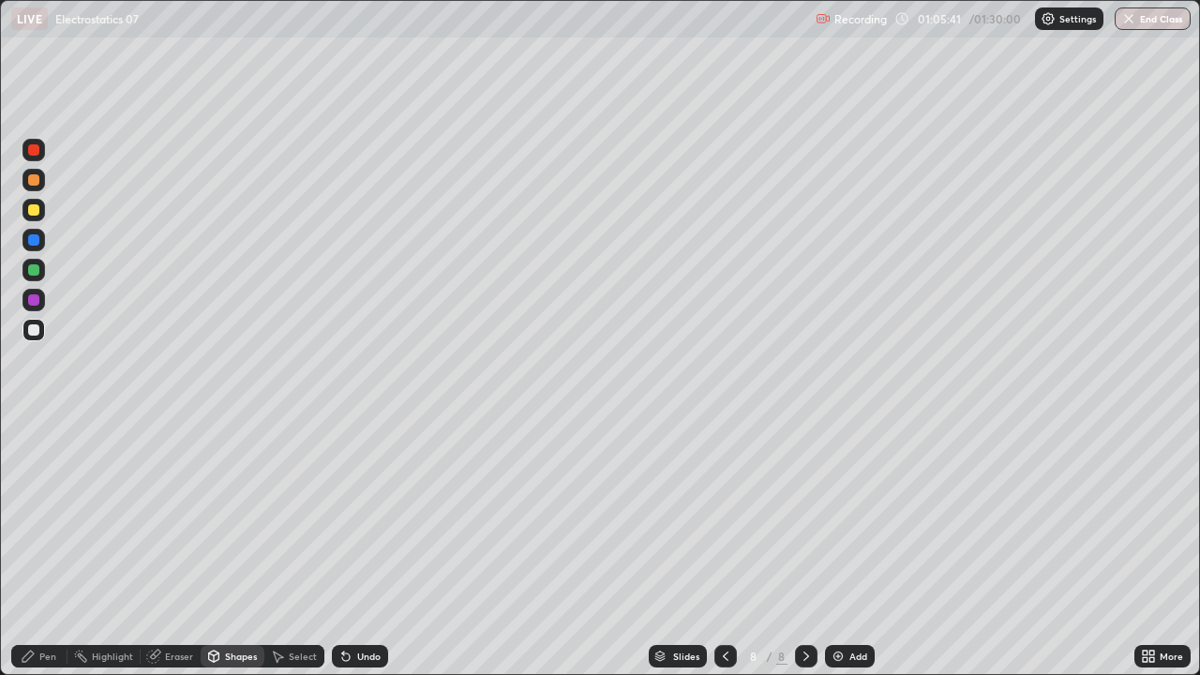
click at [29, 210] on div at bounding box center [33, 209] width 11 height 11
click at [50, 516] on div "Pen" at bounding box center [47, 656] width 17 height 9
click at [33, 332] on div at bounding box center [33, 329] width 11 height 11
click at [240, 516] on div "Shapes" at bounding box center [233, 656] width 64 height 23
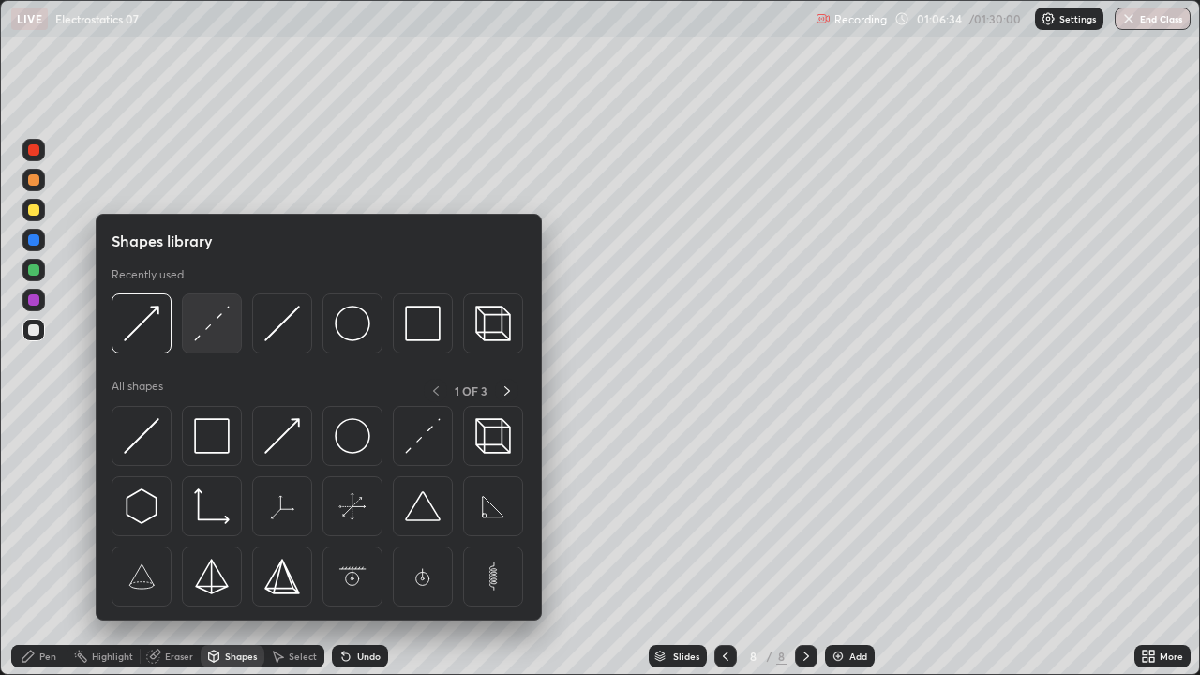
click at [203, 334] on img at bounding box center [212, 324] width 36 height 36
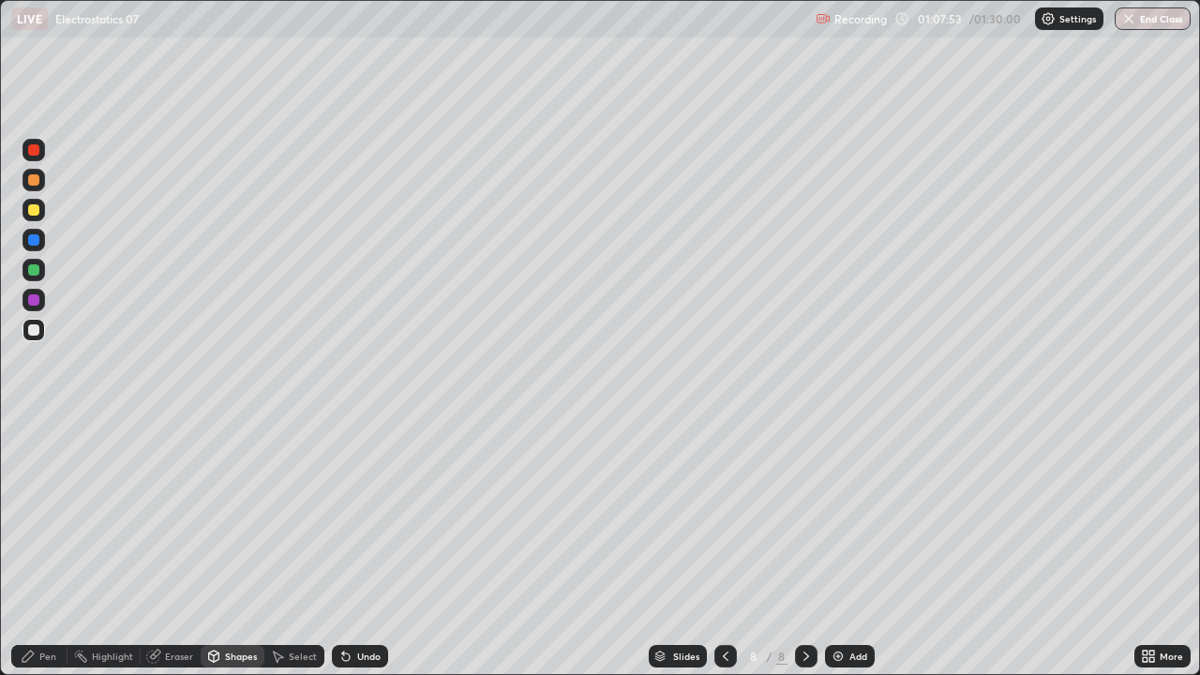
click at [351, 516] on div "Undo" at bounding box center [360, 656] width 56 height 23
click at [63, 516] on div "Pen" at bounding box center [39, 656] width 56 height 23
click at [342, 516] on icon at bounding box center [343, 653] width 2 height 2
click at [240, 516] on div "Shapes" at bounding box center [241, 656] width 32 height 9
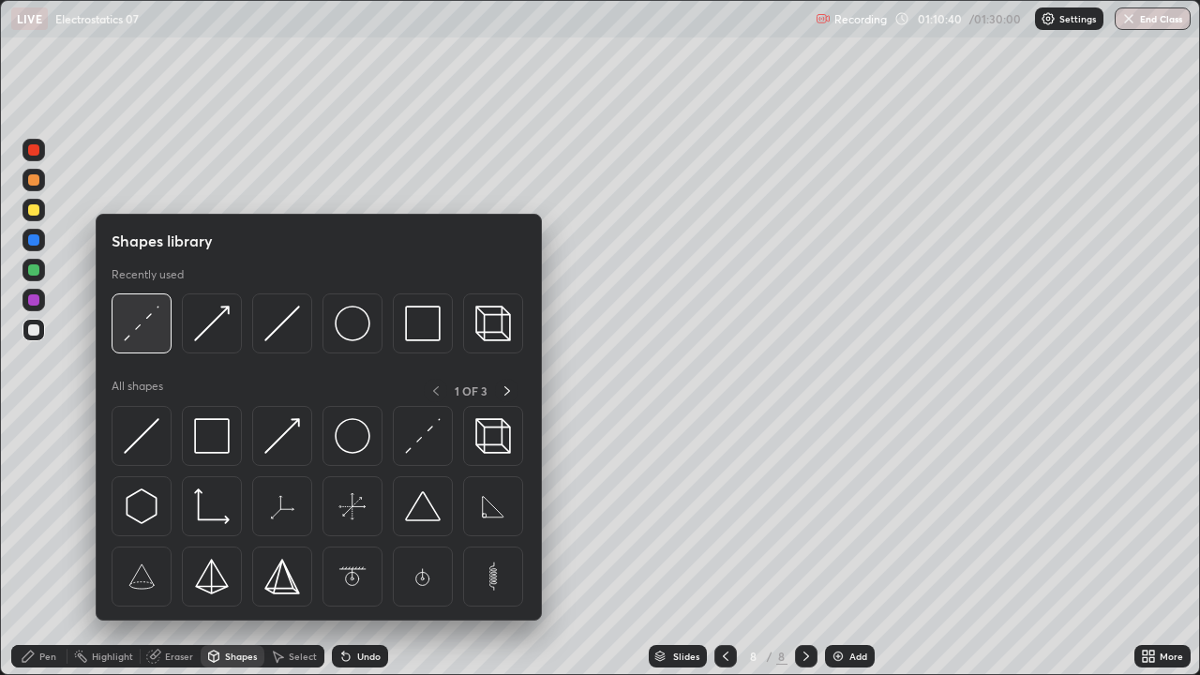
click at [140, 332] on img at bounding box center [142, 324] width 36 height 36
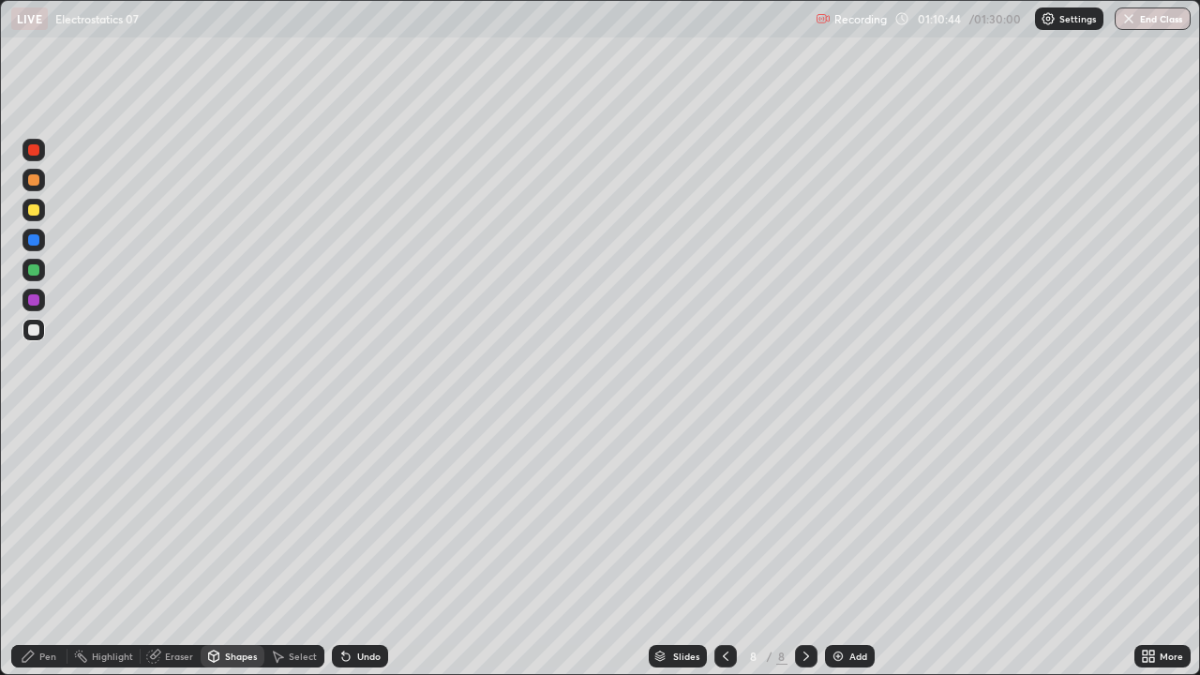
click at [242, 516] on div "Shapes" at bounding box center [233, 656] width 64 height 23
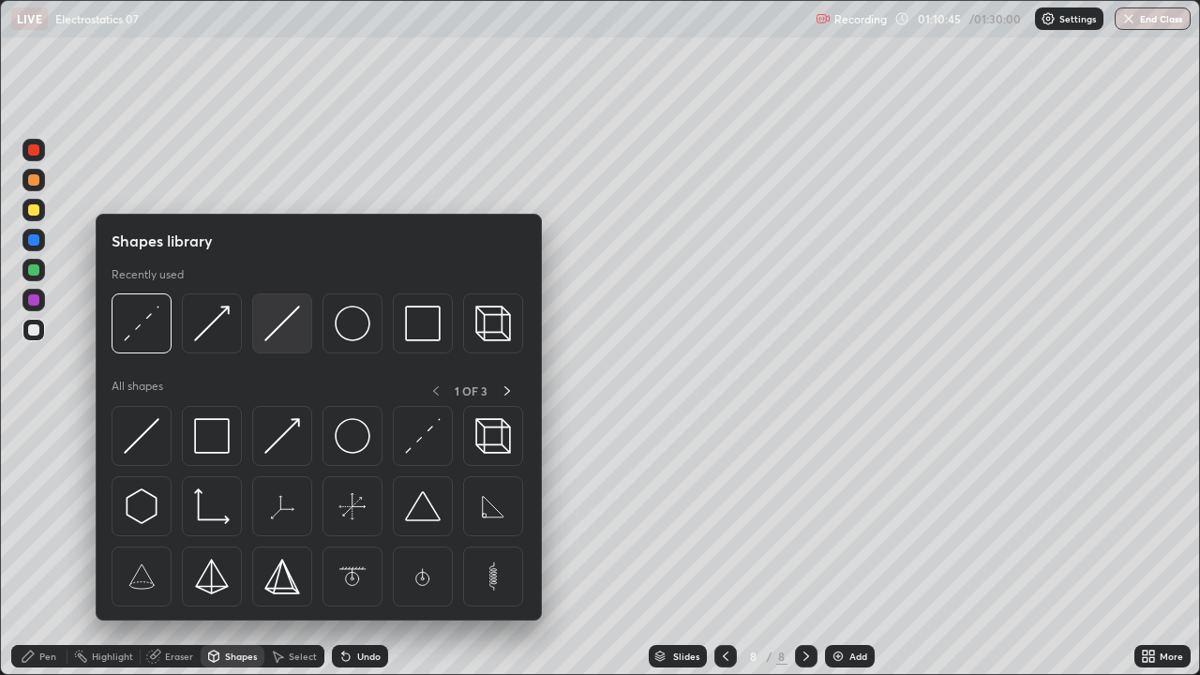
click at [283, 323] on img at bounding box center [282, 324] width 36 height 36
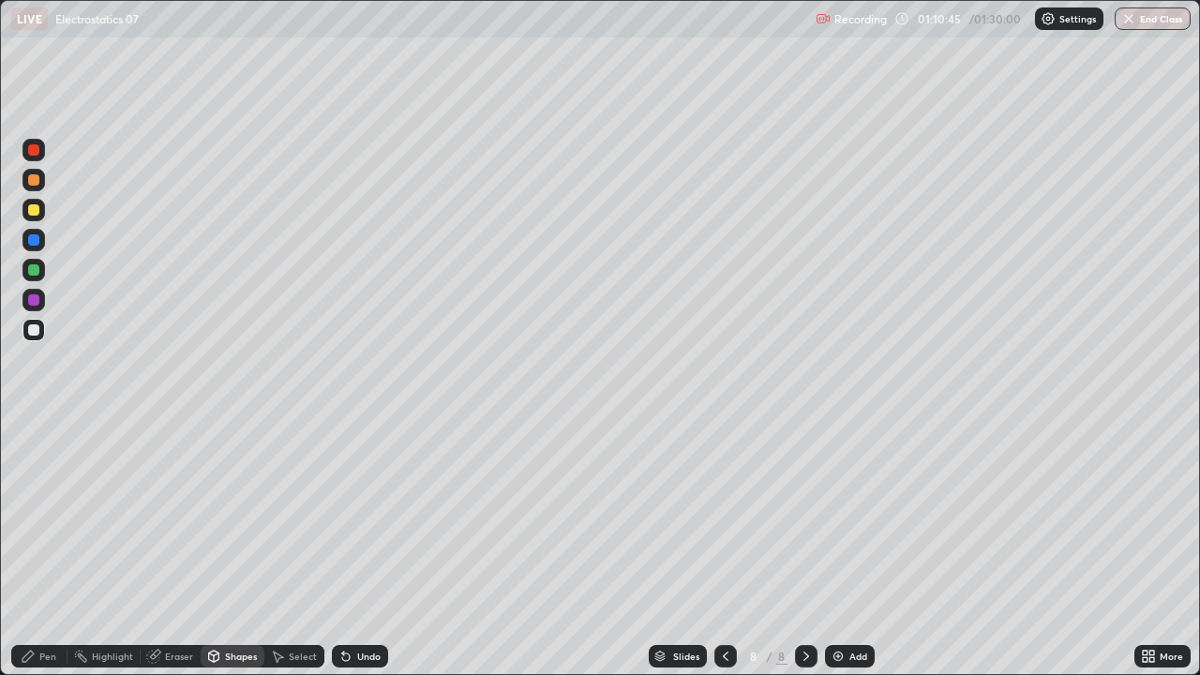
click at [40, 327] on div at bounding box center [34, 330] width 23 height 23
click at [40, 212] on div at bounding box center [34, 210] width 23 height 23
click at [53, 516] on div "Pen" at bounding box center [47, 656] width 17 height 9
click at [25, 242] on div at bounding box center [34, 240] width 23 height 23
click at [285, 516] on div "Select" at bounding box center [294, 656] width 60 height 23
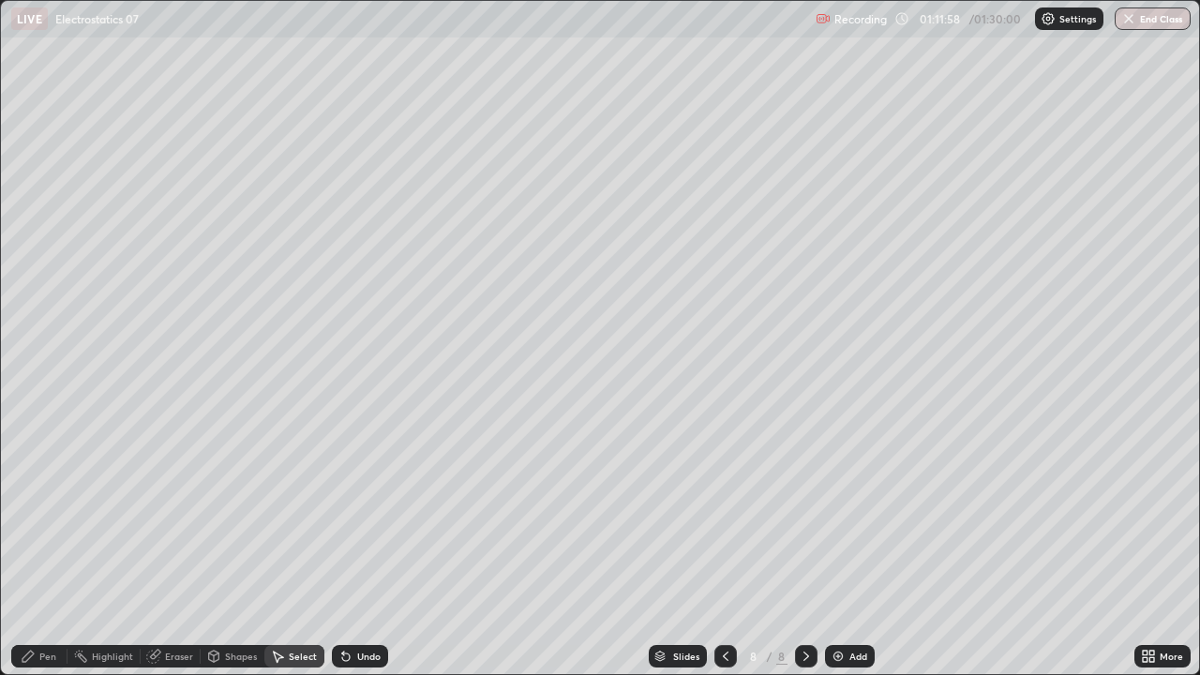
click at [243, 516] on div "Shapes" at bounding box center [241, 656] width 32 height 9
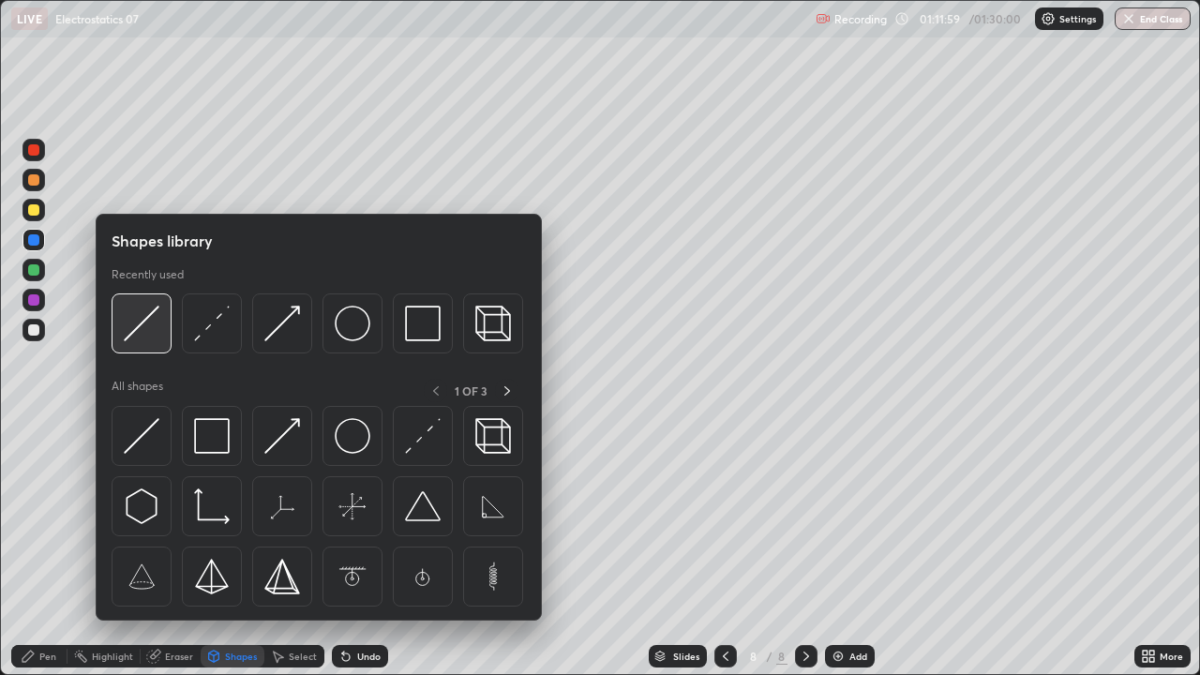
click at [134, 328] on img at bounding box center [142, 324] width 36 height 36
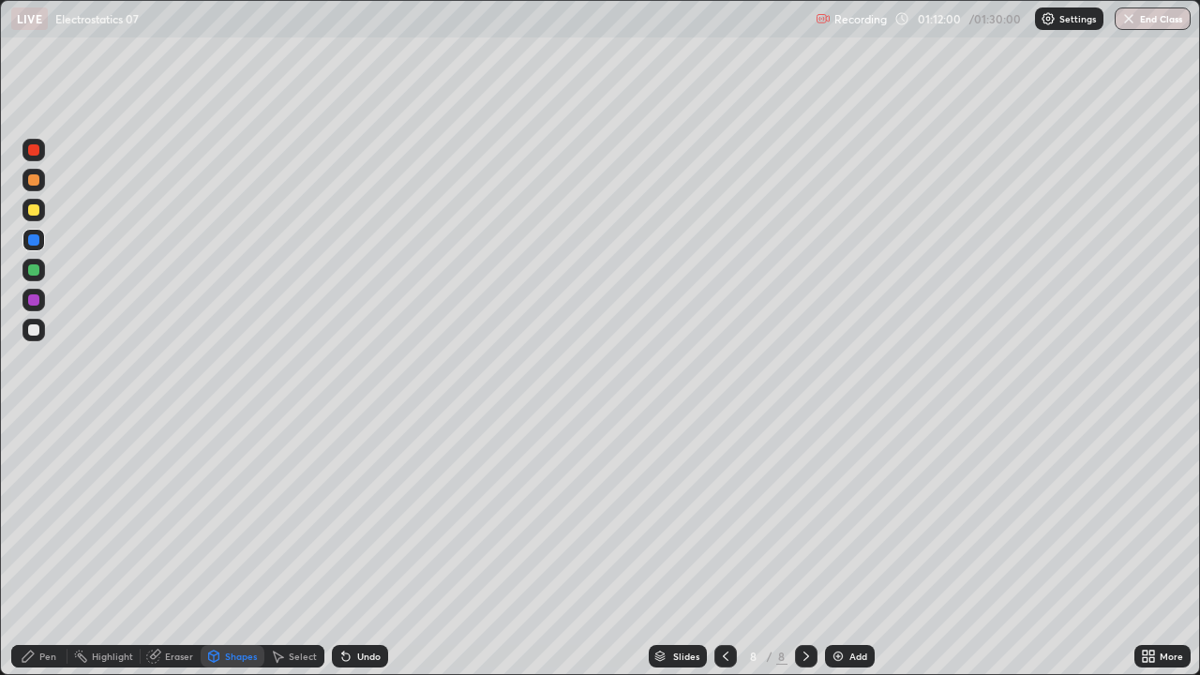
click at [38, 268] on div at bounding box center [33, 269] width 11 height 11
click at [54, 516] on div "Pen" at bounding box center [47, 656] width 17 height 9
click at [43, 338] on div at bounding box center [34, 330] width 23 height 23
click at [850, 516] on div "Add" at bounding box center [859, 656] width 18 height 9
click at [38, 333] on div at bounding box center [33, 329] width 11 height 11
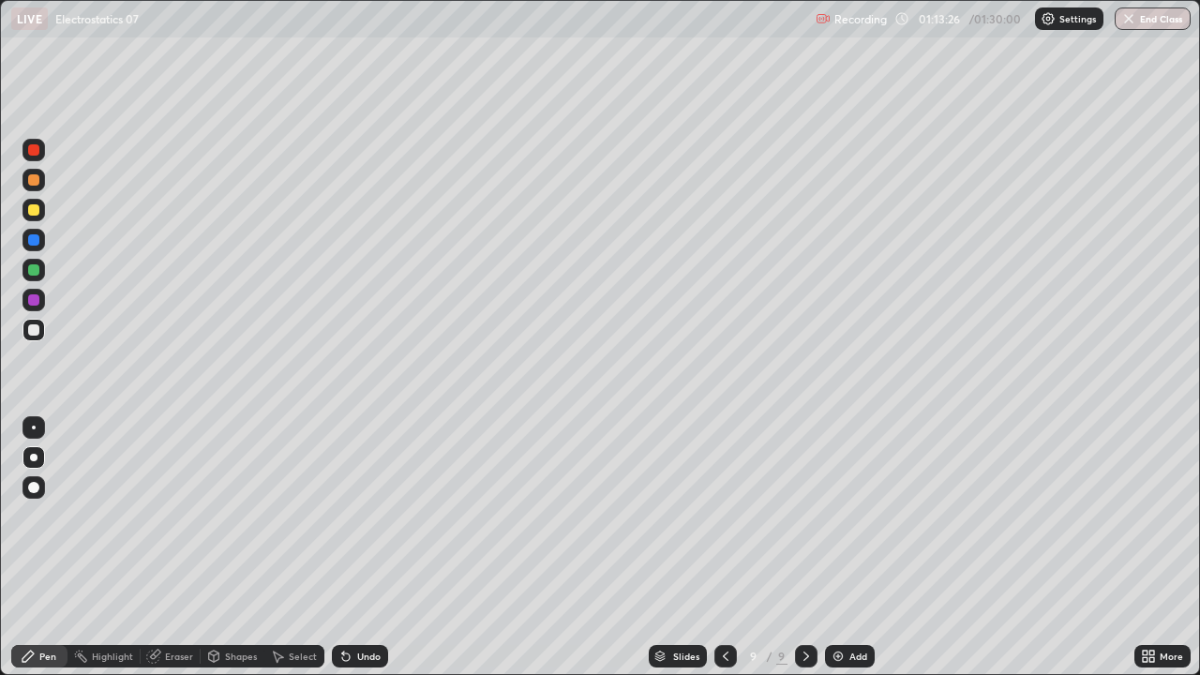
click at [349, 516] on icon at bounding box center [345, 656] width 15 height 15
click at [35, 217] on div at bounding box center [34, 210] width 23 height 23
click at [244, 516] on div "Shapes" at bounding box center [241, 656] width 32 height 9
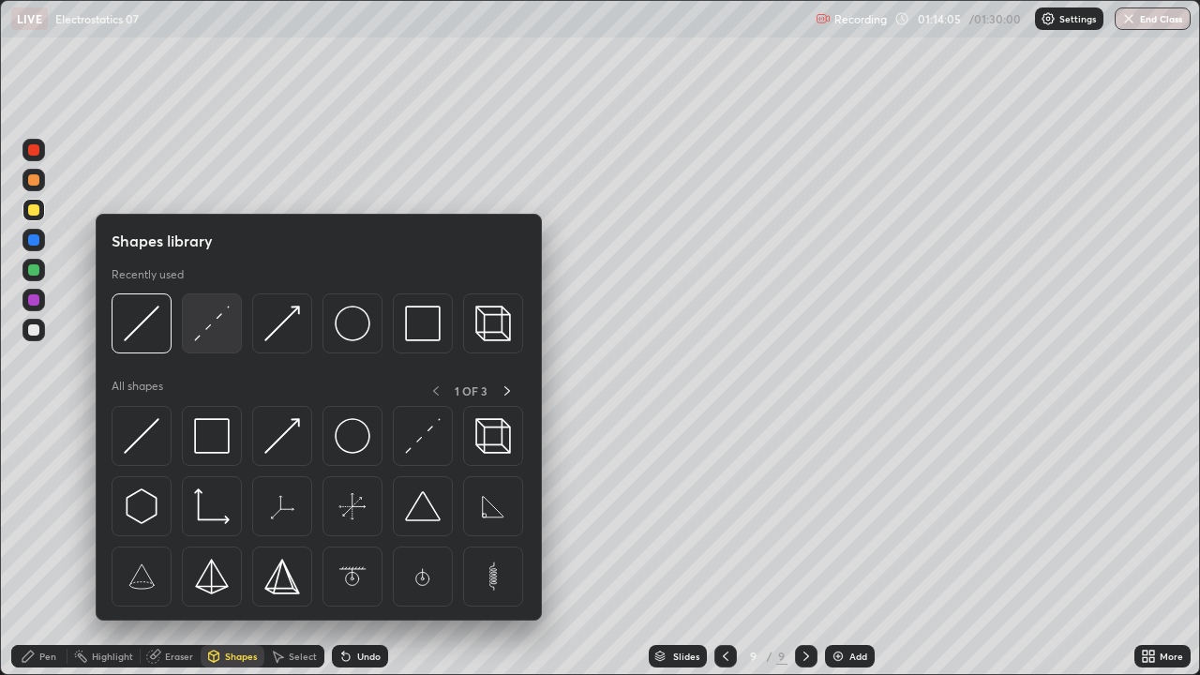
click at [215, 324] on img at bounding box center [212, 324] width 36 height 36
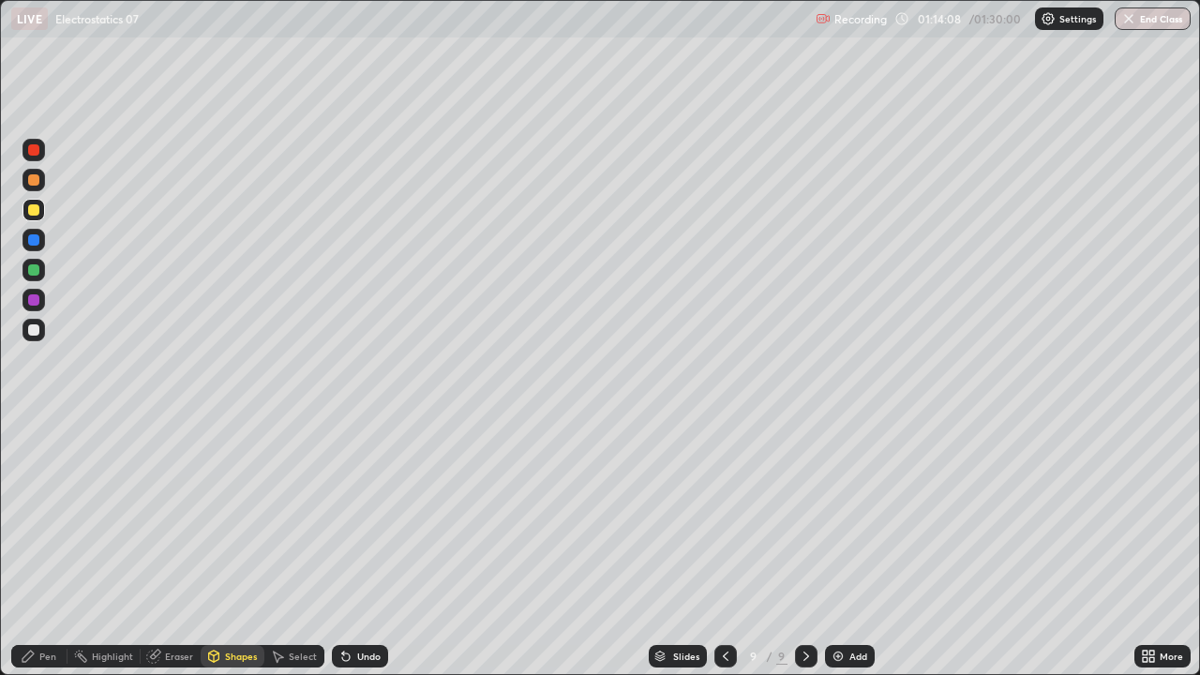
click at [241, 516] on div "Shapes" at bounding box center [241, 656] width 32 height 9
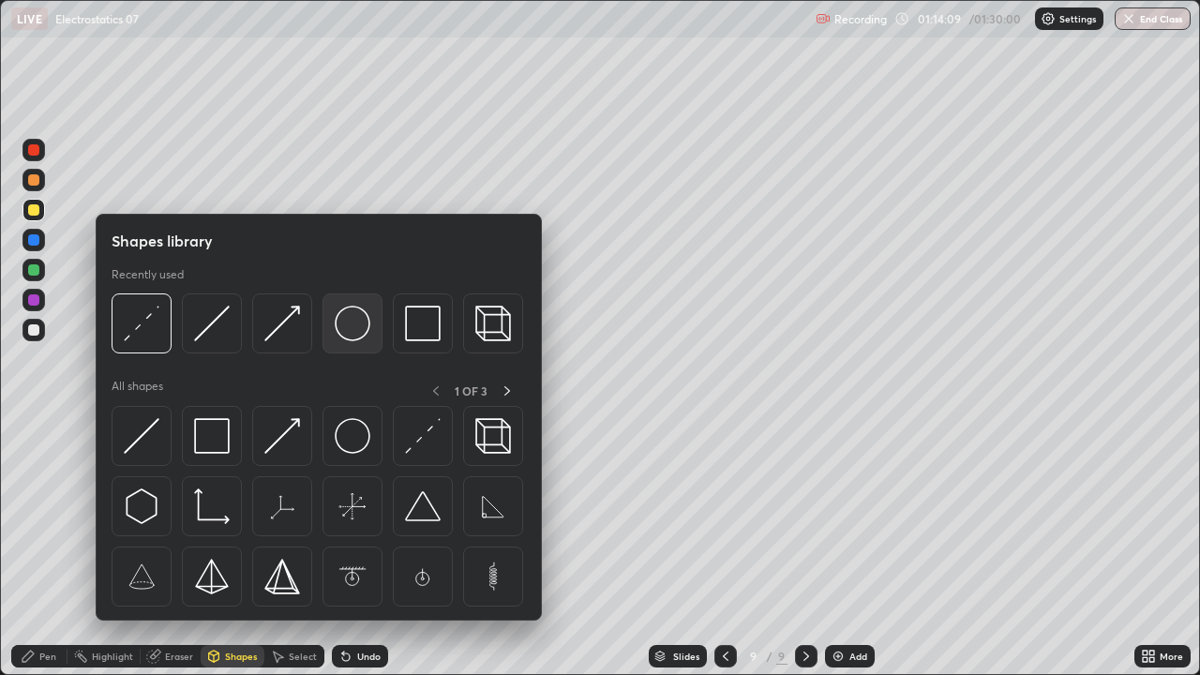
click at [363, 317] on img at bounding box center [353, 324] width 36 height 36
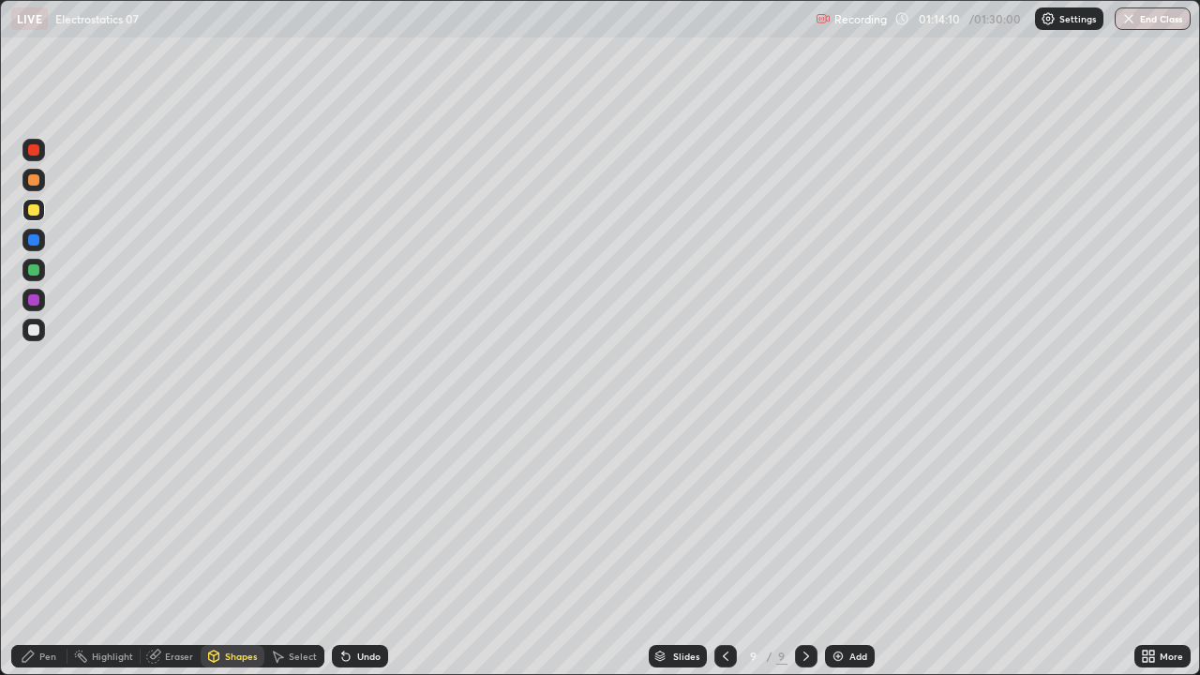
click at [34, 328] on div at bounding box center [33, 329] width 11 height 11
click at [349, 516] on icon at bounding box center [345, 656] width 15 height 15
click at [345, 516] on icon at bounding box center [346, 658] width 8 height 8
click at [50, 516] on div "Pen" at bounding box center [47, 656] width 17 height 9
click at [37, 333] on div at bounding box center [33, 329] width 11 height 11
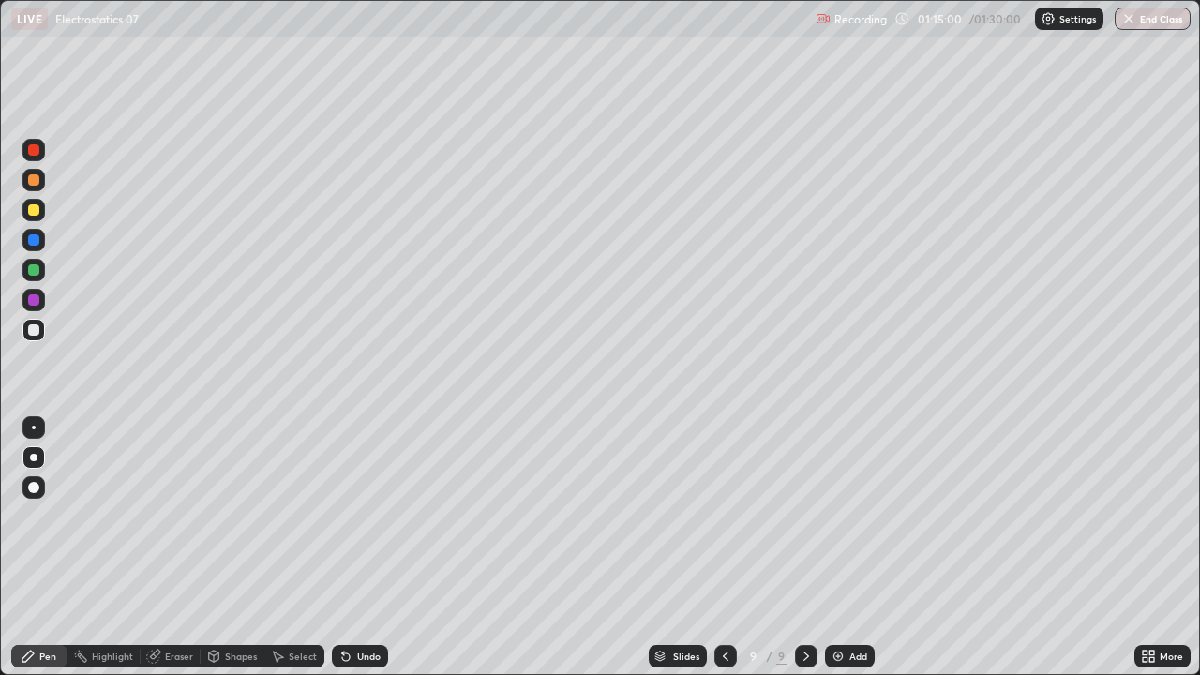
click at [723, 516] on icon at bounding box center [725, 656] width 15 height 15
click at [351, 516] on div "Undo" at bounding box center [360, 656] width 56 height 23
click at [357, 516] on div "Undo" at bounding box center [368, 656] width 23 height 9
click at [353, 516] on div "Undo" at bounding box center [360, 656] width 56 height 23
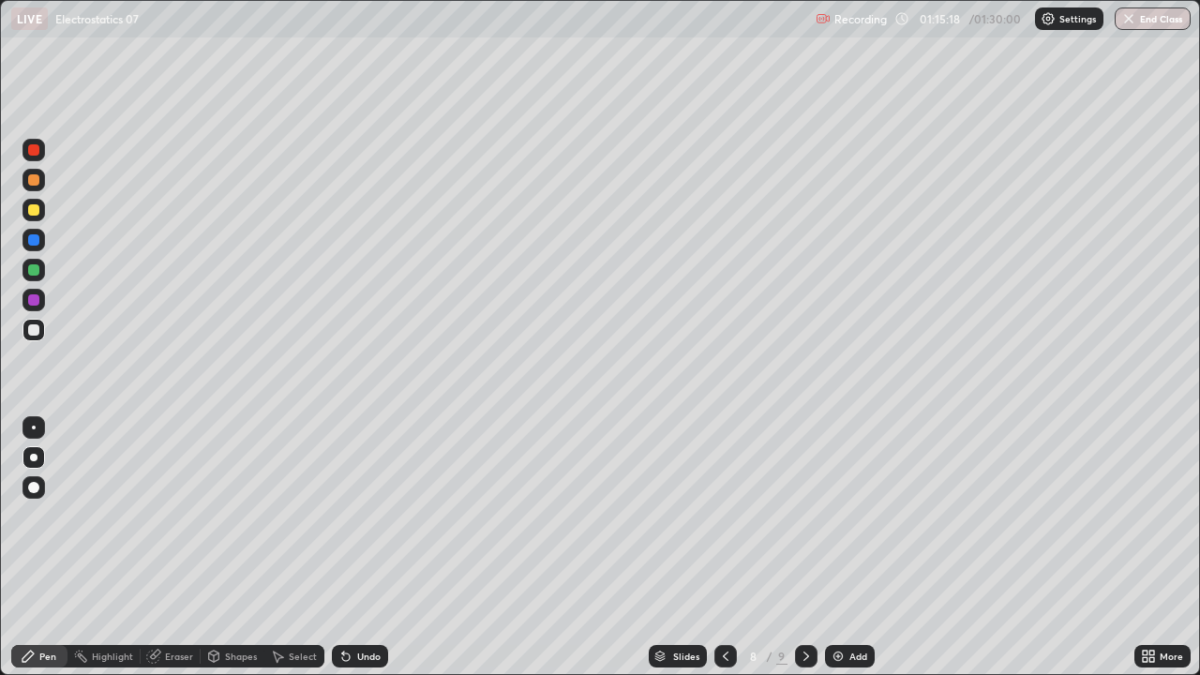
click at [357, 516] on div "Undo" at bounding box center [368, 656] width 23 height 9
click at [361, 516] on div "Undo" at bounding box center [368, 656] width 23 height 9
click at [365, 516] on div "Undo" at bounding box center [368, 656] width 23 height 9
click at [368, 516] on div "Undo" at bounding box center [368, 656] width 23 height 9
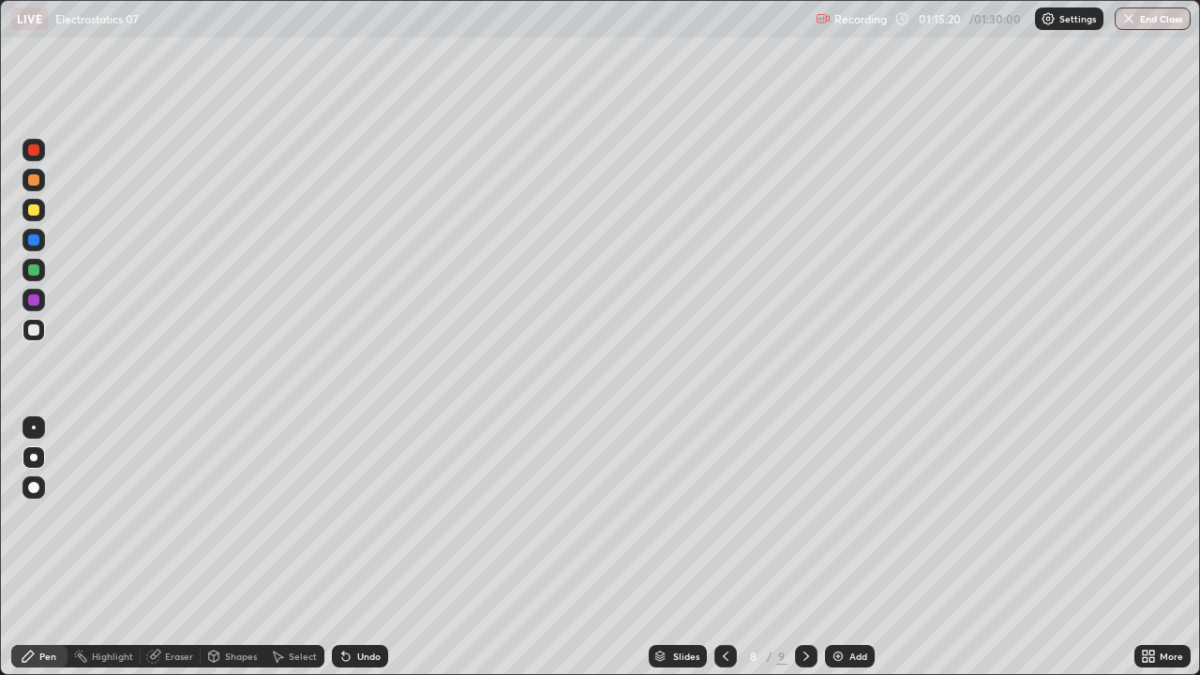
click at [368, 516] on div "Undo" at bounding box center [360, 656] width 56 height 23
click at [367, 516] on div "Undo" at bounding box center [360, 656] width 56 height 23
click at [804, 516] on icon at bounding box center [806, 656] width 15 height 15
click at [724, 516] on icon at bounding box center [725, 656] width 15 height 15
click at [804, 516] on icon at bounding box center [806, 656] width 15 height 15
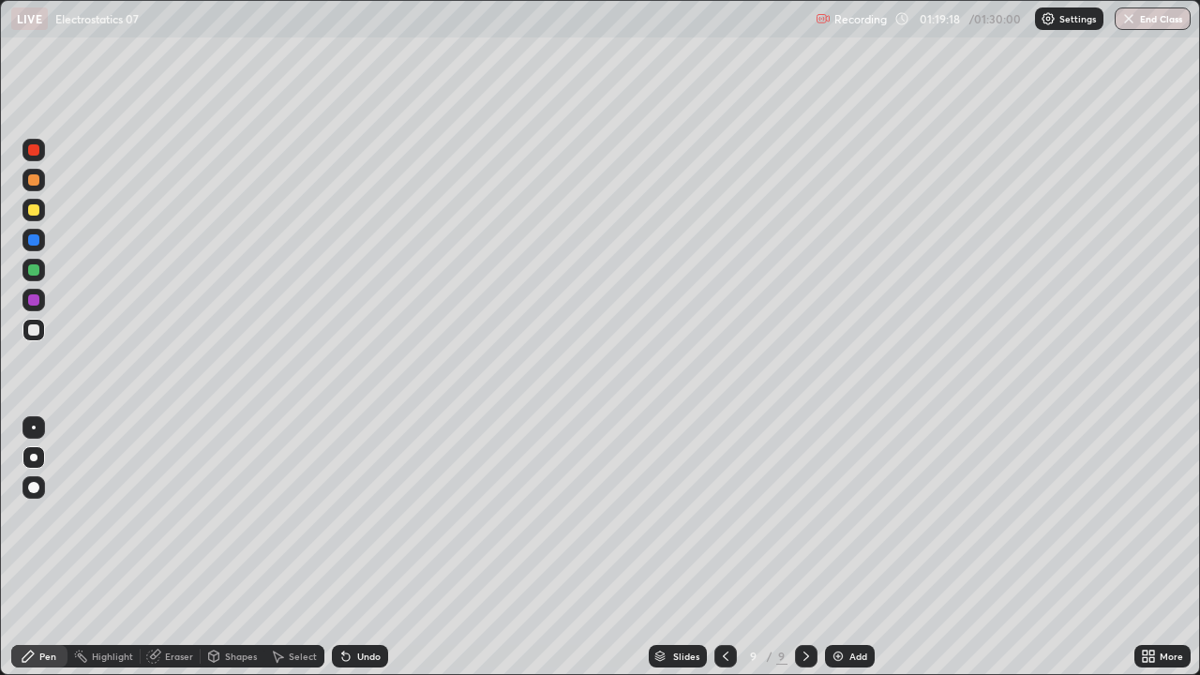
click at [231, 516] on div "Shapes" at bounding box center [233, 656] width 64 height 23
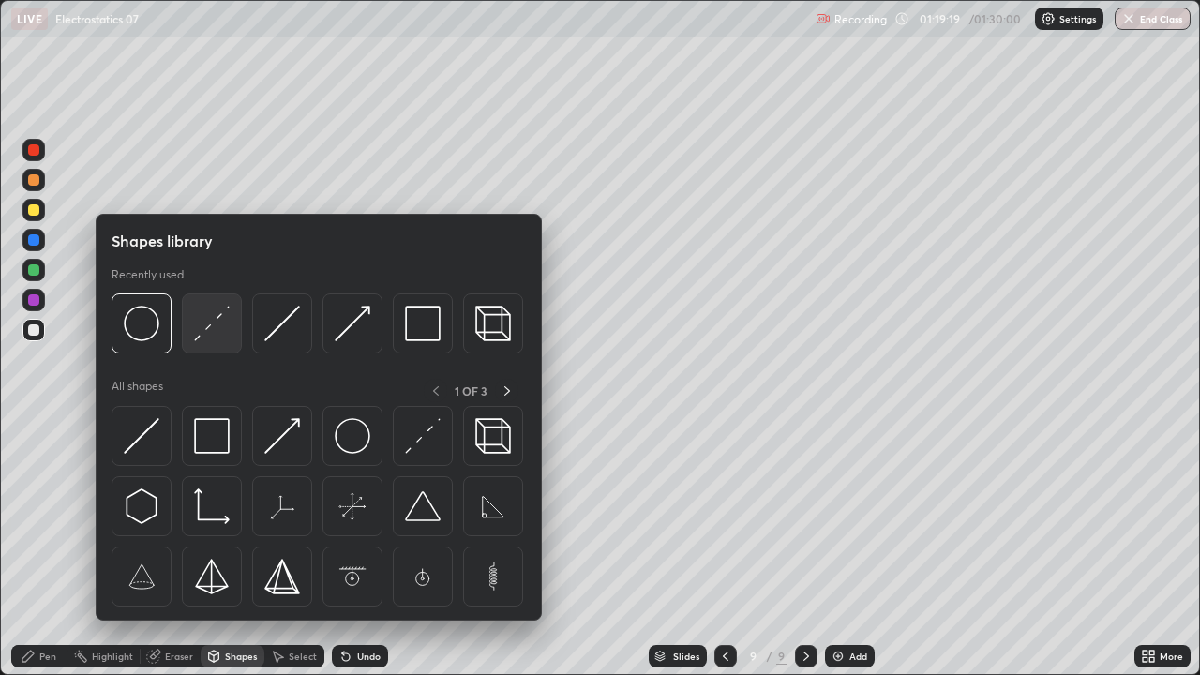
click at [213, 327] on img at bounding box center [212, 324] width 36 height 36
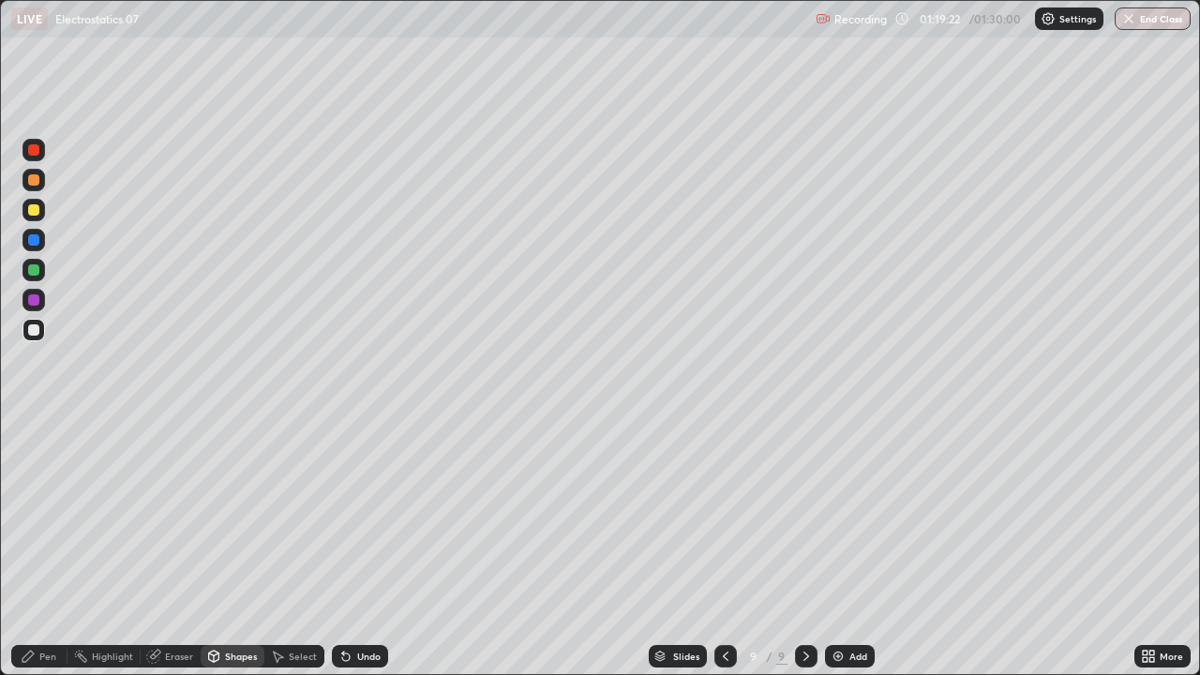
click at [53, 516] on div "Pen" at bounding box center [47, 656] width 17 height 9
click at [41, 328] on div at bounding box center [34, 330] width 23 height 23
click at [234, 516] on div "Shapes" at bounding box center [233, 656] width 64 height 23
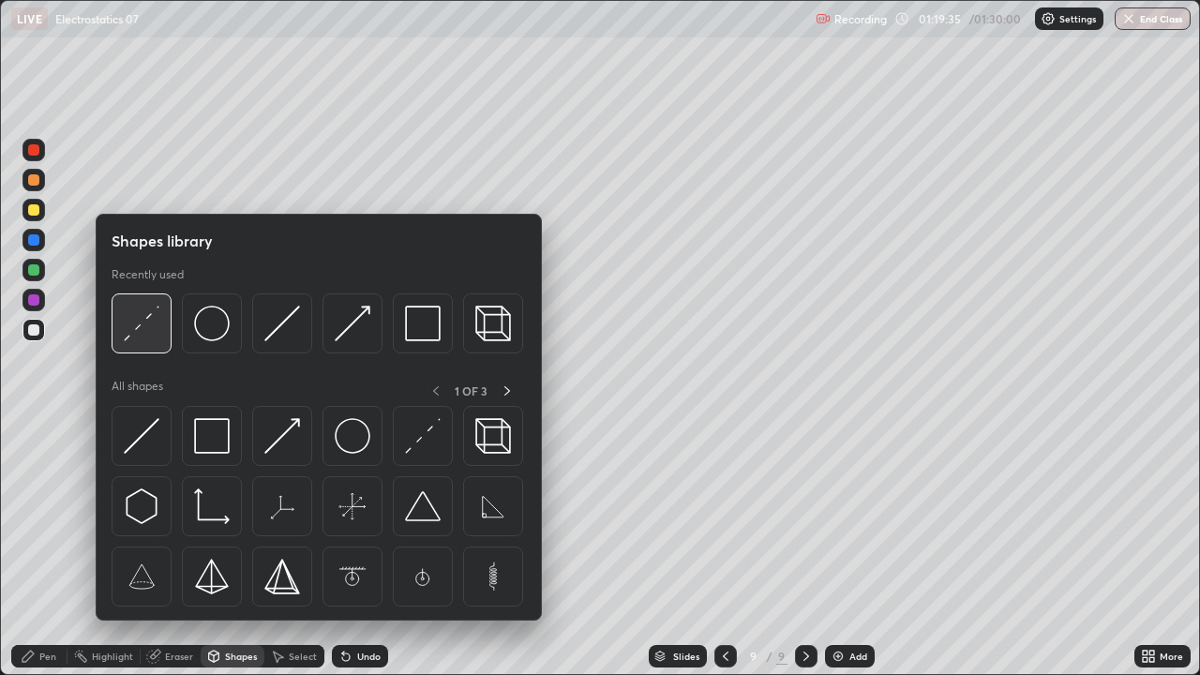
click at [133, 333] on img at bounding box center [142, 324] width 36 height 36
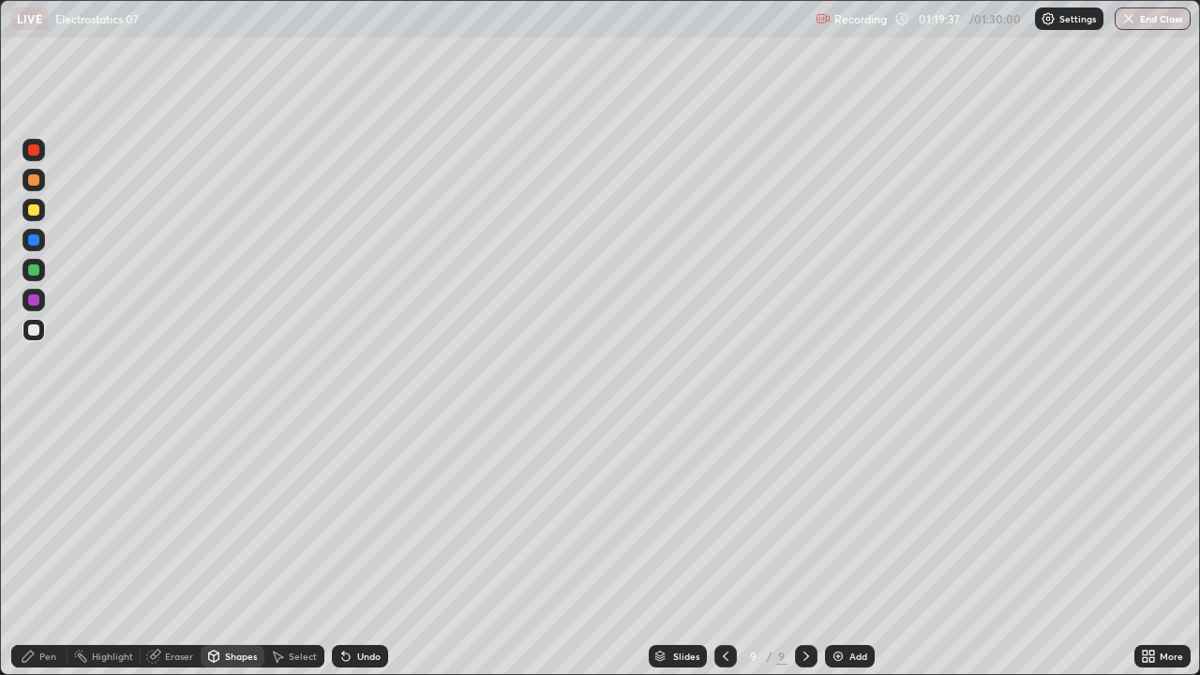
click at [353, 516] on div "Undo" at bounding box center [360, 656] width 56 height 23
click at [240, 516] on div "Shapes" at bounding box center [241, 656] width 32 height 9
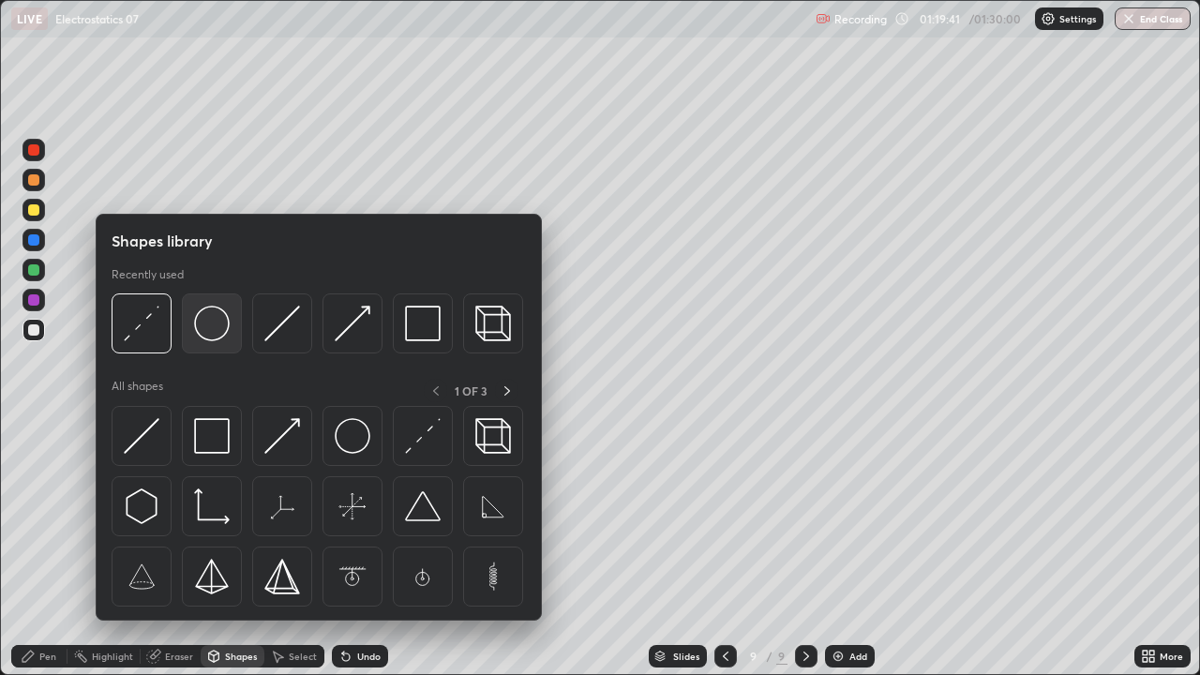
click at [212, 334] on img at bounding box center [212, 324] width 36 height 36
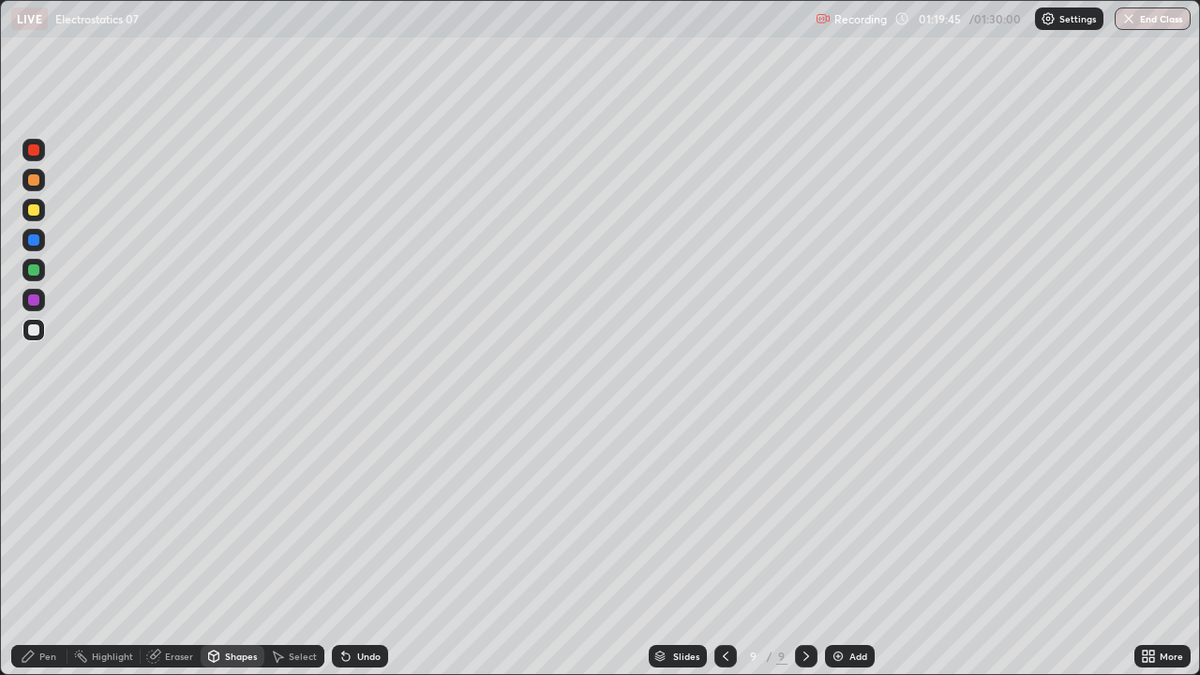
click at [297, 516] on div "Select" at bounding box center [303, 656] width 28 height 9
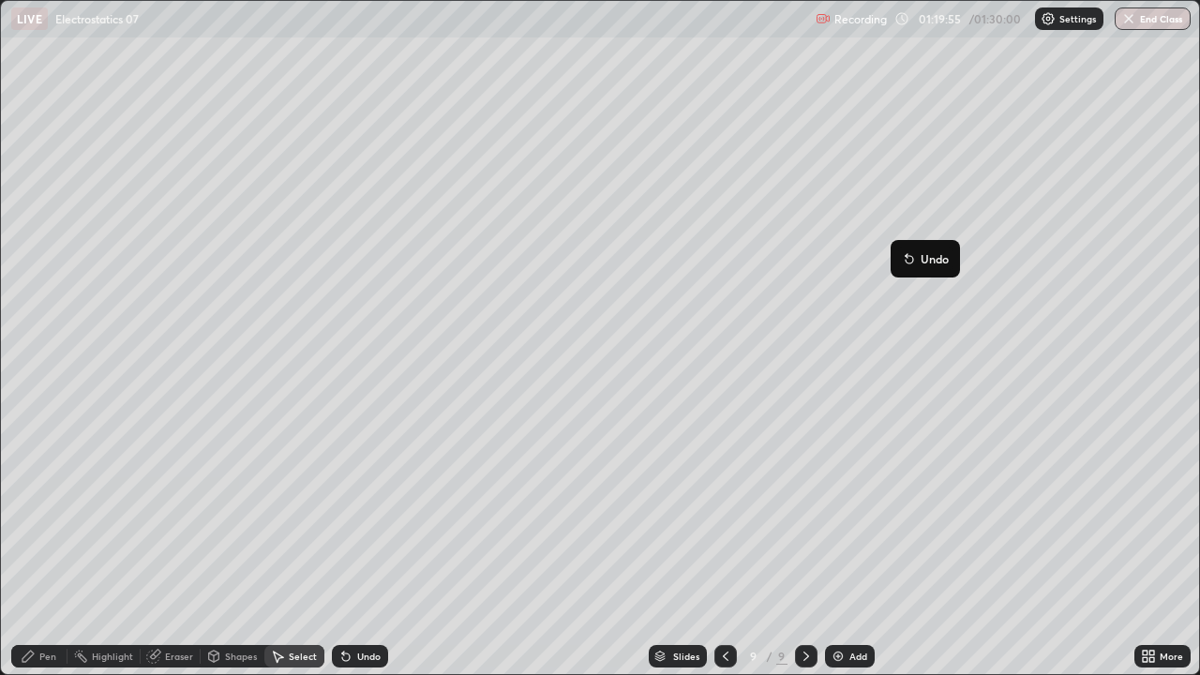
click at [983, 363] on div "29 ° Undo Copy Duplicate Duplicate to new slide Delete" at bounding box center [600, 337] width 1198 height 673
click at [290, 516] on div "Select" at bounding box center [303, 656] width 28 height 9
click at [234, 516] on div "Shapes" at bounding box center [241, 656] width 32 height 9
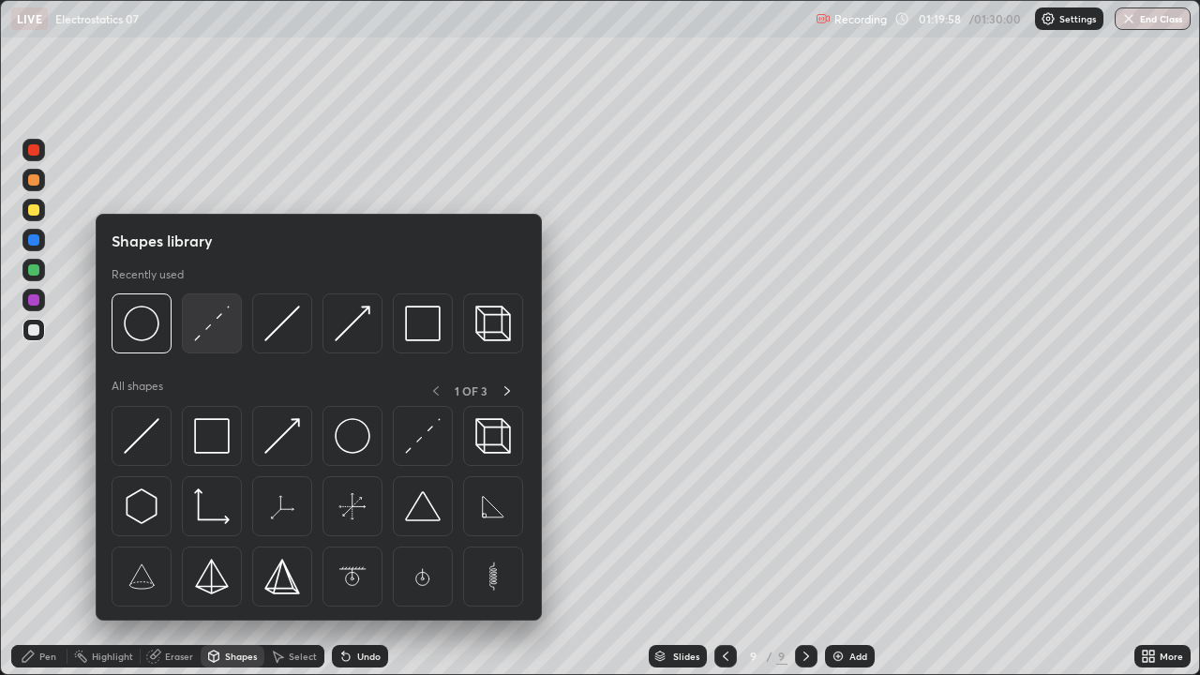
click at [207, 325] on img at bounding box center [212, 324] width 36 height 36
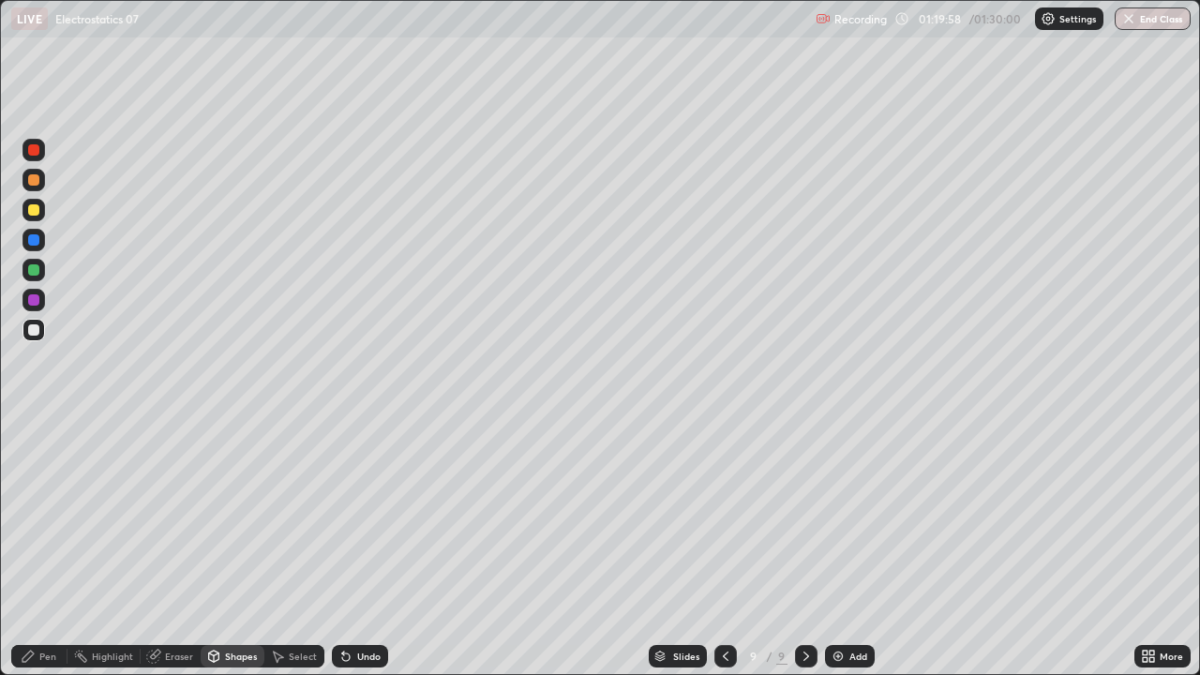
click at [34, 211] on div at bounding box center [33, 209] width 11 height 11
click at [47, 516] on div "Pen" at bounding box center [47, 656] width 17 height 9
click at [724, 516] on icon at bounding box center [725, 656] width 15 height 15
click at [804, 516] on icon at bounding box center [806, 656] width 15 height 15
click at [724, 516] on icon at bounding box center [726, 656] width 6 height 9
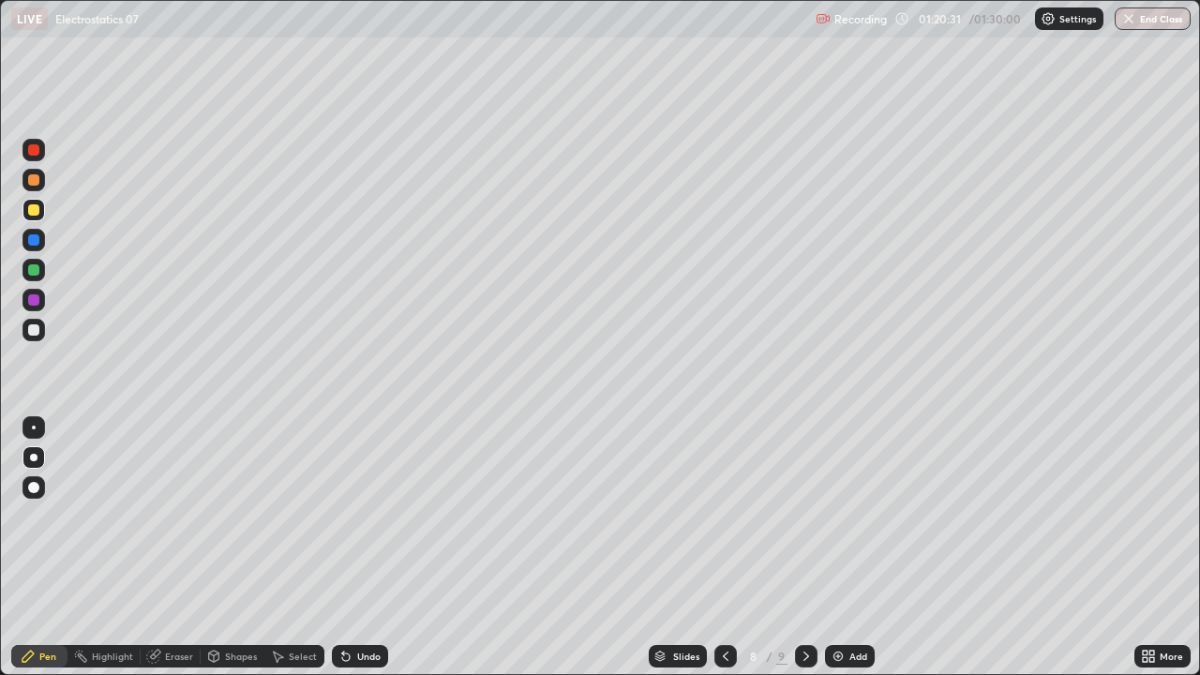
click at [727, 516] on div at bounding box center [725, 656] width 23 height 23
click at [815, 516] on div at bounding box center [806, 656] width 23 height 23
click at [795, 516] on div at bounding box center [806, 656] width 23 height 23
click at [1165, 21] on button "End Class" at bounding box center [1153, 19] width 76 height 23
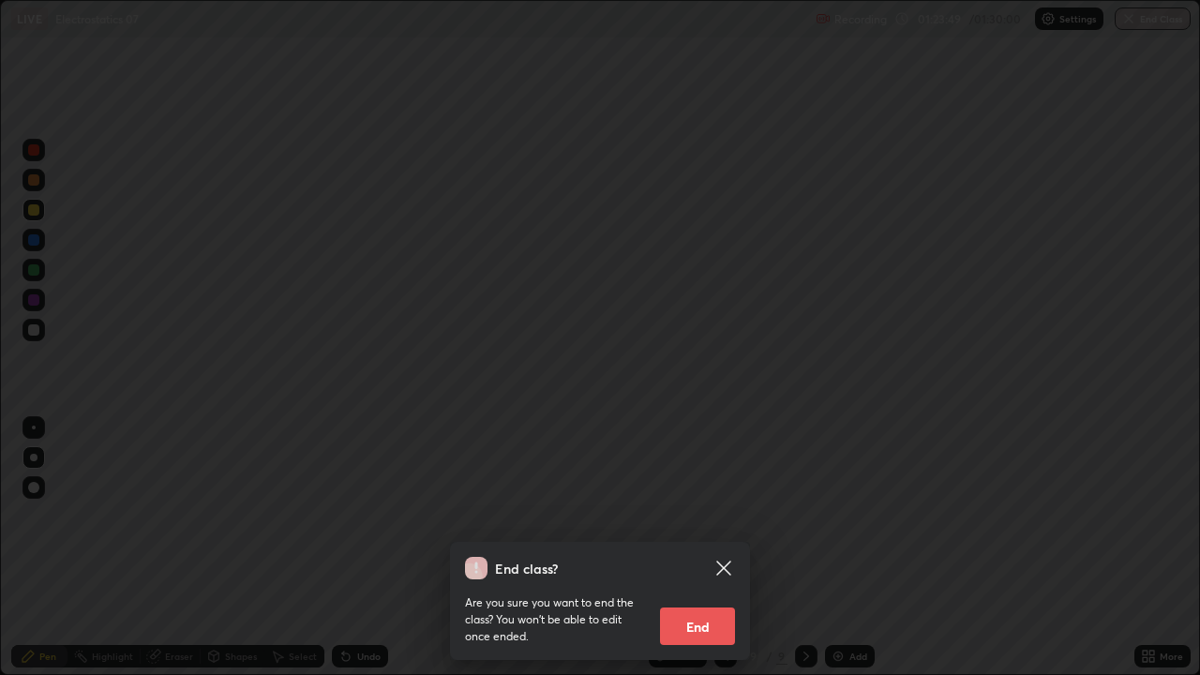
click at [701, 516] on button "End" at bounding box center [697, 627] width 75 height 38
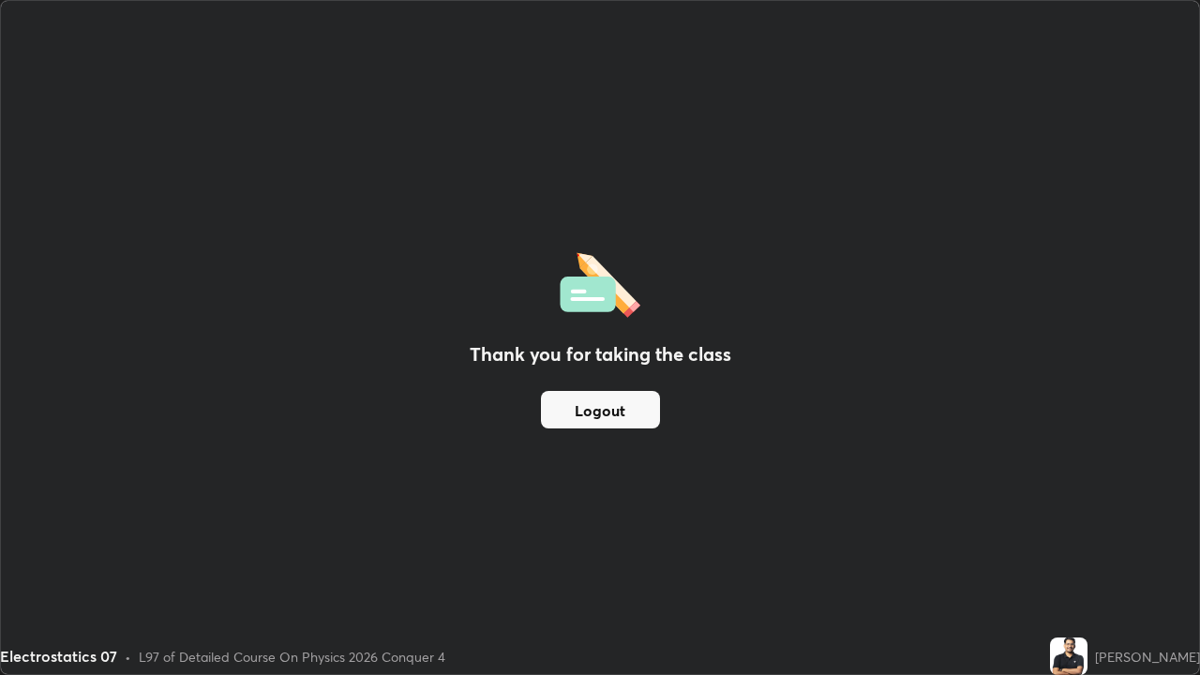
click at [640, 411] on button "Logout" at bounding box center [600, 410] width 119 height 38
